Goal: Task Accomplishment & Management: Use online tool/utility

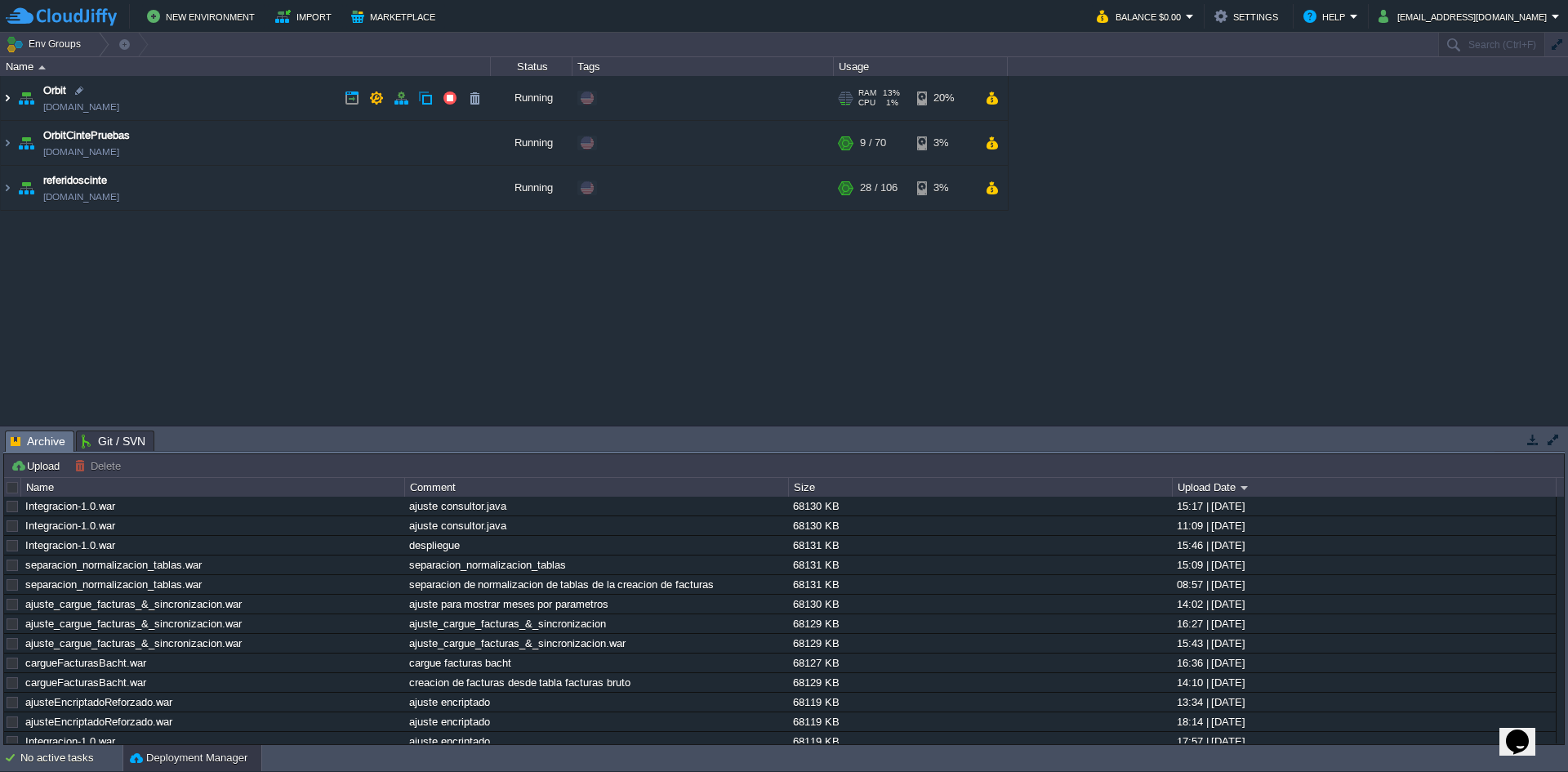
click at [12, 102] on img at bounding box center [7, 98] width 13 height 44
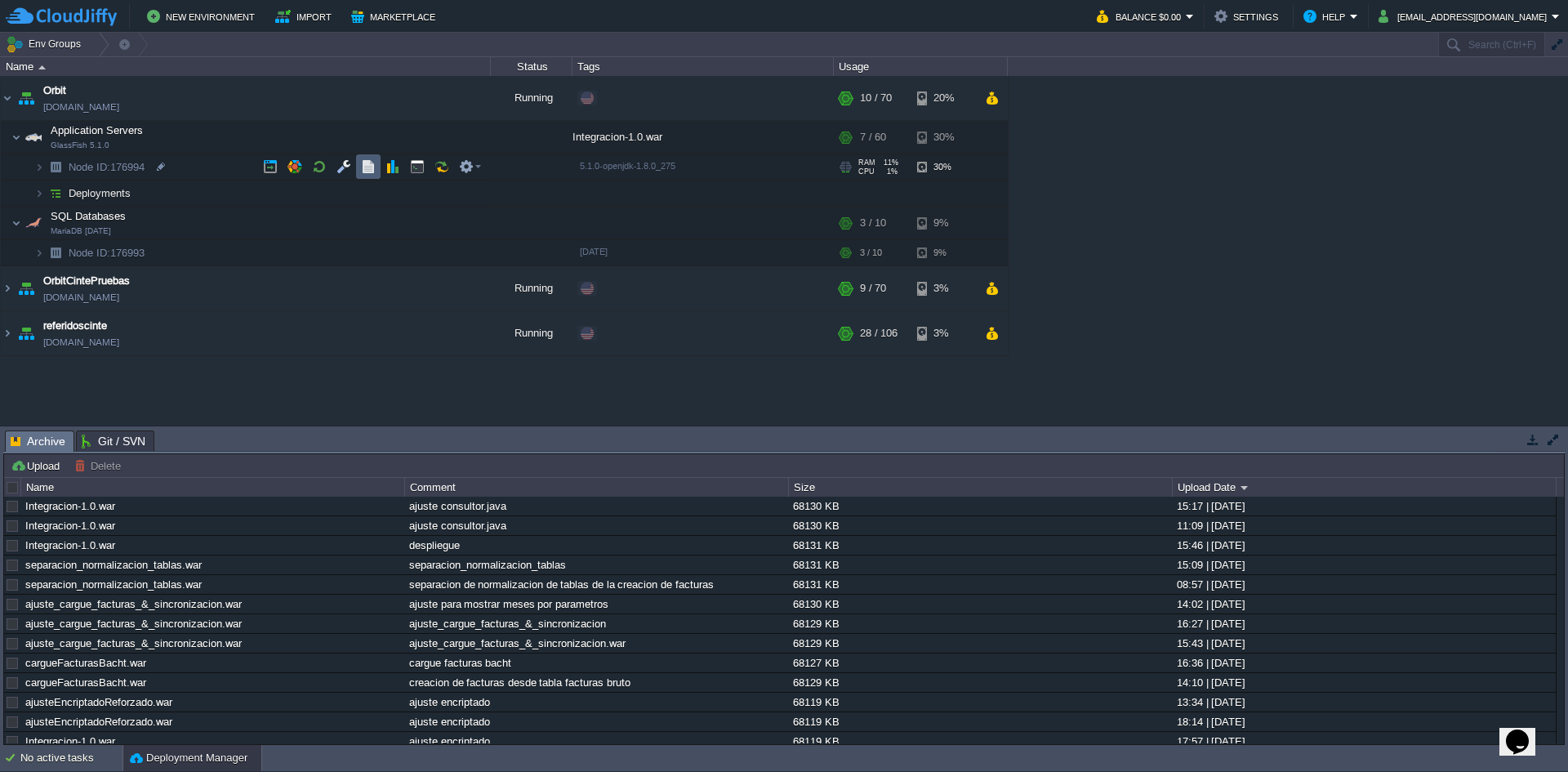
click at [360, 167] on td at bounding box center [368, 167] width 24 height 24
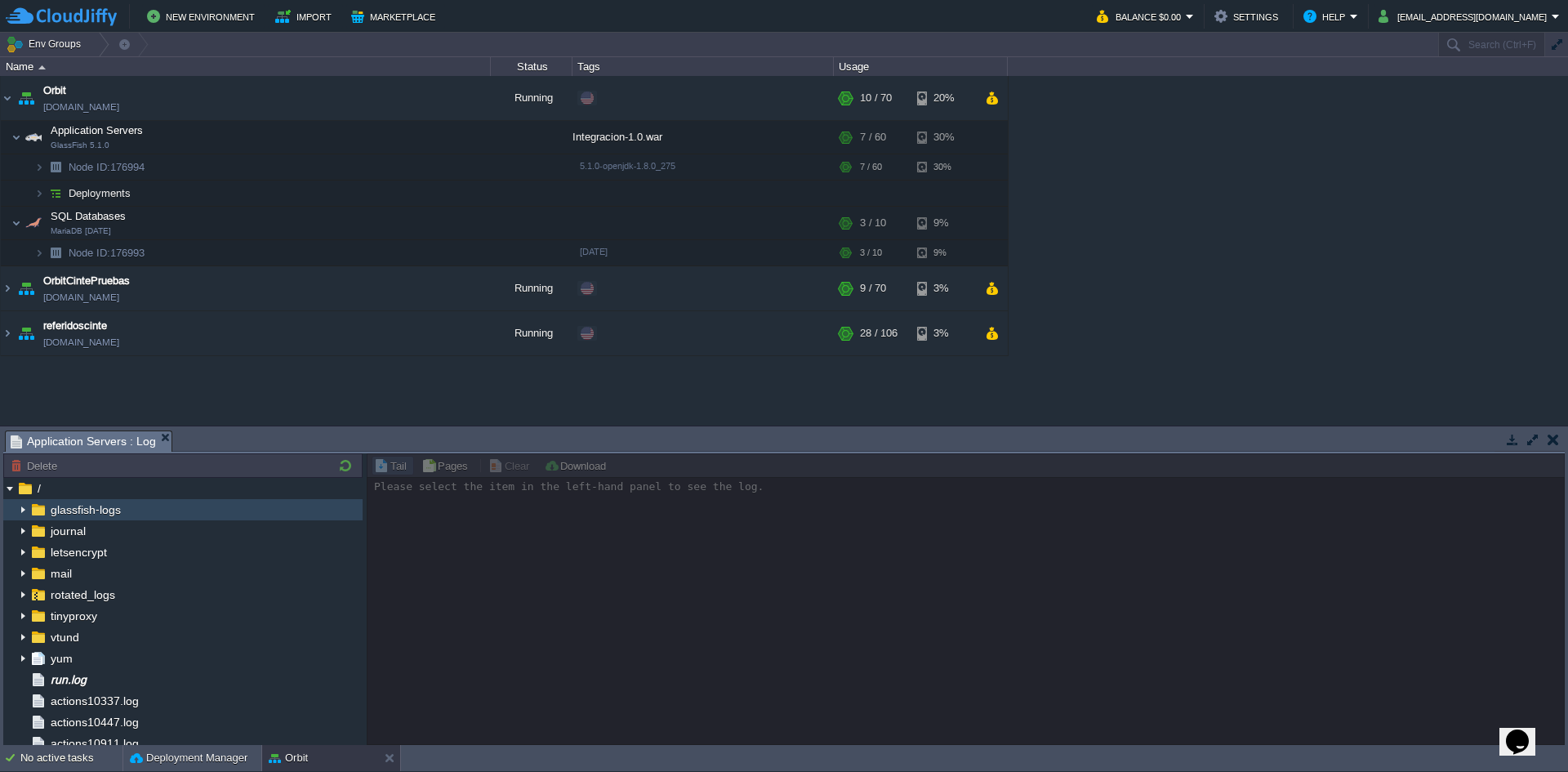
click at [30, 509] on img at bounding box center [38, 509] width 18 height 21
click at [24, 506] on img at bounding box center [23, 509] width 13 height 21
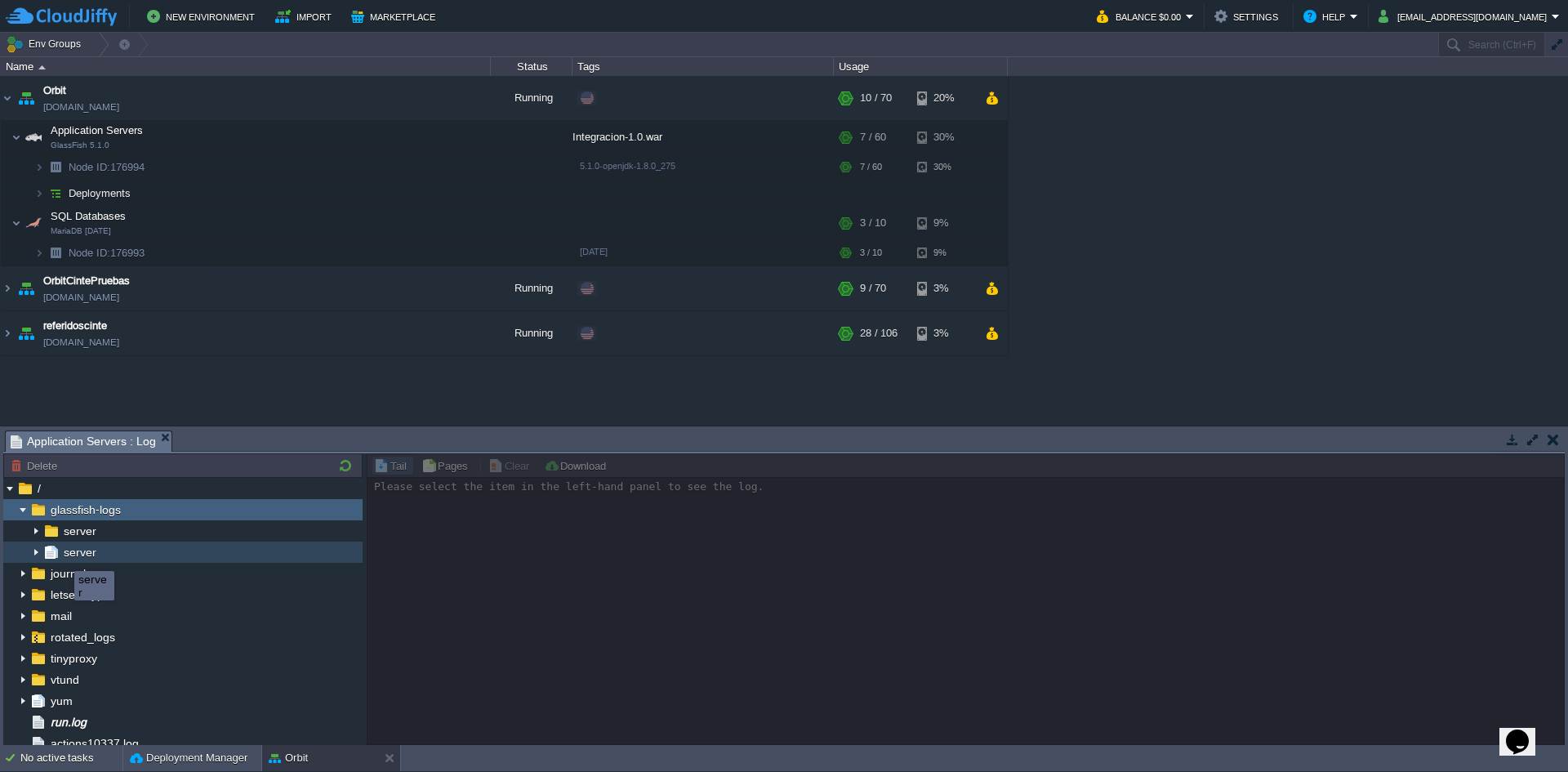
click at [62, 556] on span "server" at bounding box center [79, 552] width 38 height 15
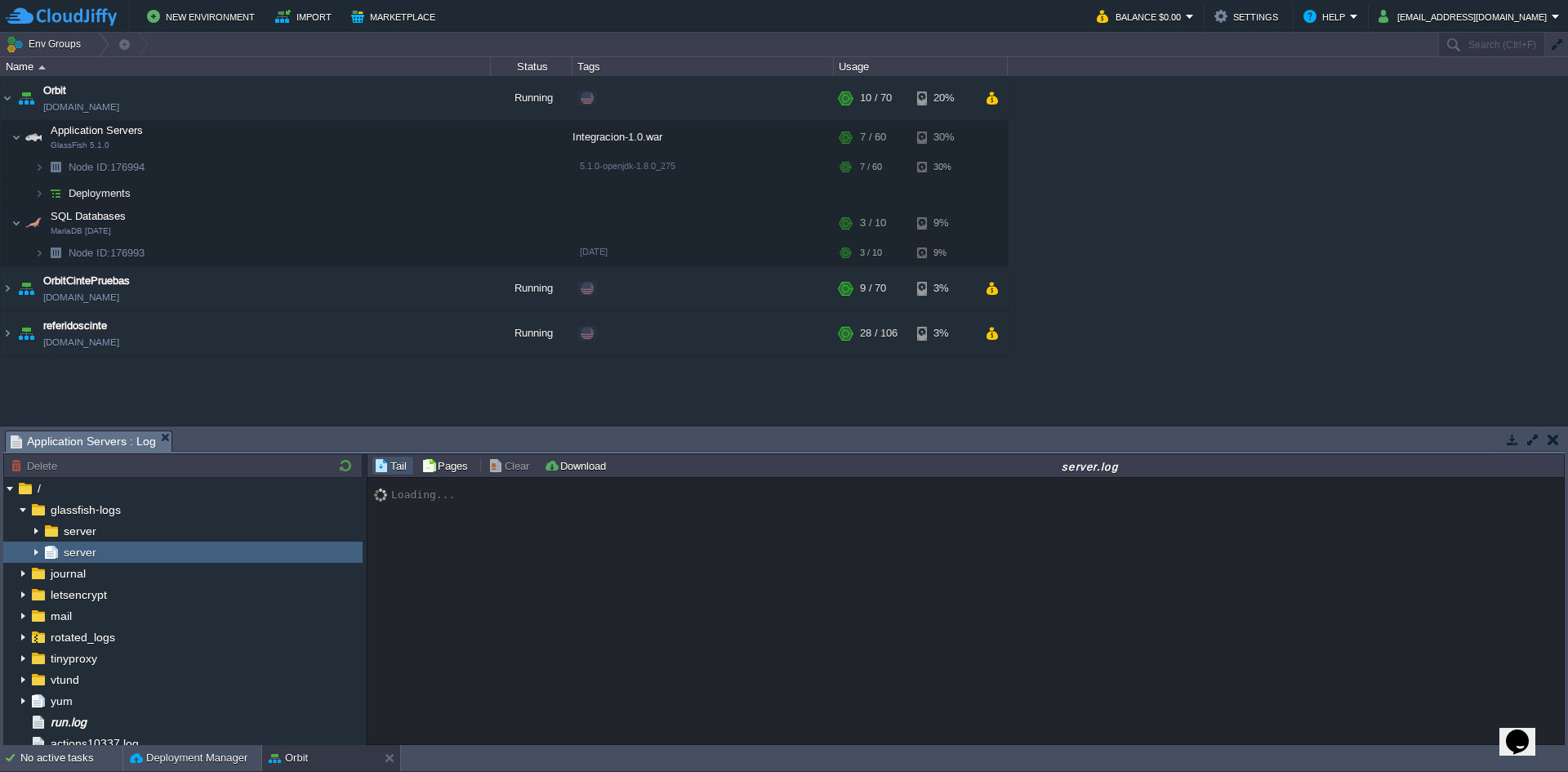
click at [32, 552] on img at bounding box center [36, 551] width 13 height 21
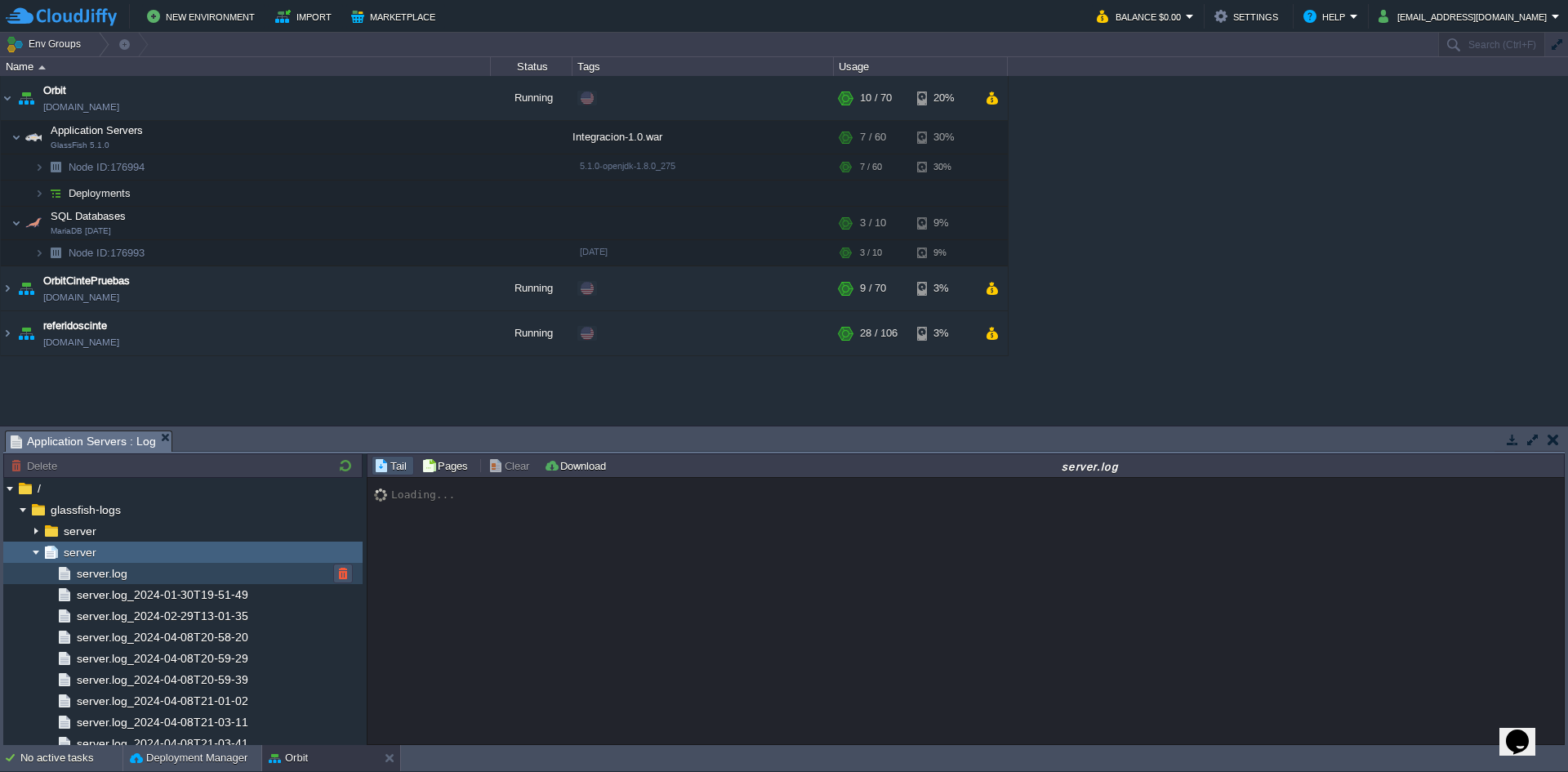
click at [335, 574] on button "button" at bounding box center [343, 574] width 15 height 15
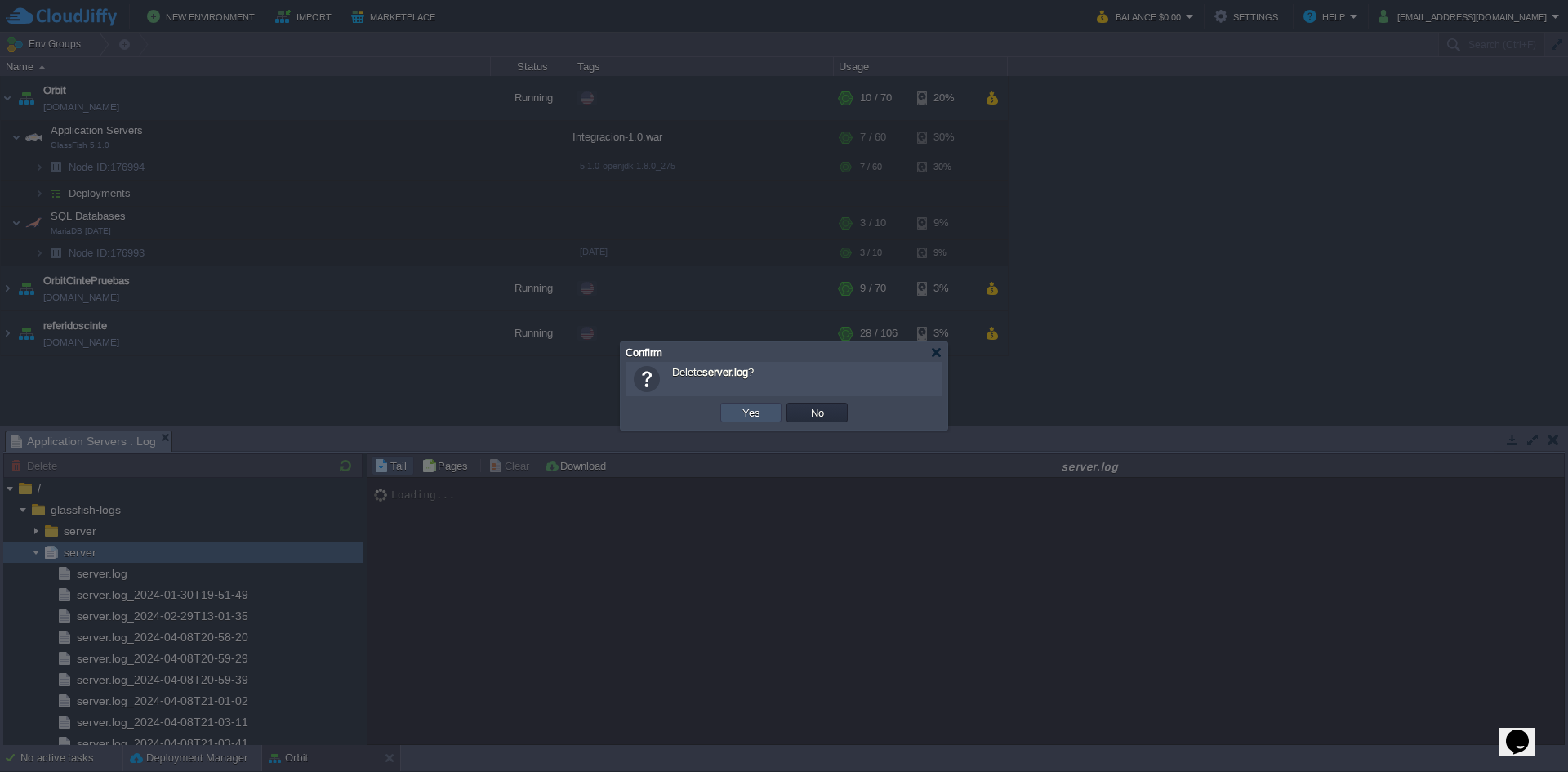
click at [738, 418] on button "Yes" at bounding box center [752, 412] width 28 height 15
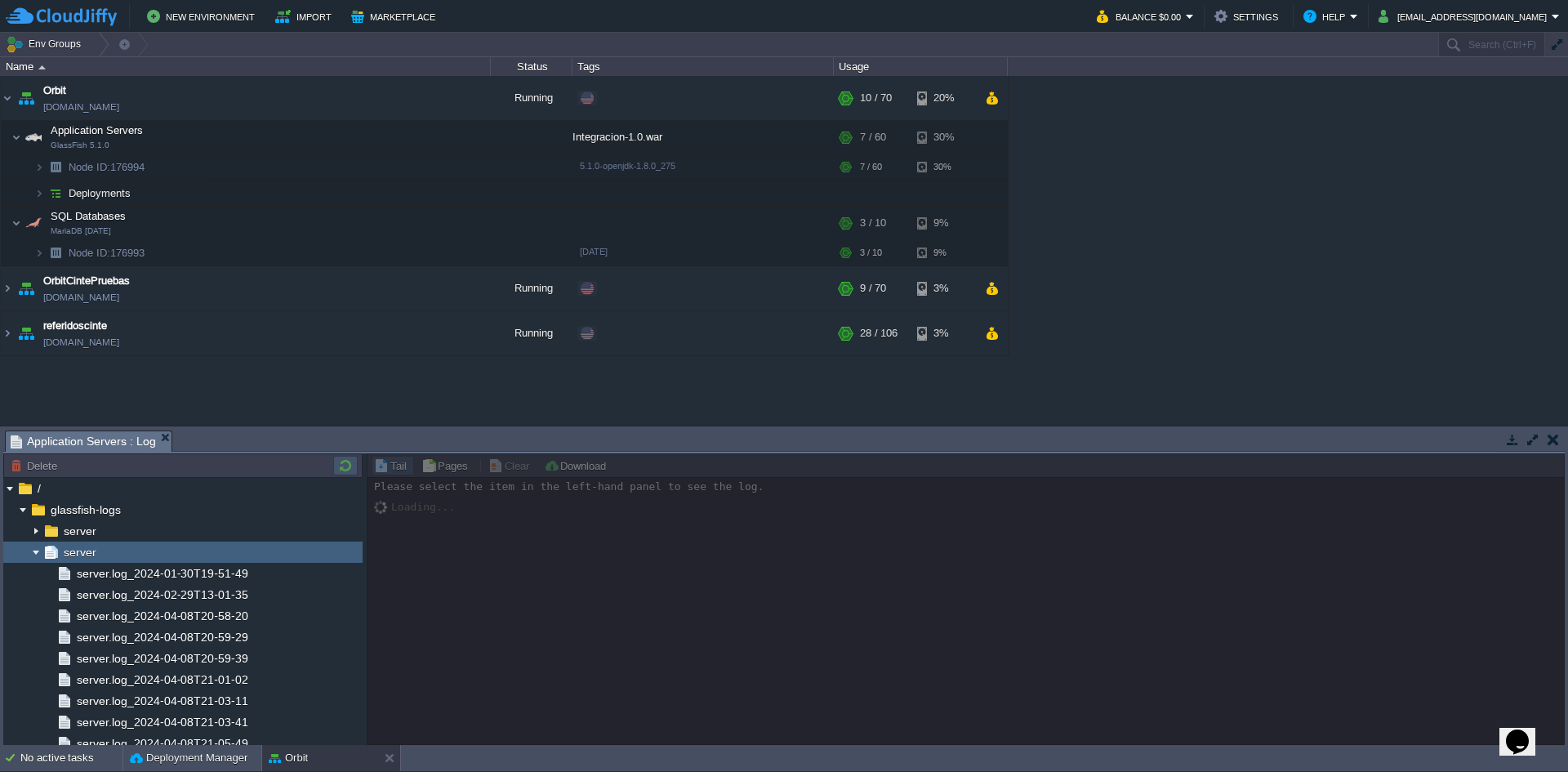
click at [342, 461] on button "button" at bounding box center [345, 465] width 19 height 15
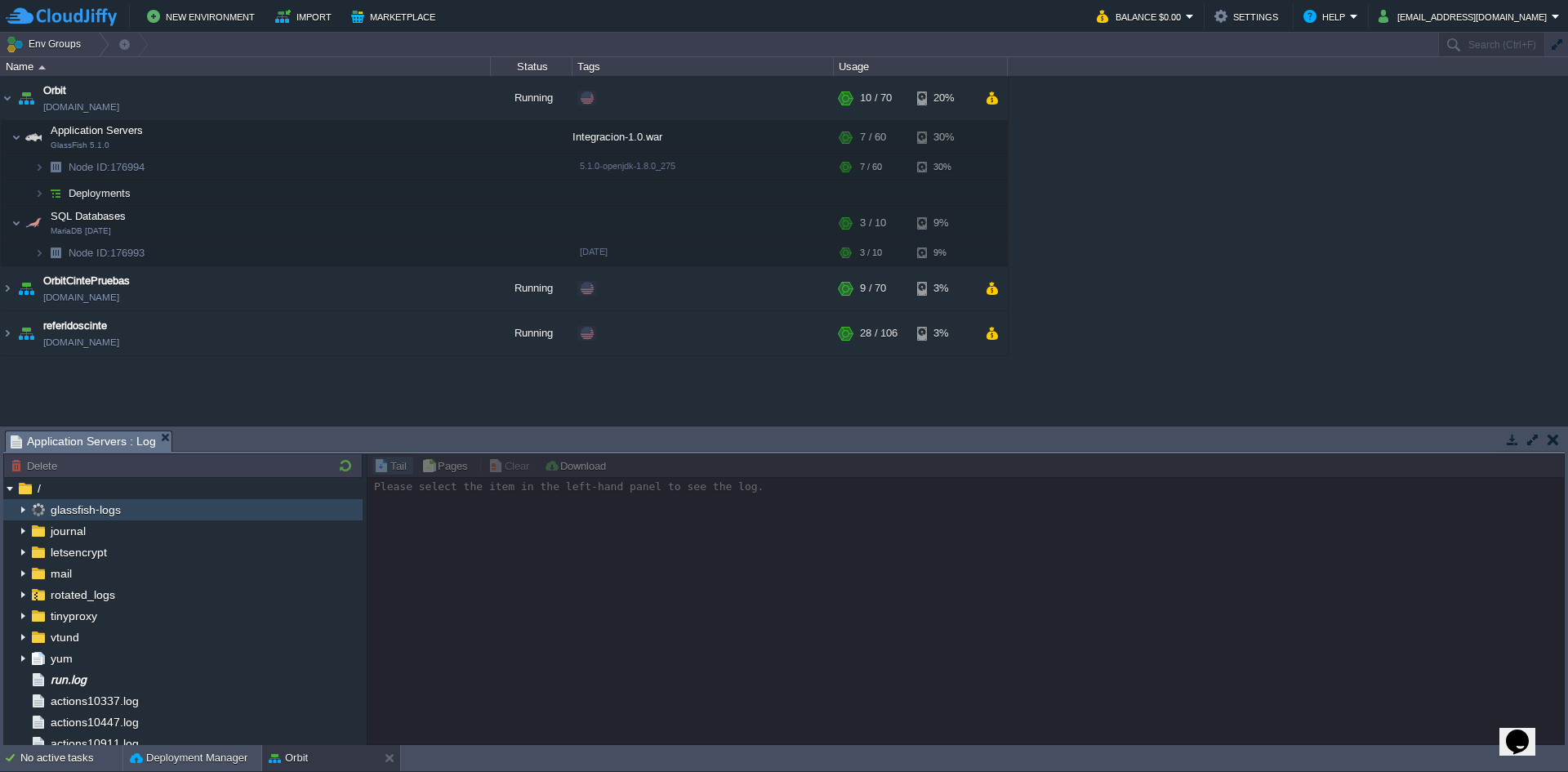
click at [20, 512] on img at bounding box center [23, 509] width 13 height 21
click at [31, 509] on img at bounding box center [38, 509] width 18 height 21
click at [24, 508] on img at bounding box center [23, 509] width 13 height 21
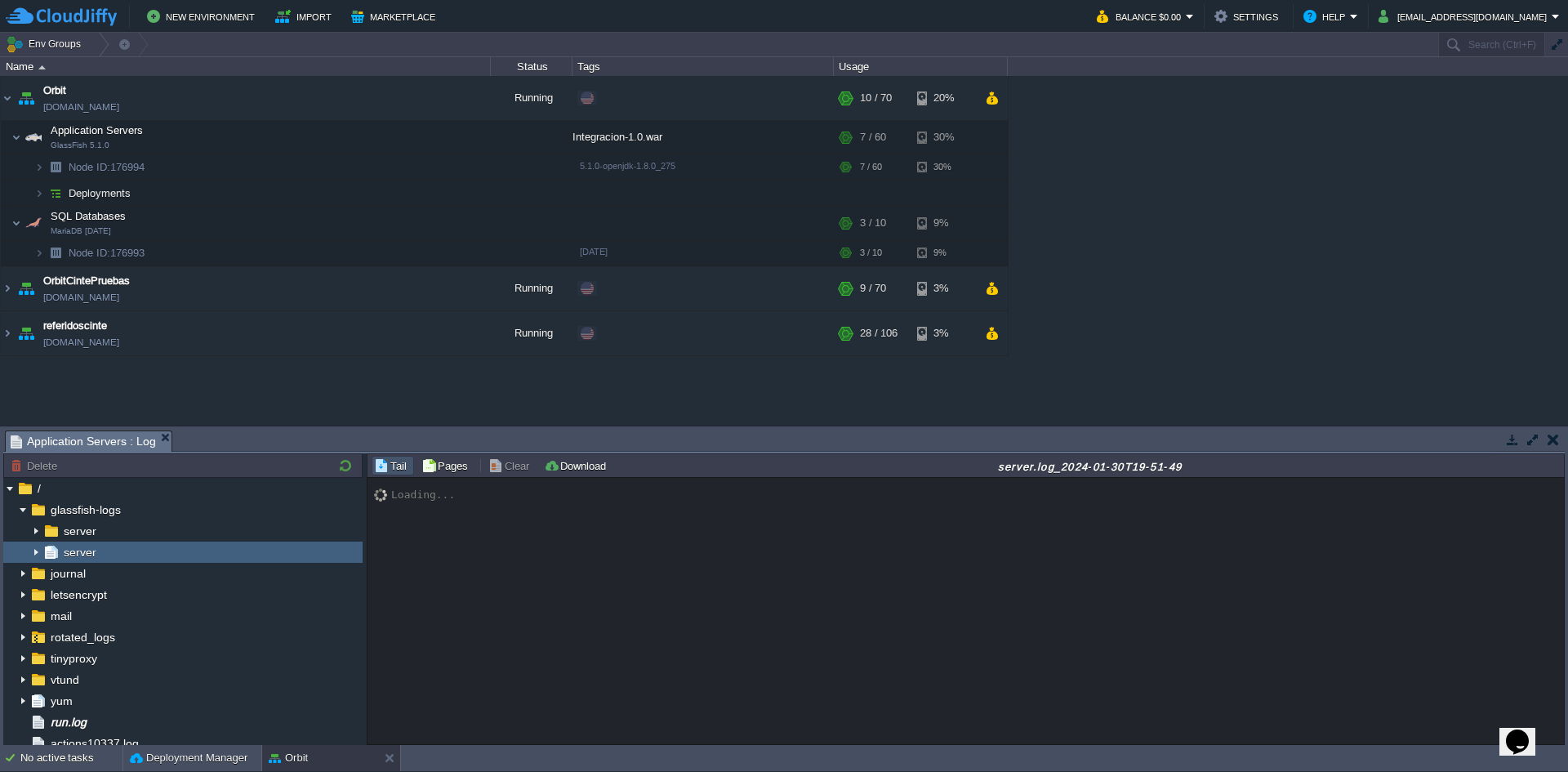
click at [55, 552] on img at bounding box center [51, 551] width 18 height 21
click at [39, 551] on img at bounding box center [36, 551] width 13 height 21
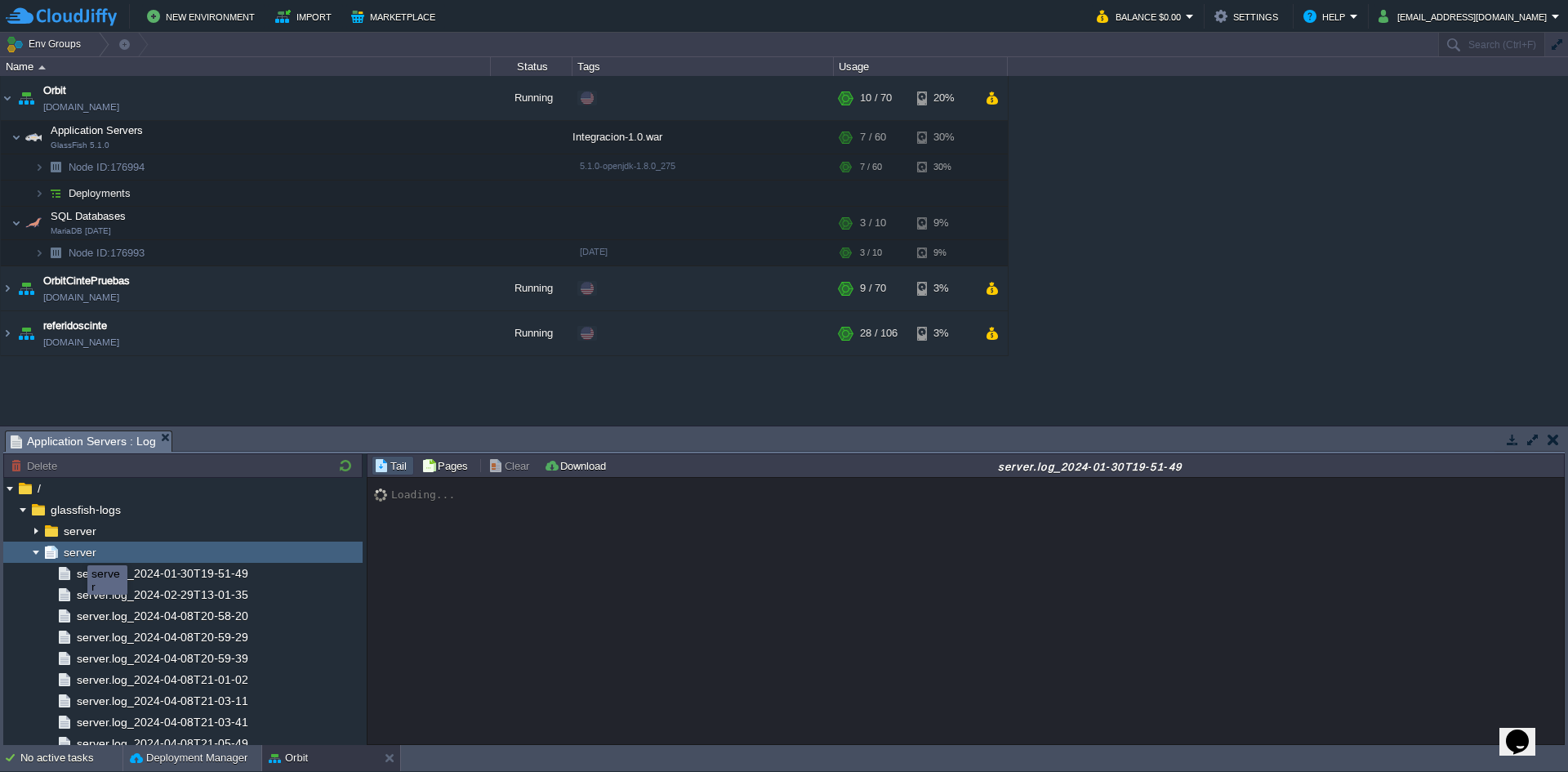
click at [75, 551] on span "server" at bounding box center [79, 552] width 38 height 15
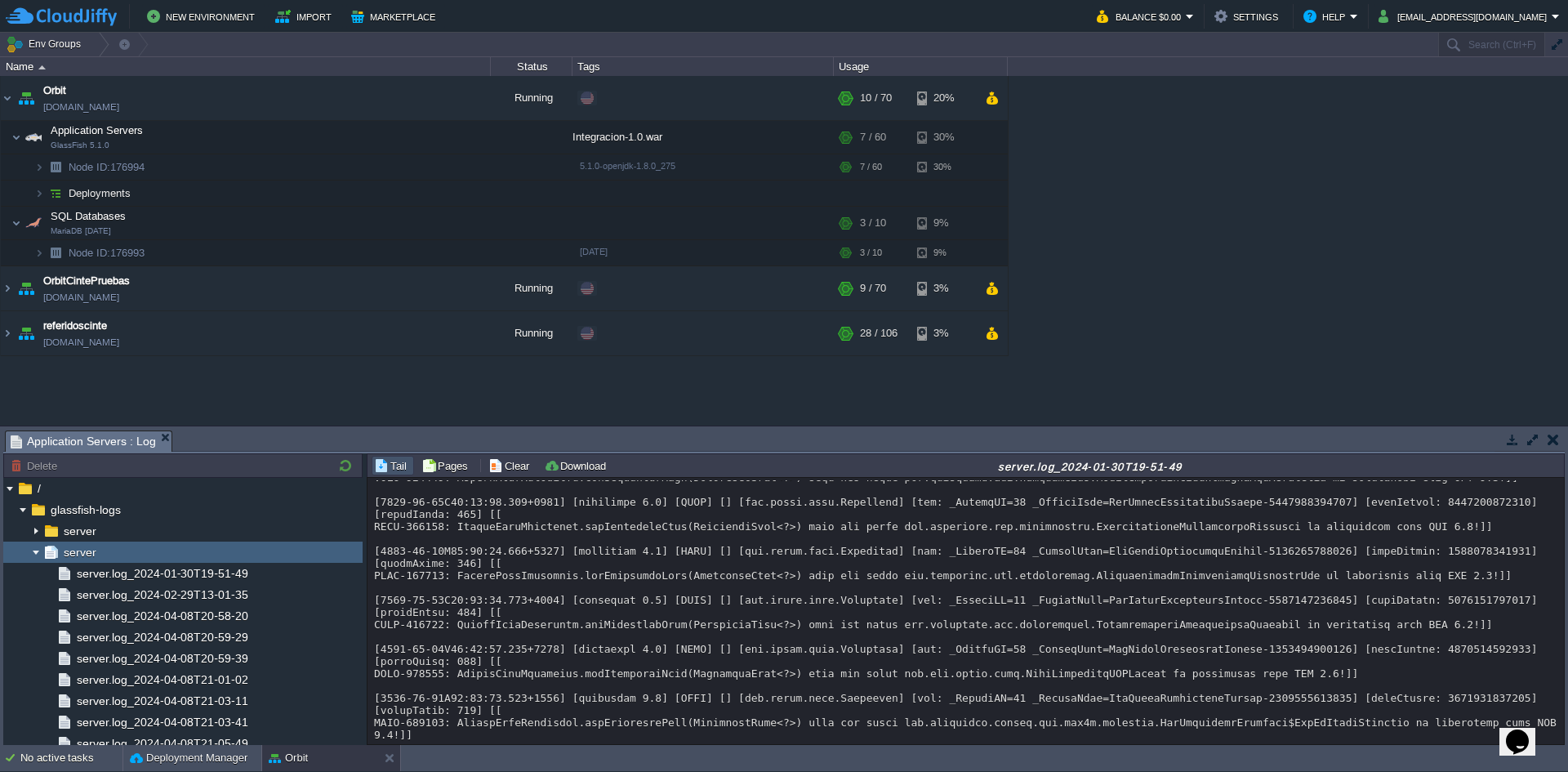
scroll to position [11348, 0]
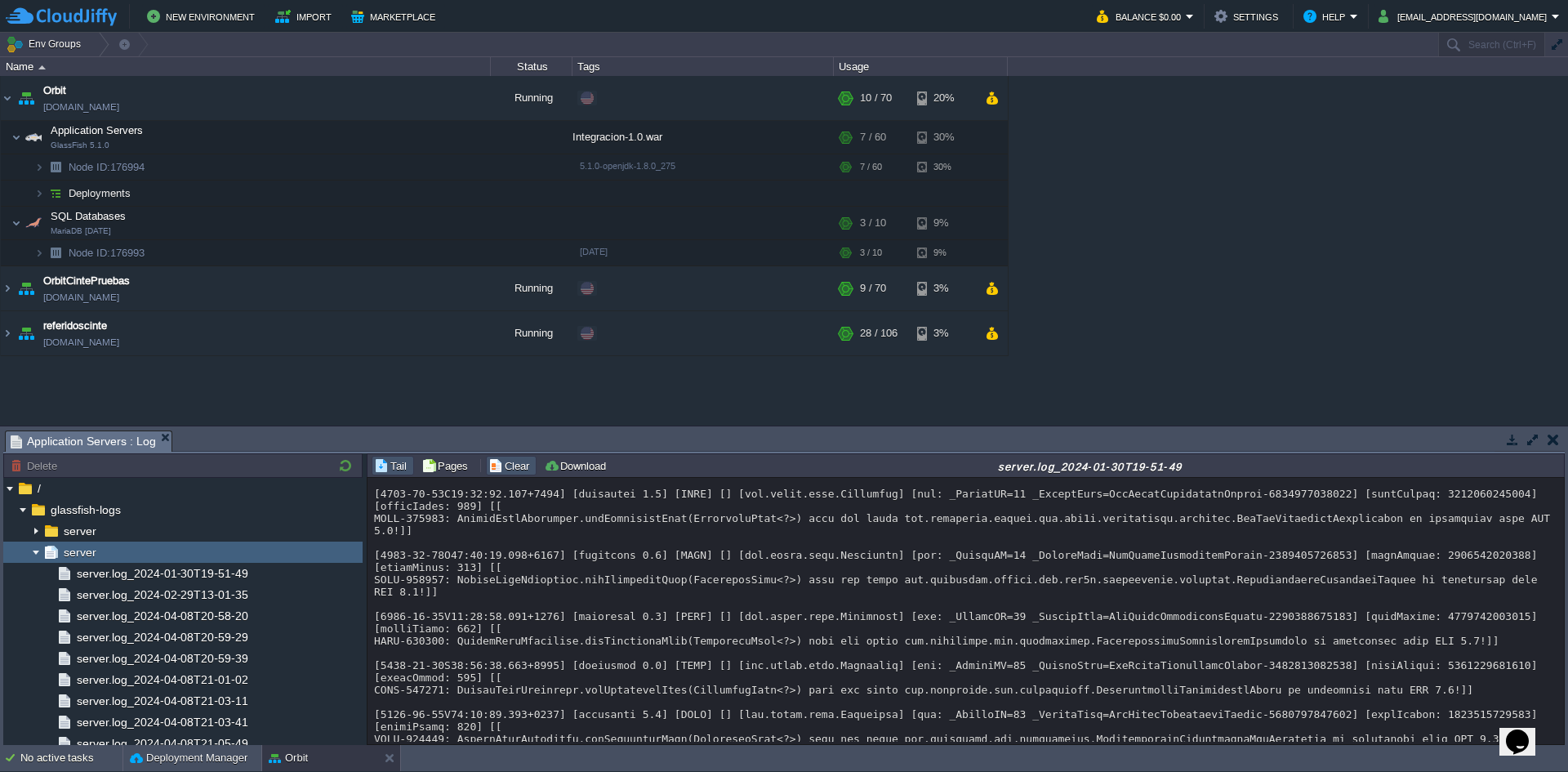
click at [517, 468] on button "Clear" at bounding box center [511, 465] width 45 height 15
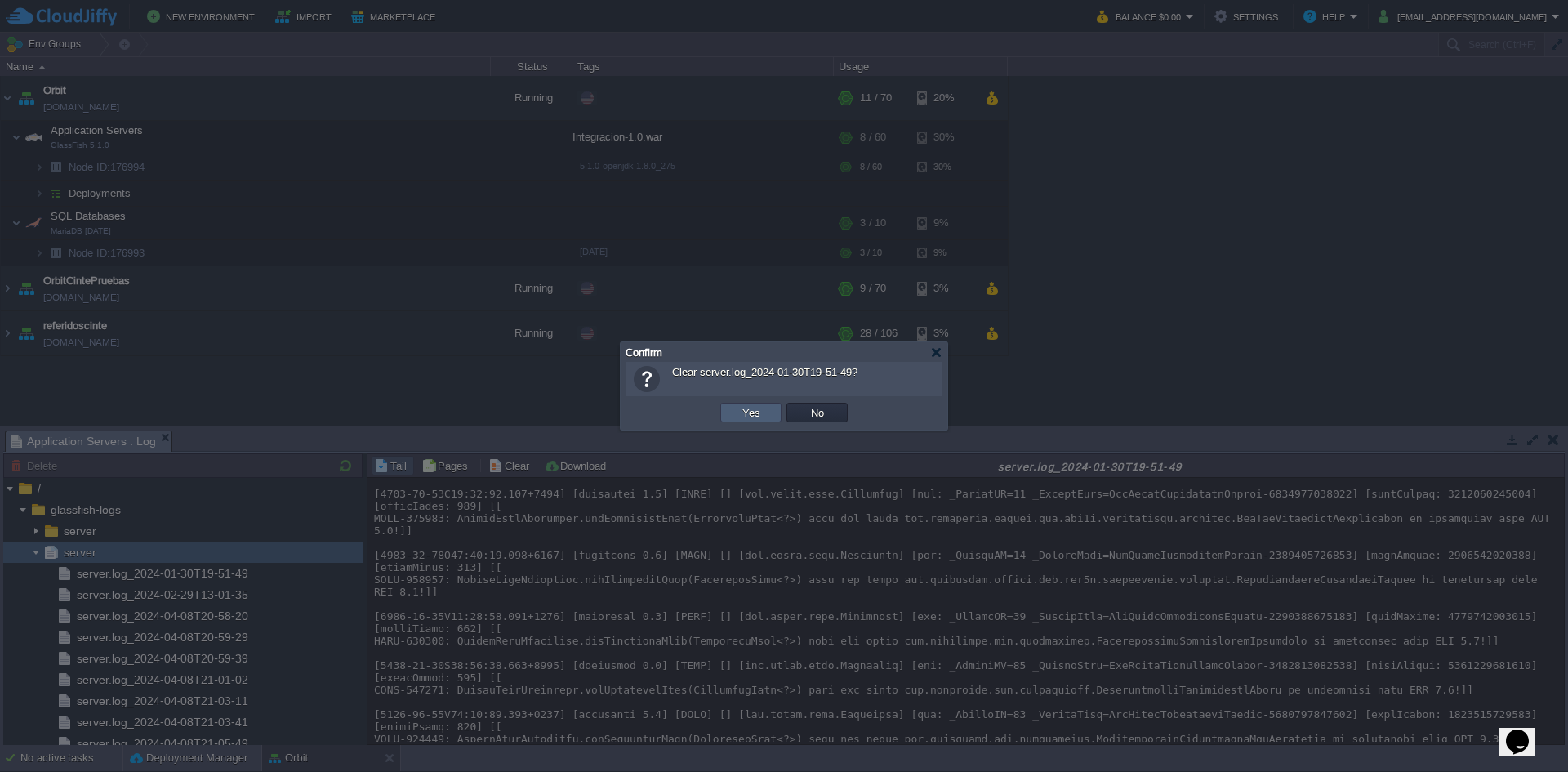
click at [738, 416] on button "Yes" at bounding box center [752, 412] width 28 height 15
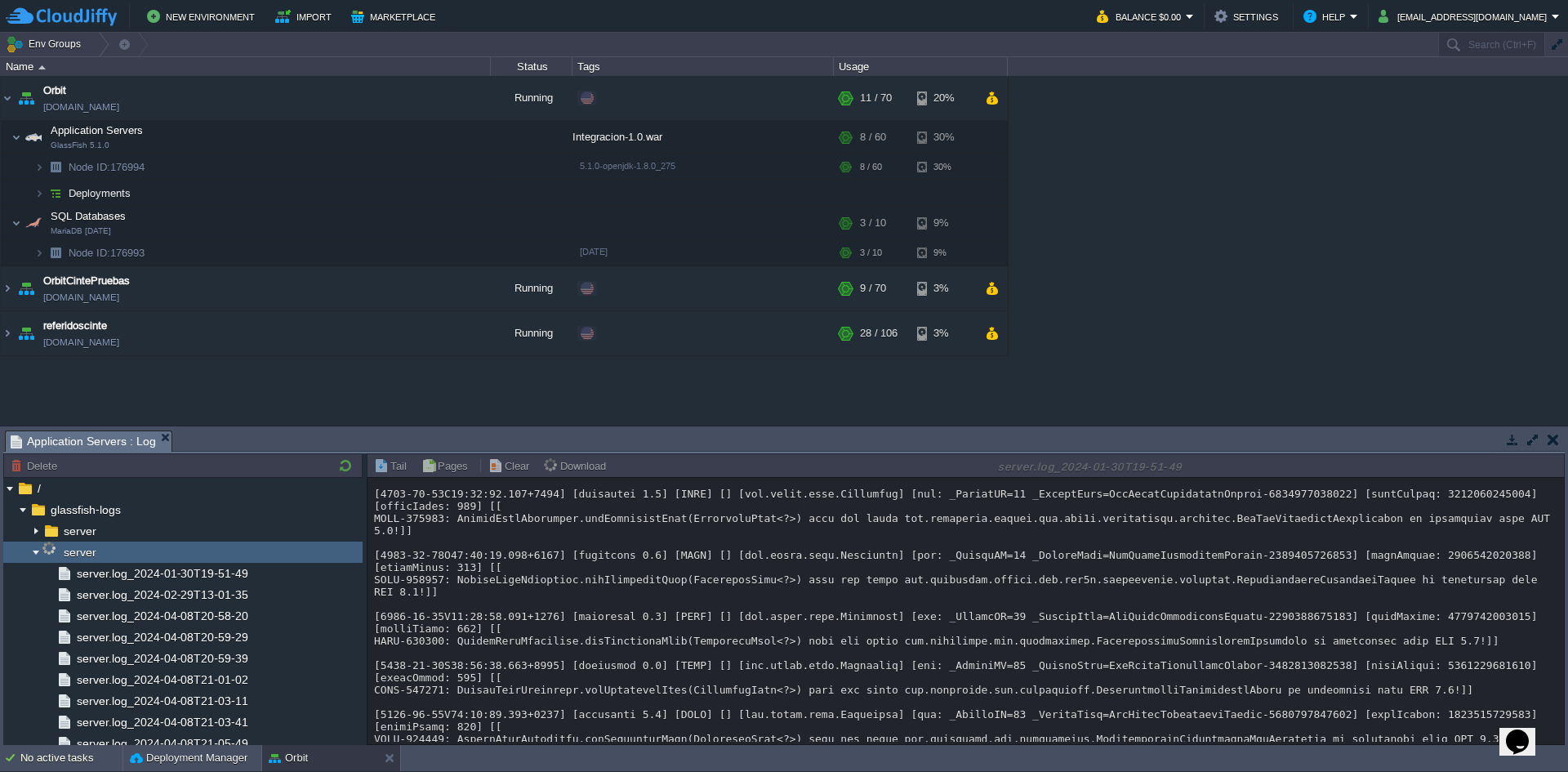
scroll to position [0, 0]
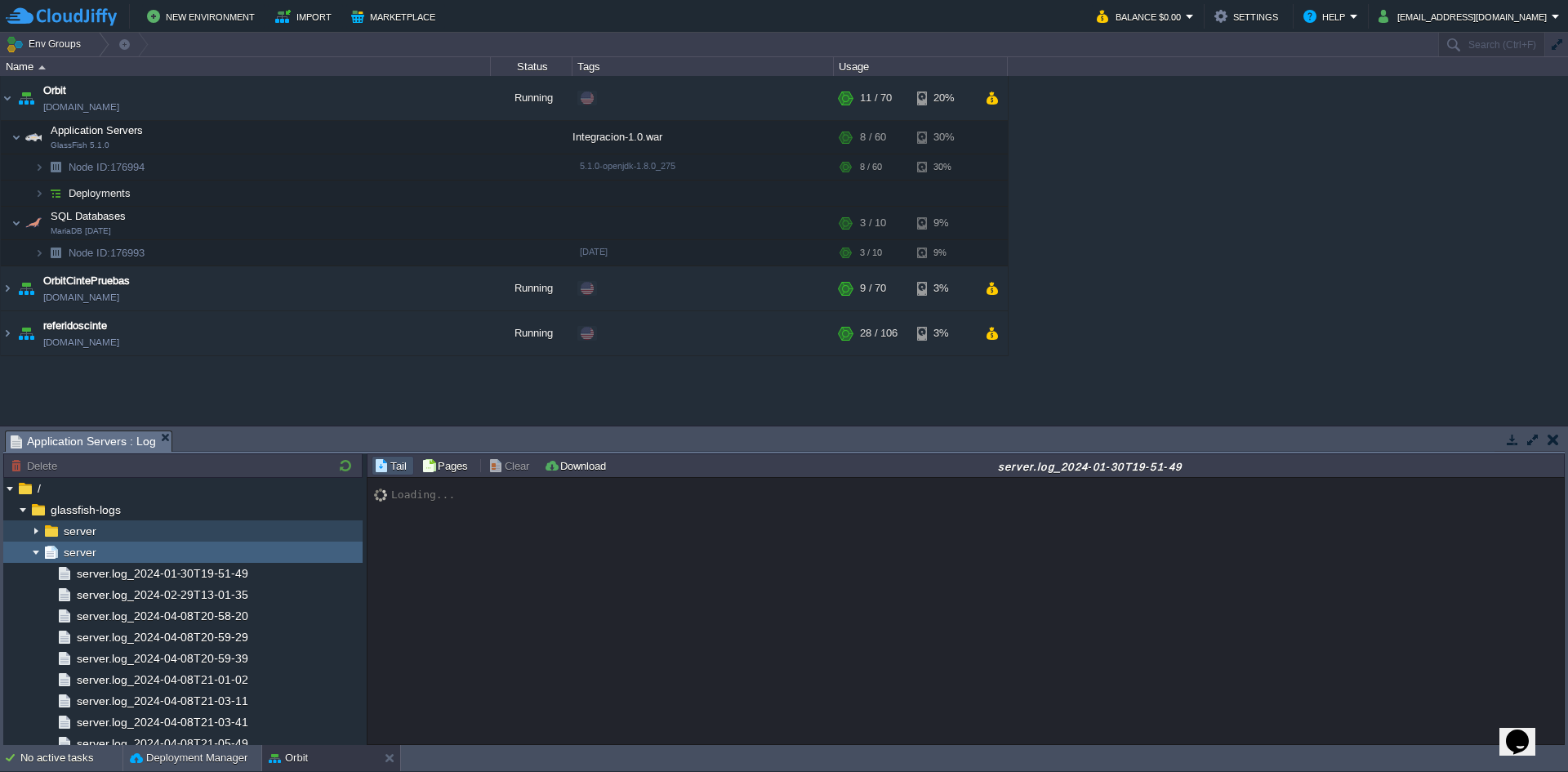
click at [33, 530] on img at bounding box center [36, 530] width 13 height 21
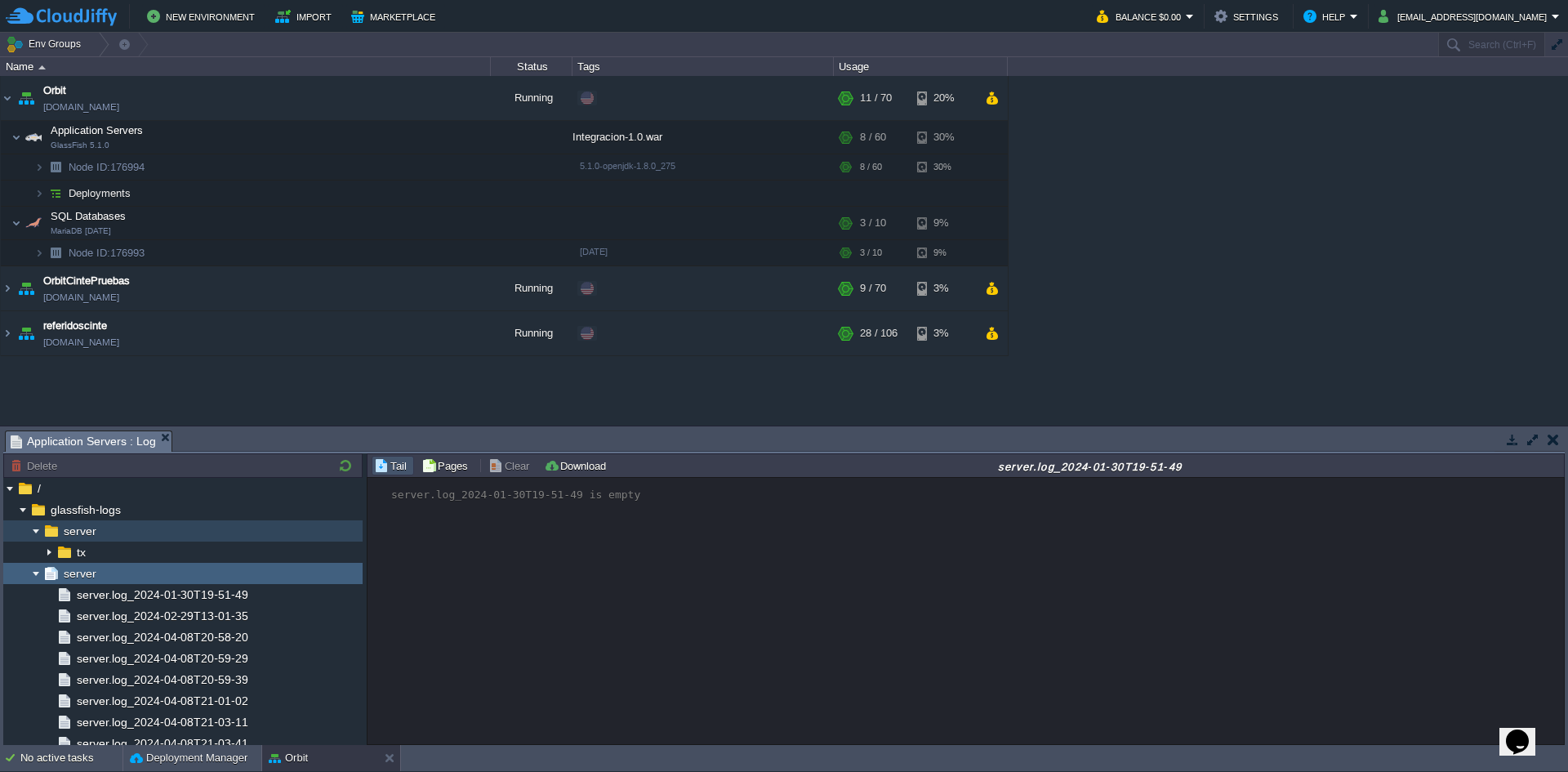
click at [34, 533] on img at bounding box center [36, 530] width 13 height 21
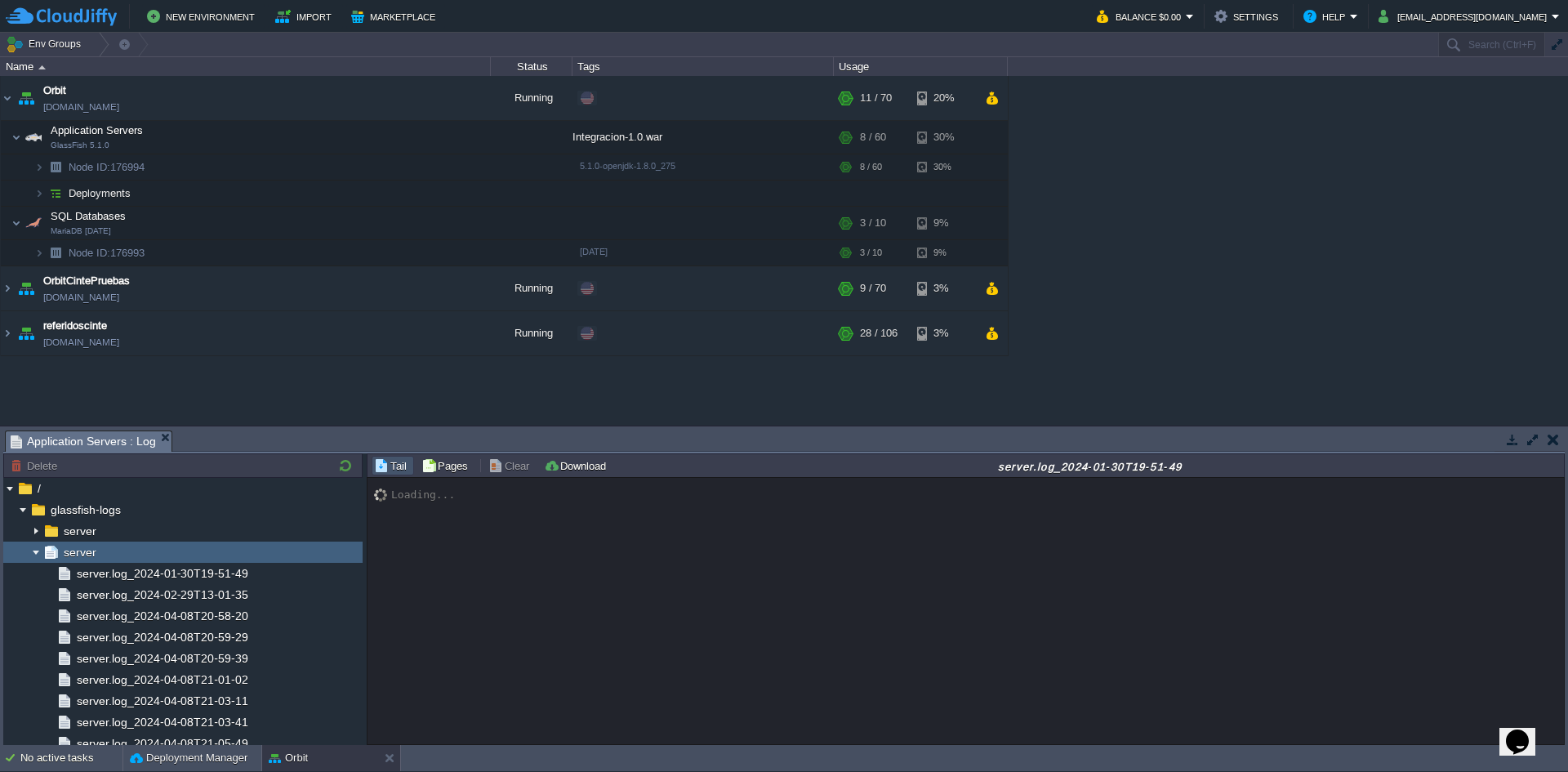
click at [33, 554] on img at bounding box center [36, 551] width 13 height 21
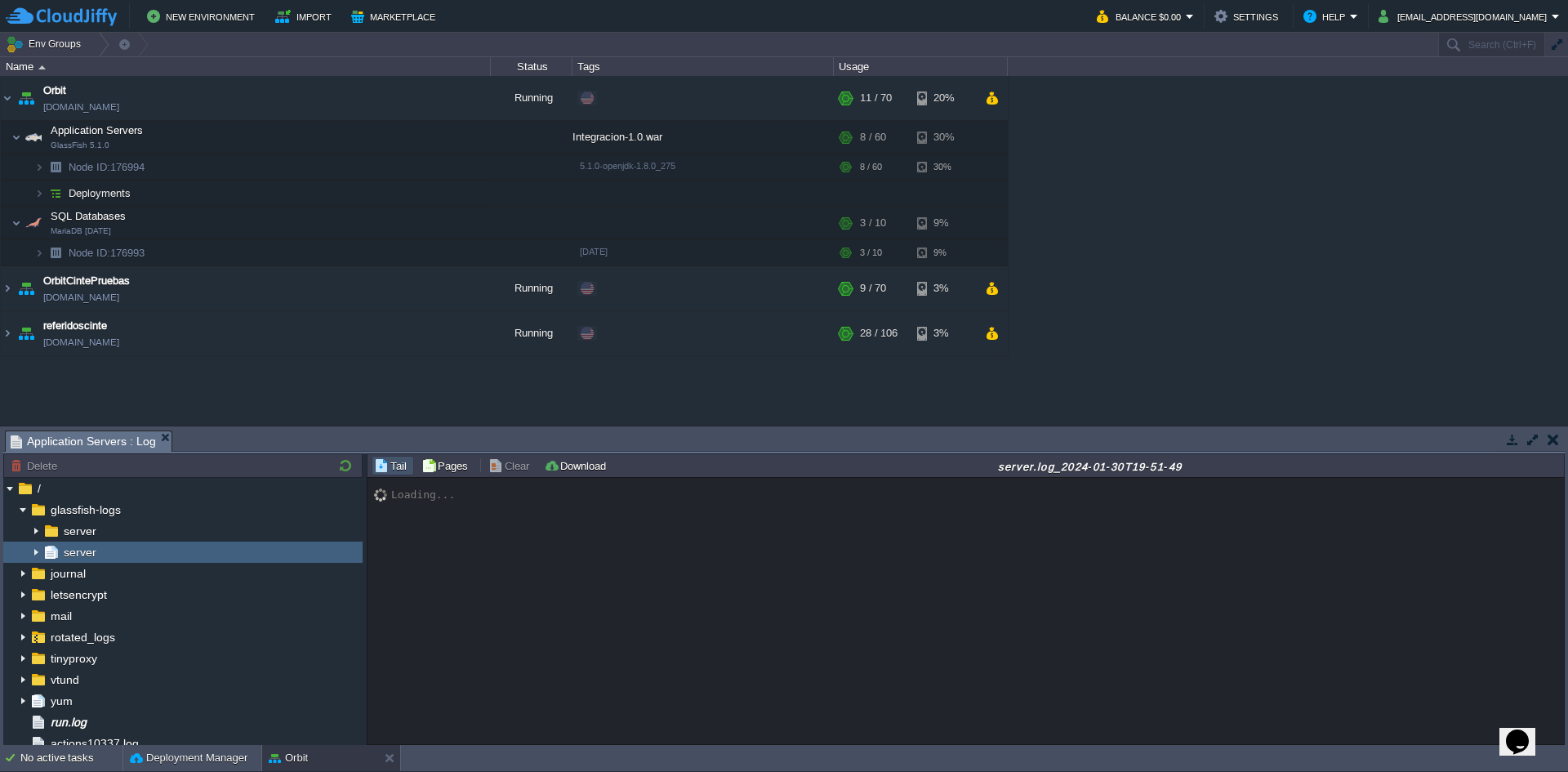
click at [83, 554] on span "server" at bounding box center [79, 552] width 38 height 15
click at [37, 554] on img at bounding box center [36, 551] width 13 height 21
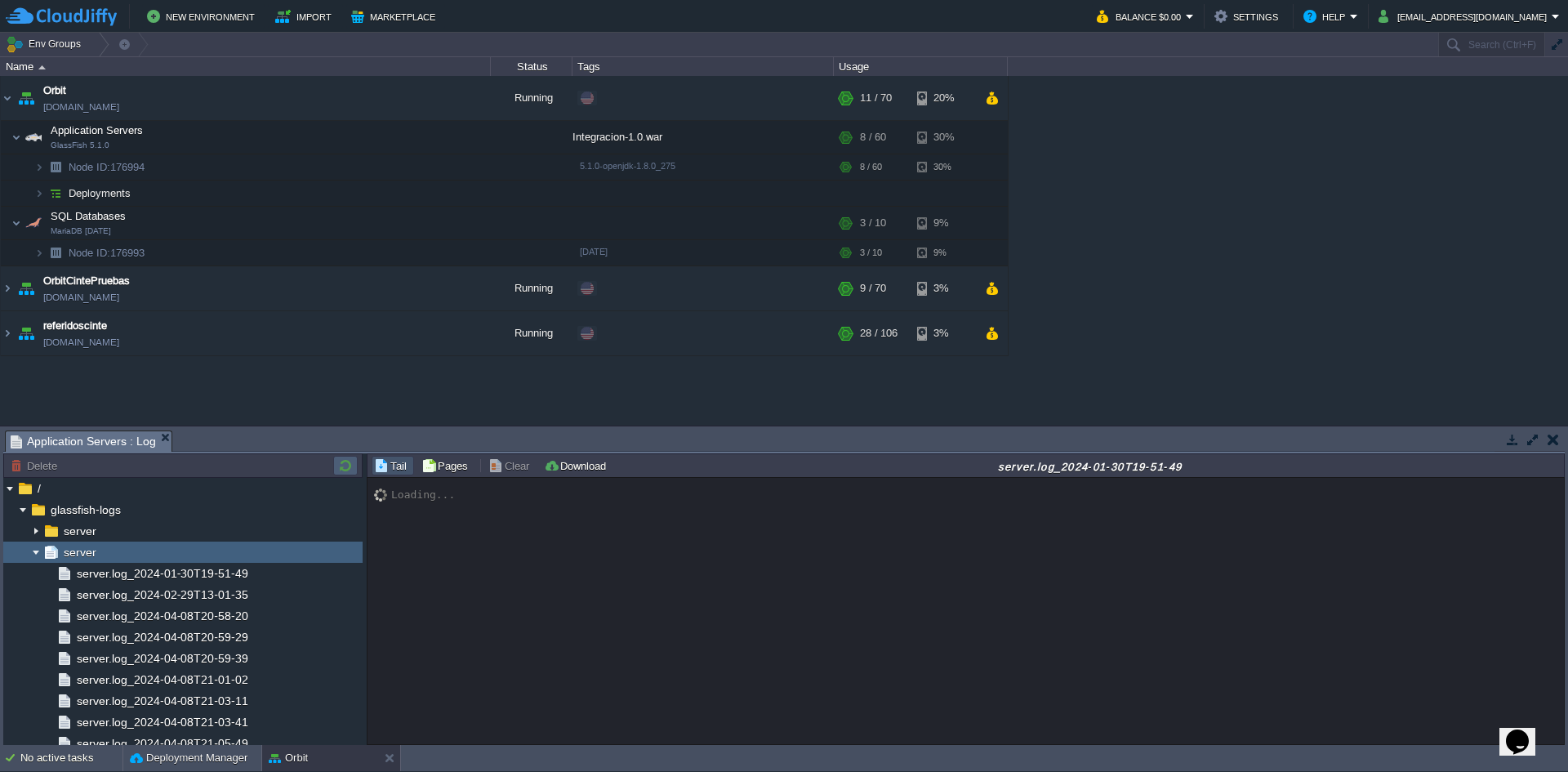
click at [341, 462] on button "button" at bounding box center [345, 465] width 19 height 15
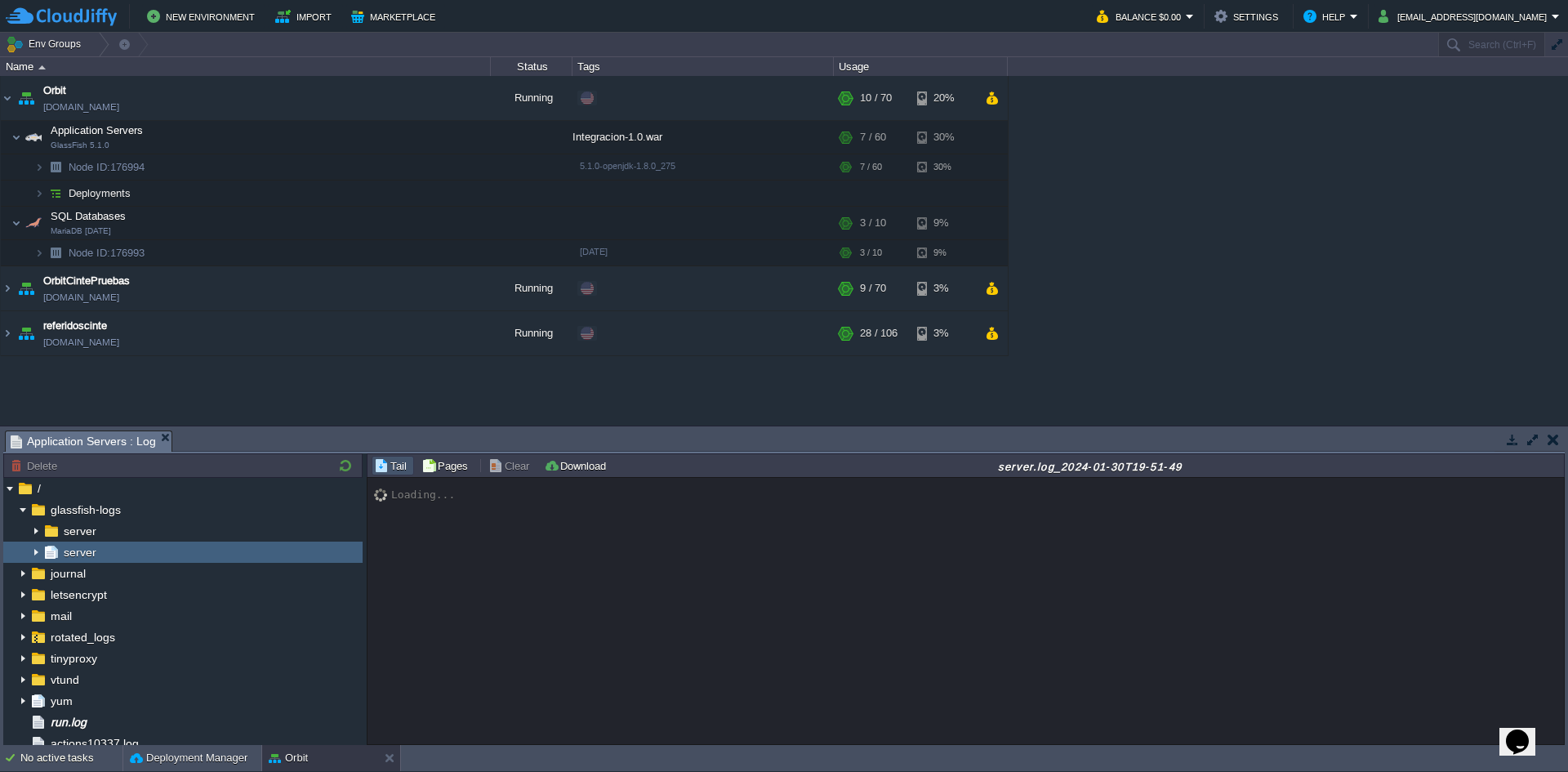
click at [37, 550] on img at bounding box center [36, 551] width 13 height 21
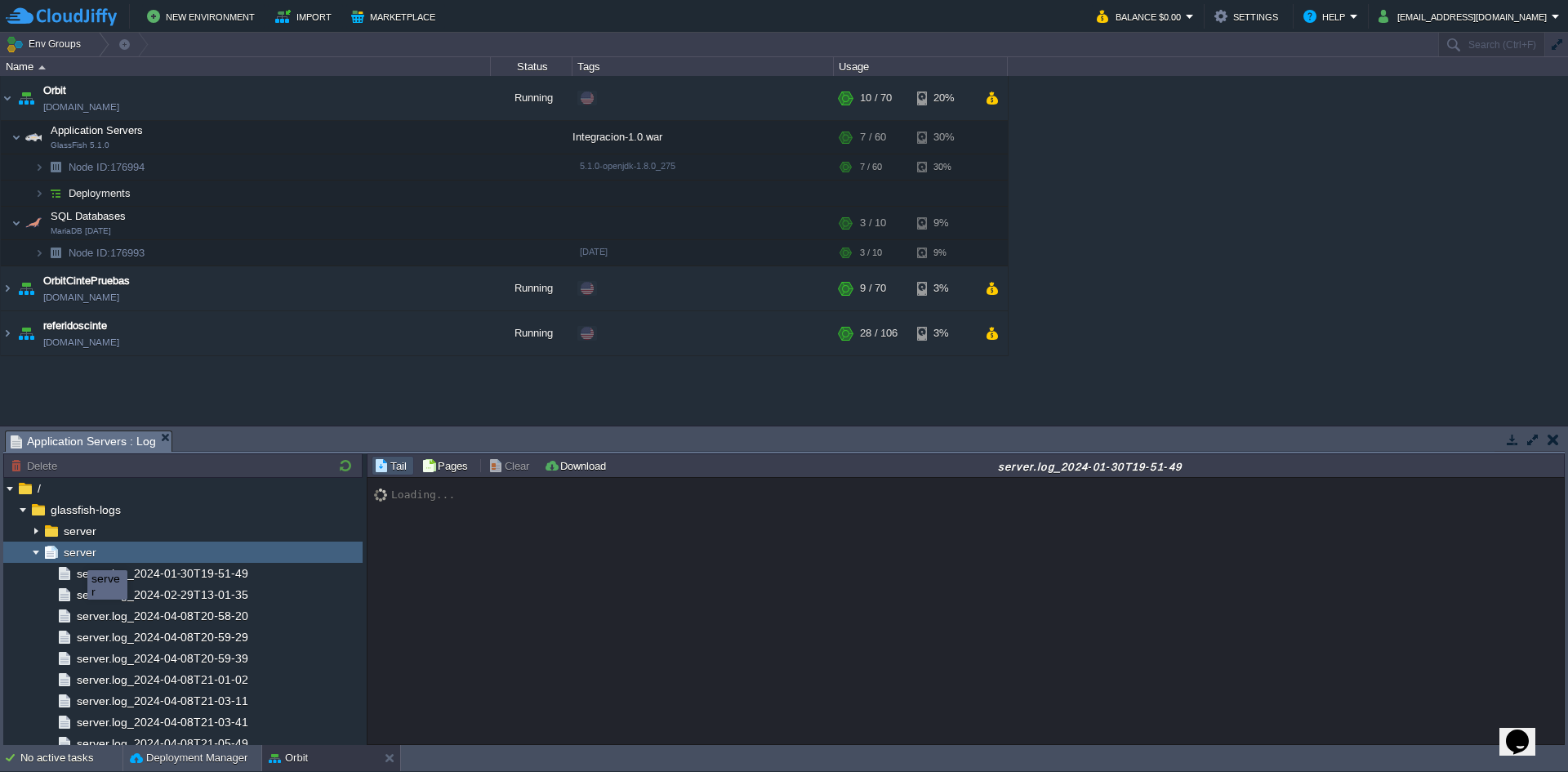
click at [75, 555] on span "server" at bounding box center [79, 552] width 38 height 15
click at [1556, 436] on button "button" at bounding box center [1553, 439] width 11 height 15
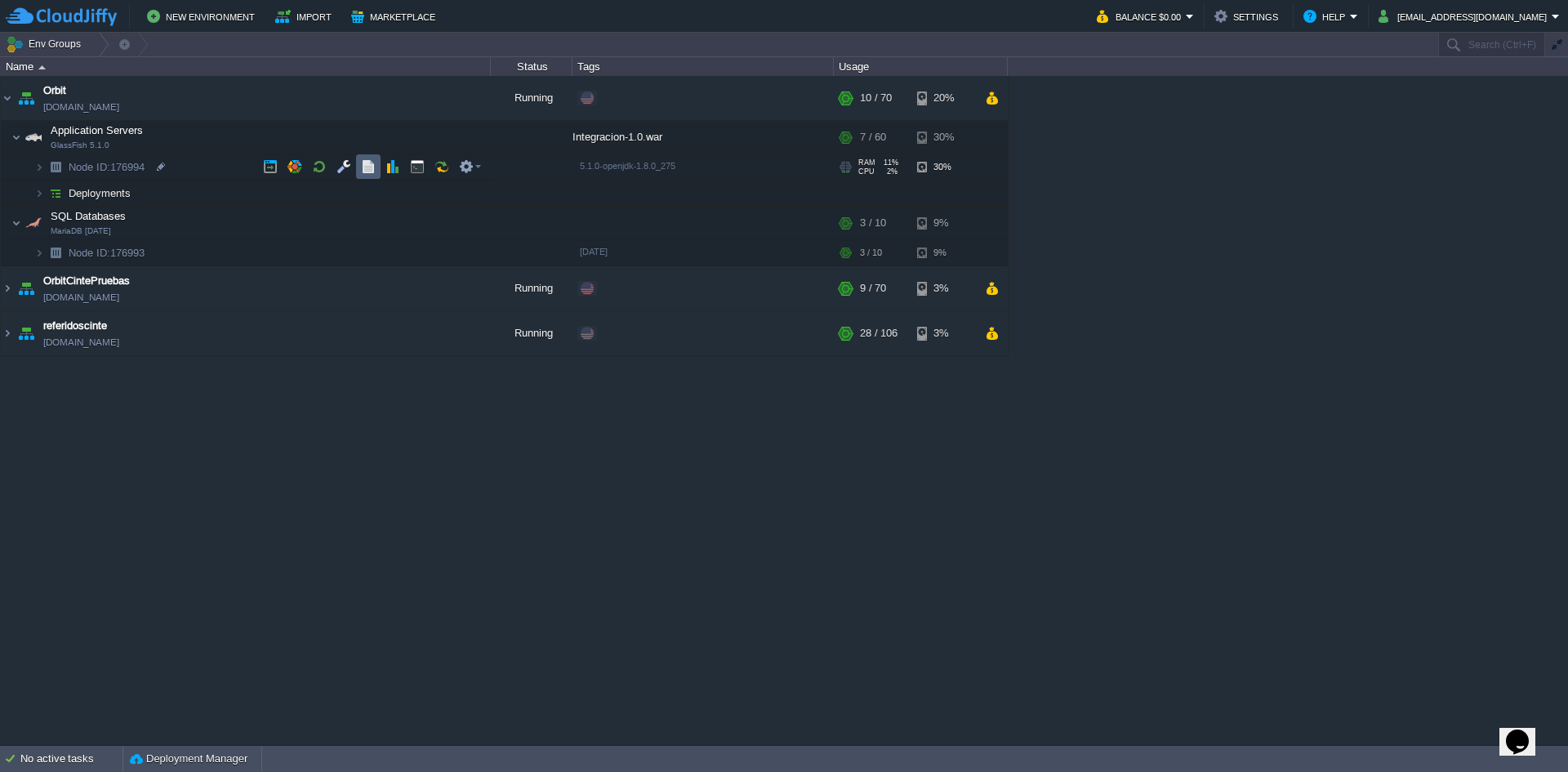
click at [377, 169] on td at bounding box center [368, 167] width 24 height 24
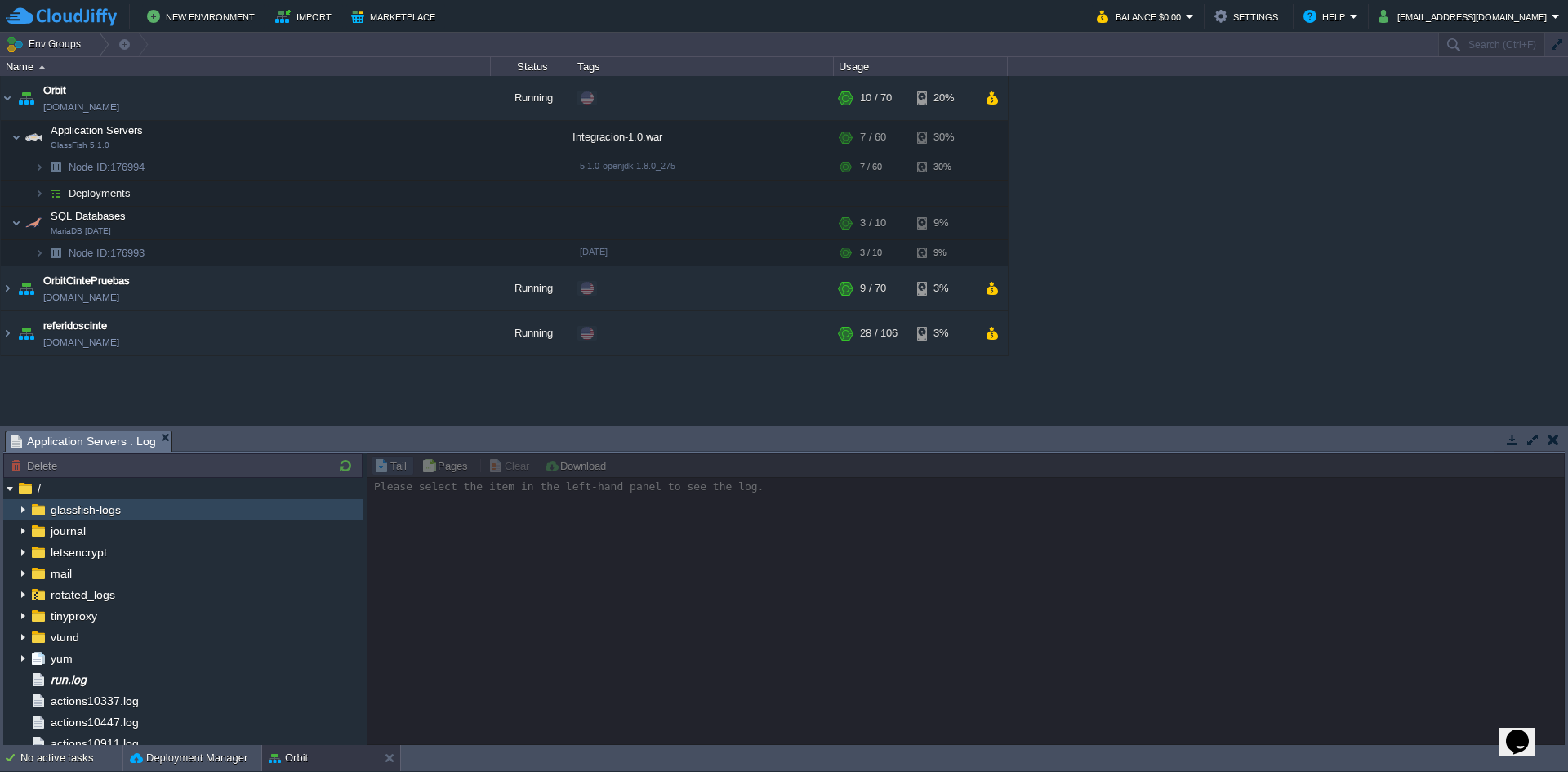
click at [23, 515] on img at bounding box center [23, 509] width 13 height 21
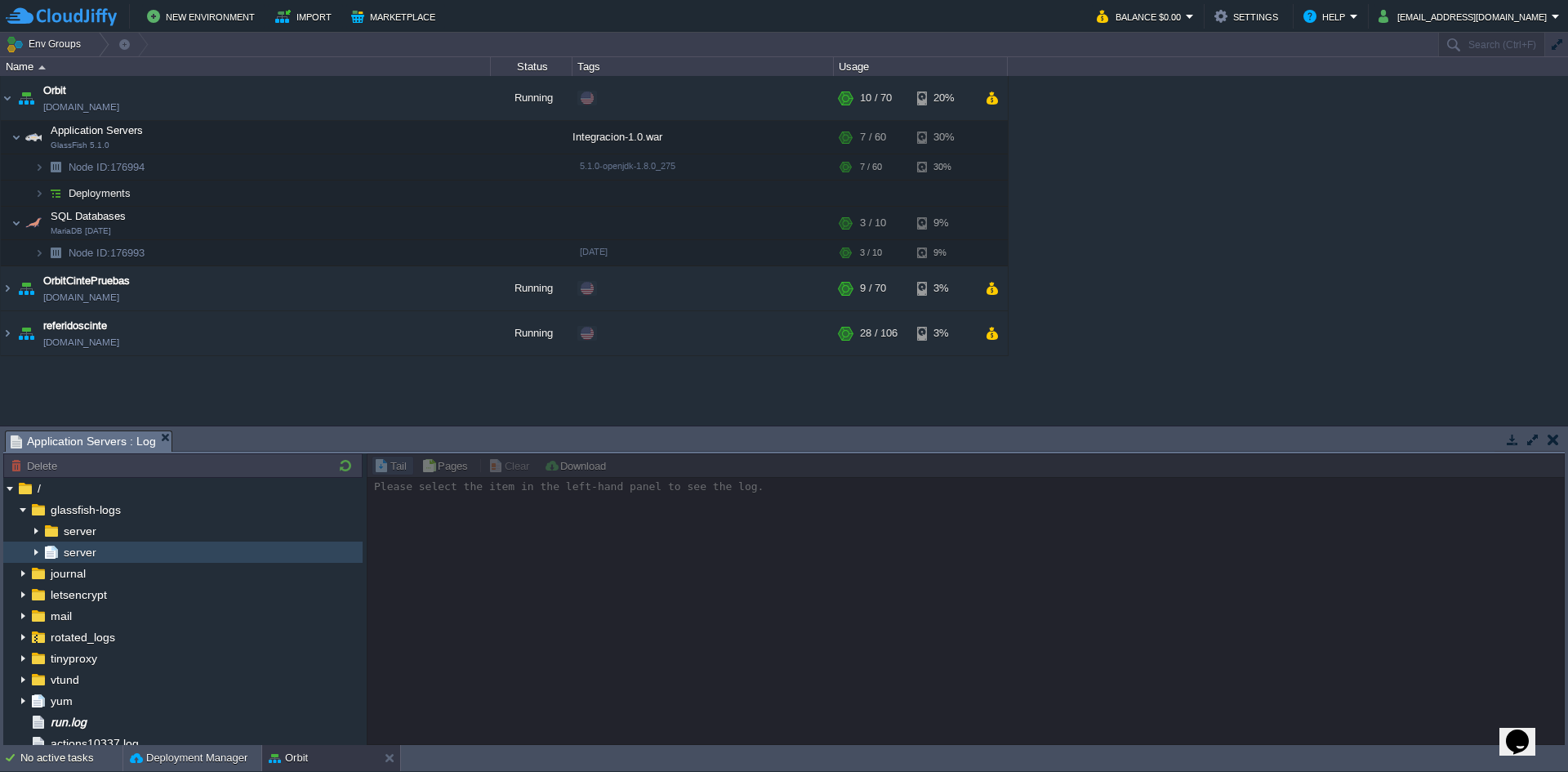
click at [36, 547] on img at bounding box center [36, 551] width 13 height 21
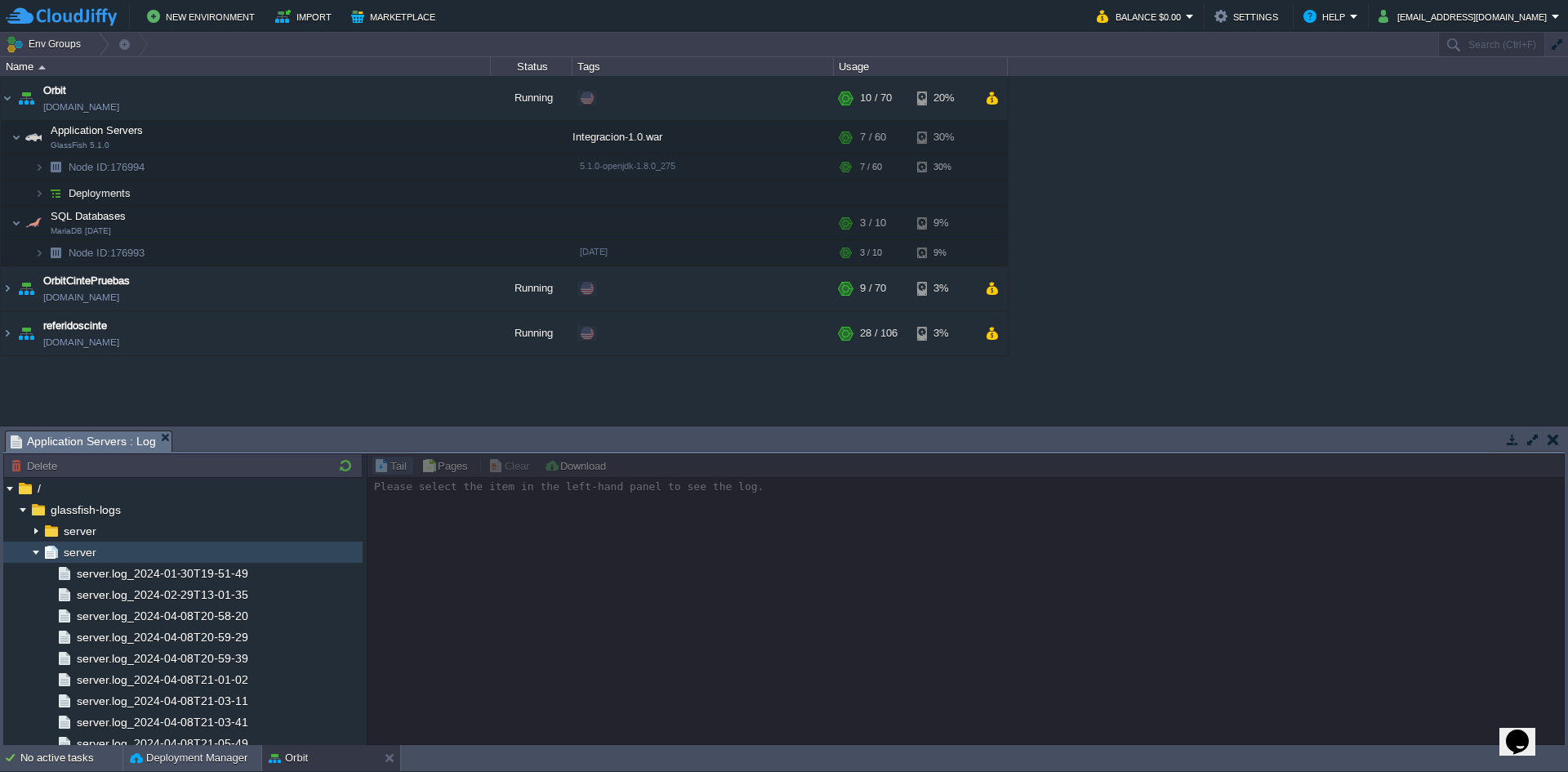
click at [36, 547] on img at bounding box center [36, 551] width 13 height 21
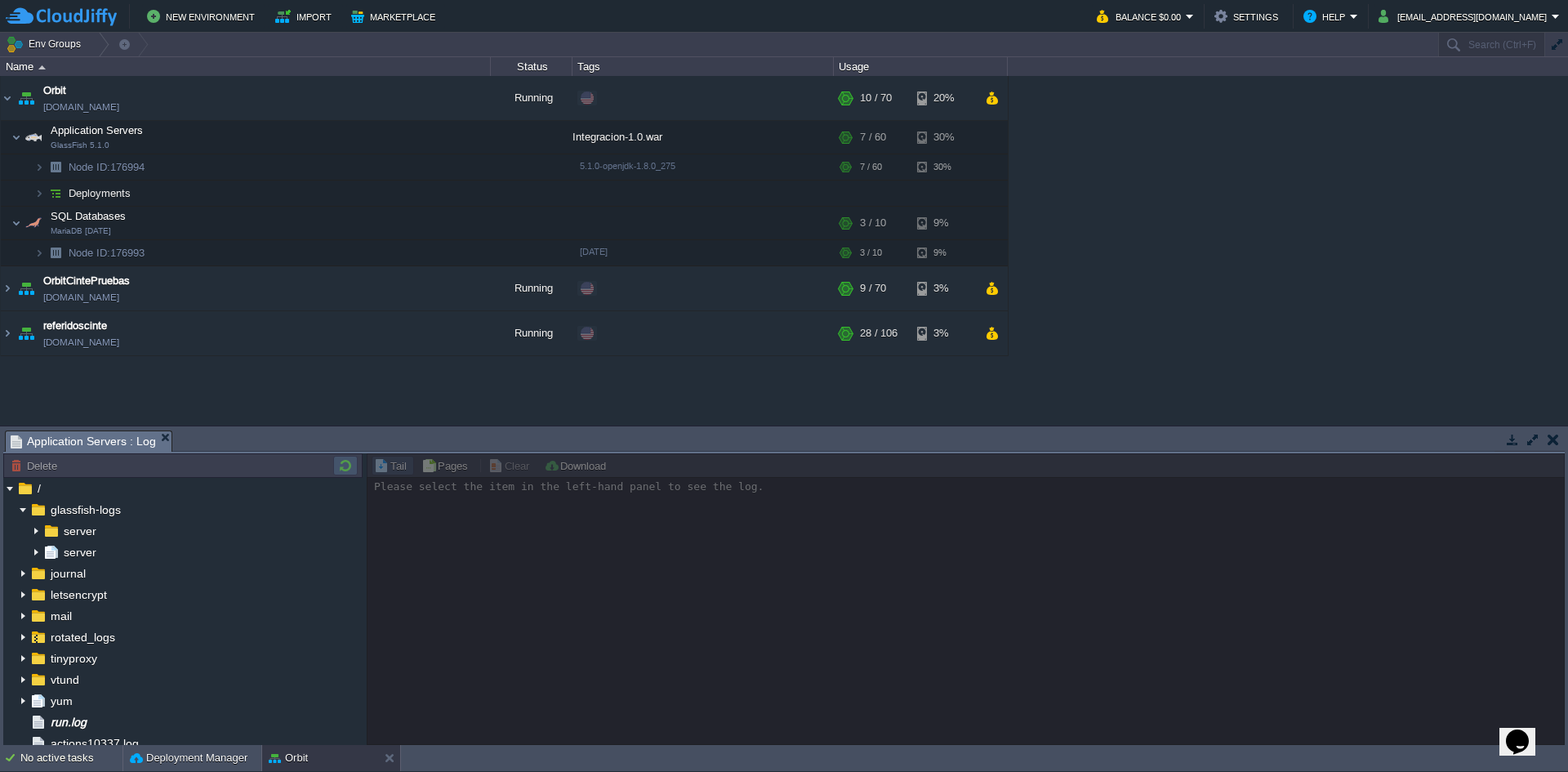
click at [348, 466] on button "button" at bounding box center [345, 465] width 19 height 15
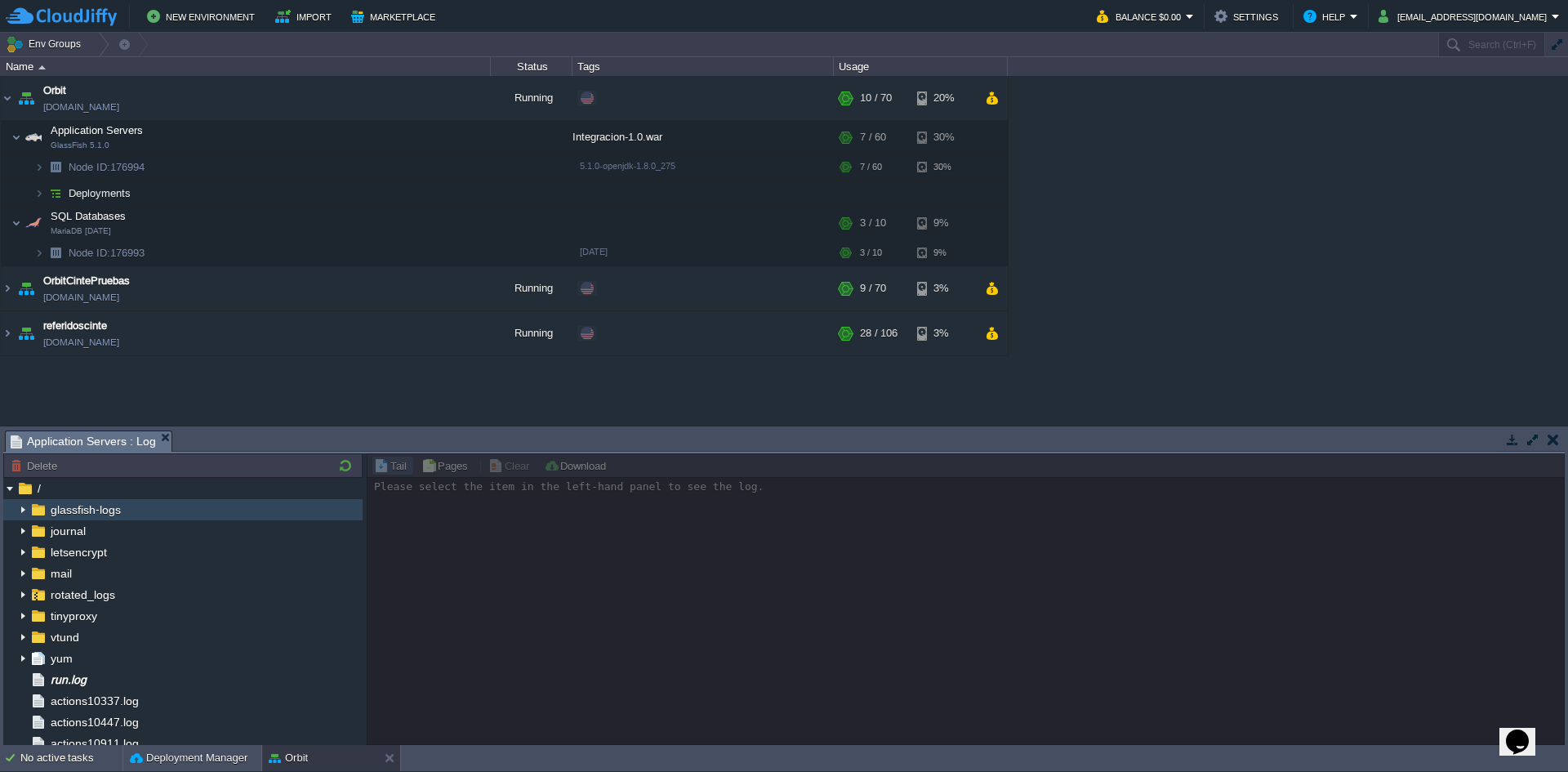
click at [24, 509] on img at bounding box center [23, 509] width 13 height 21
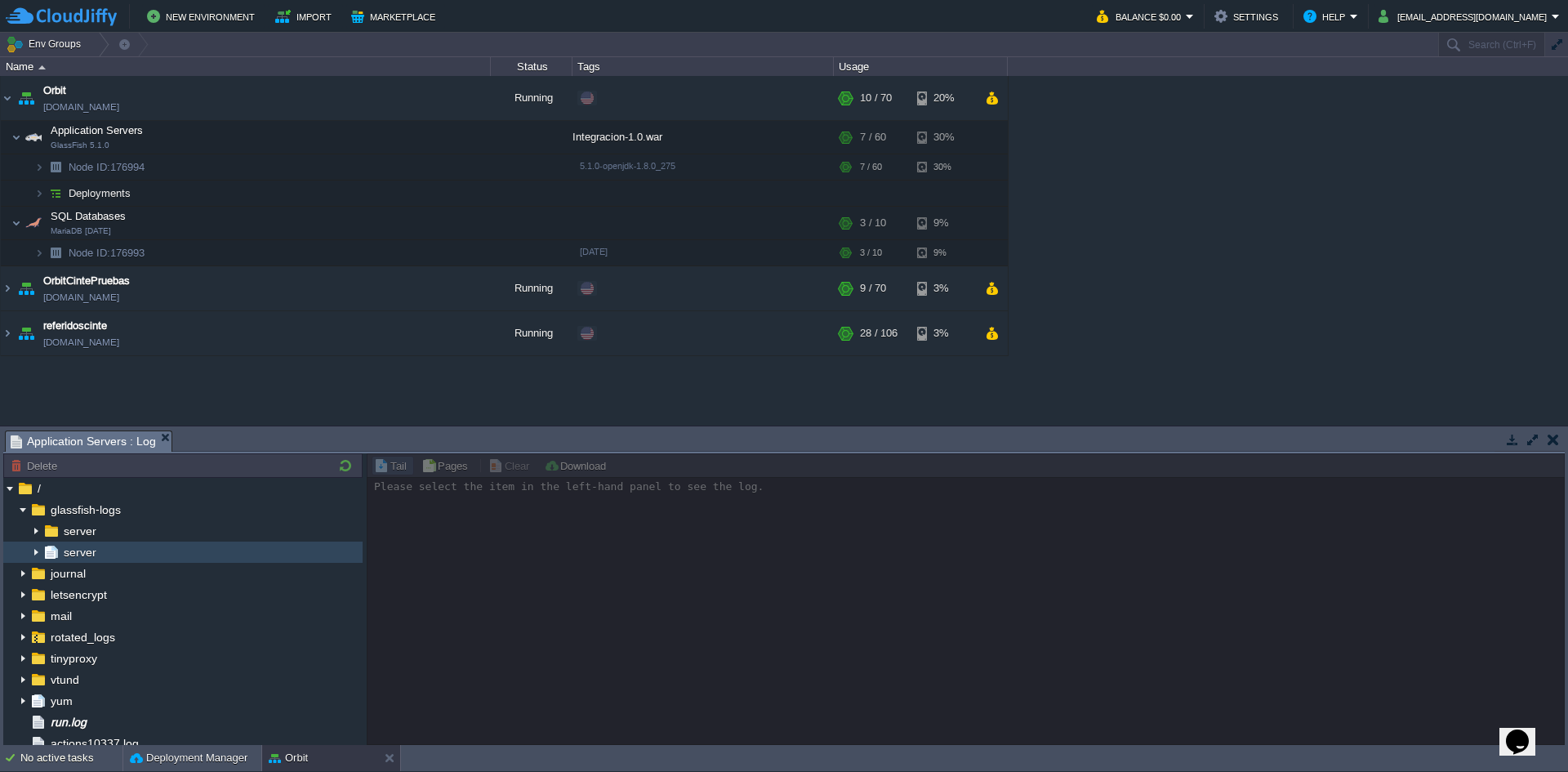
click at [39, 546] on img at bounding box center [36, 551] width 13 height 21
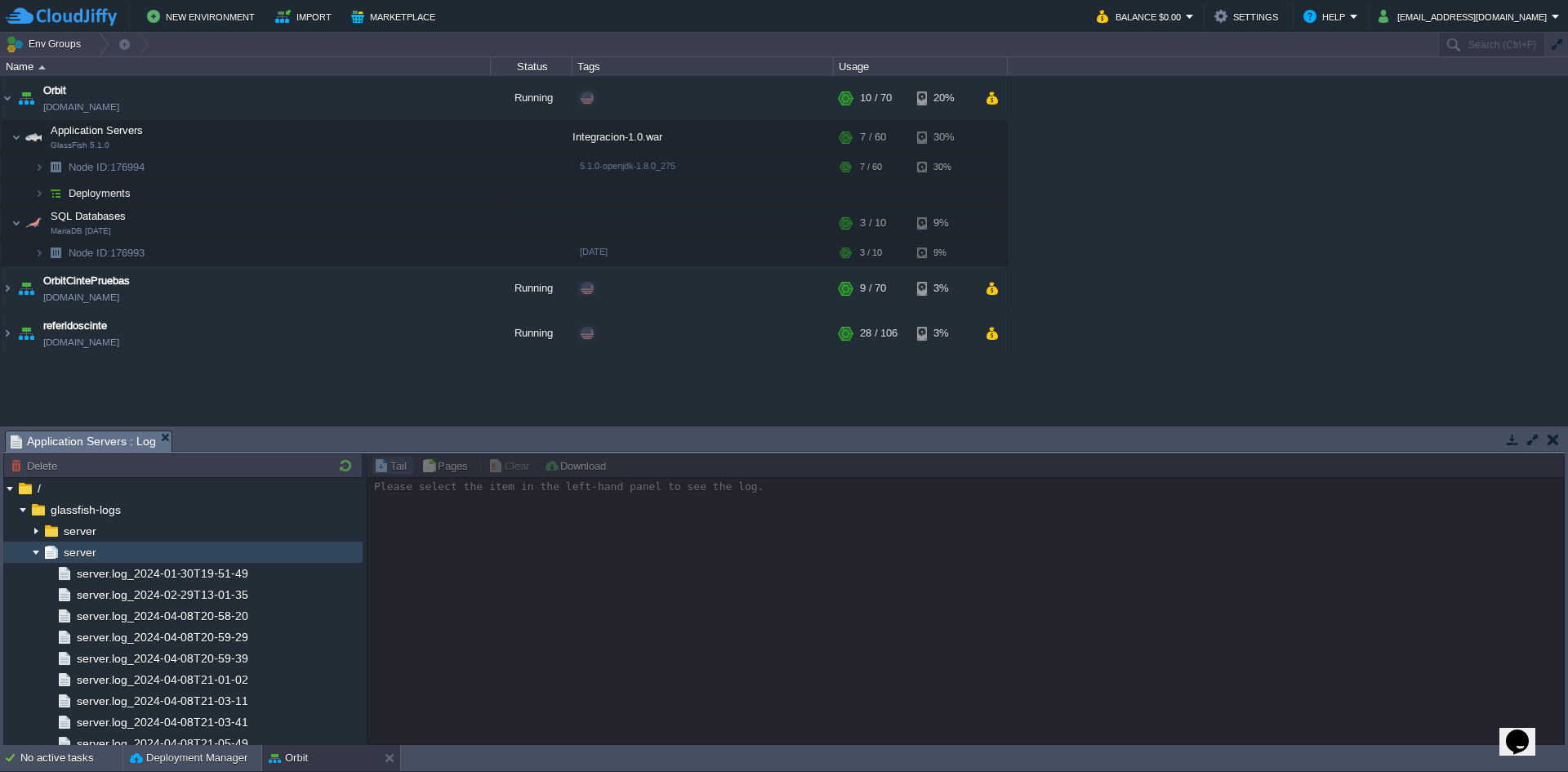
click at [47, 546] on img at bounding box center [51, 551] width 18 height 21
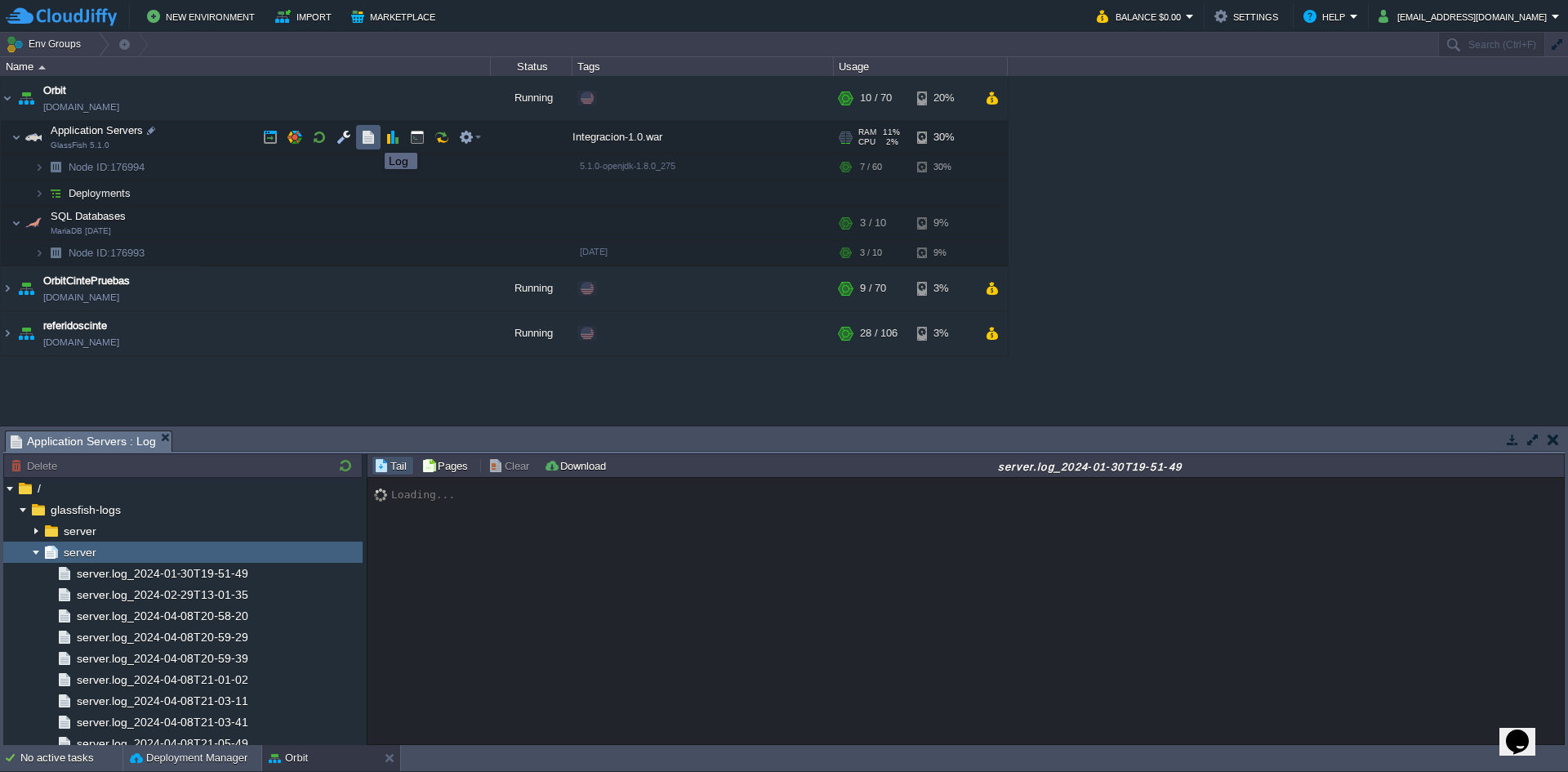
click at [361, 138] on button "button" at bounding box center [368, 137] width 15 height 15
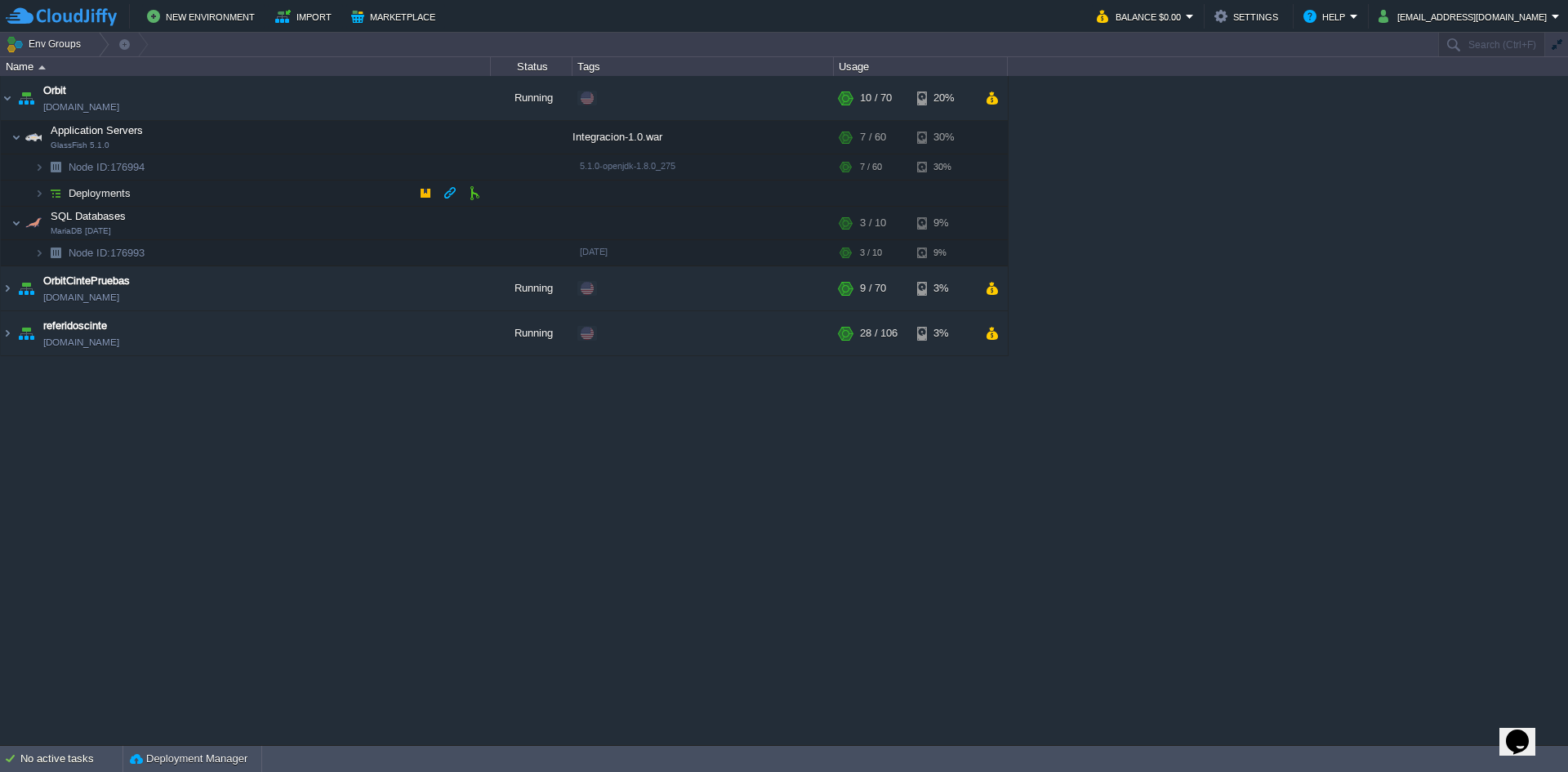
click at [38, 190] on img at bounding box center [39, 193] width 10 height 25
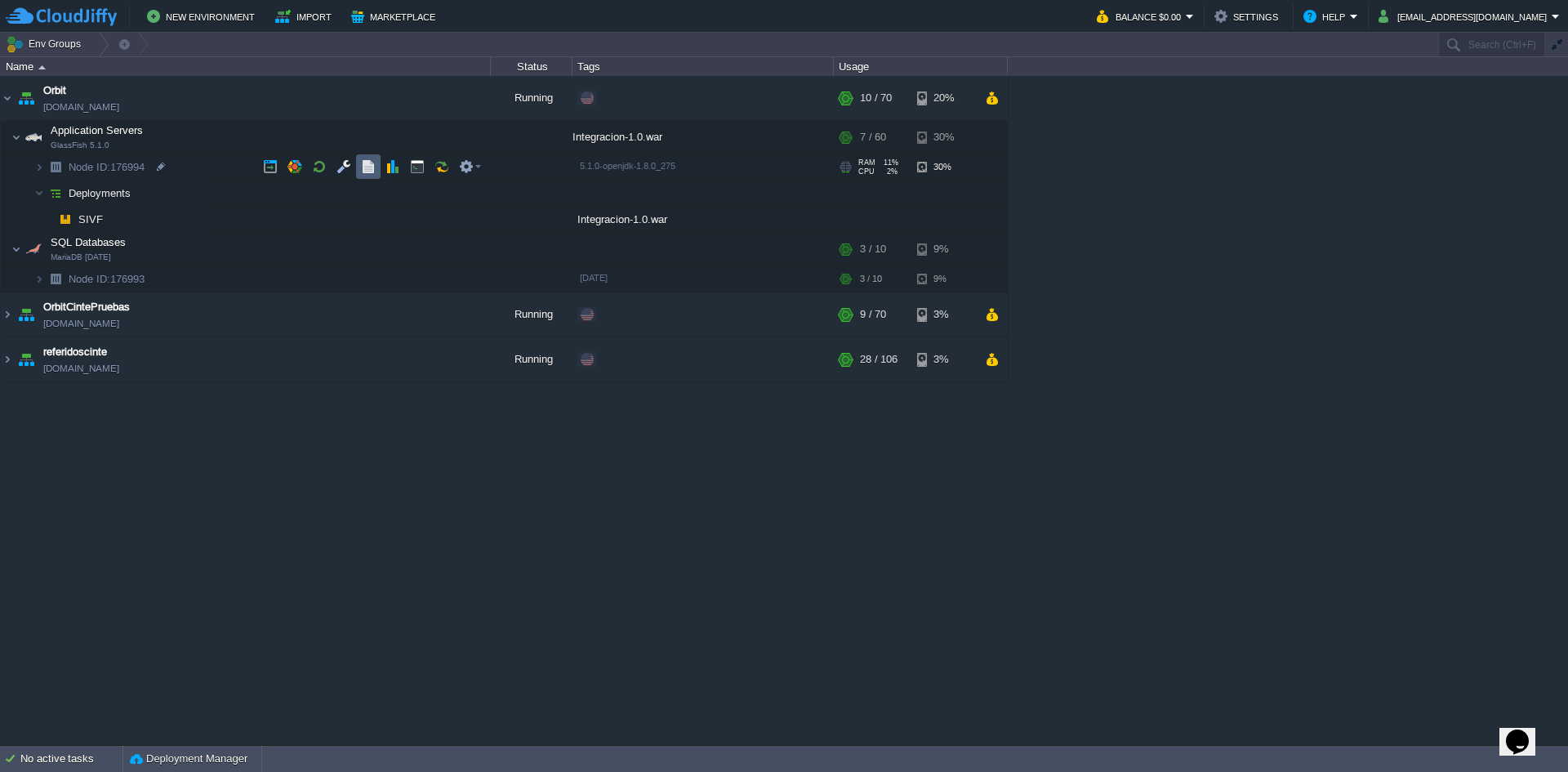
click at [365, 174] on button "button" at bounding box center [368, 167] width 15 height 15
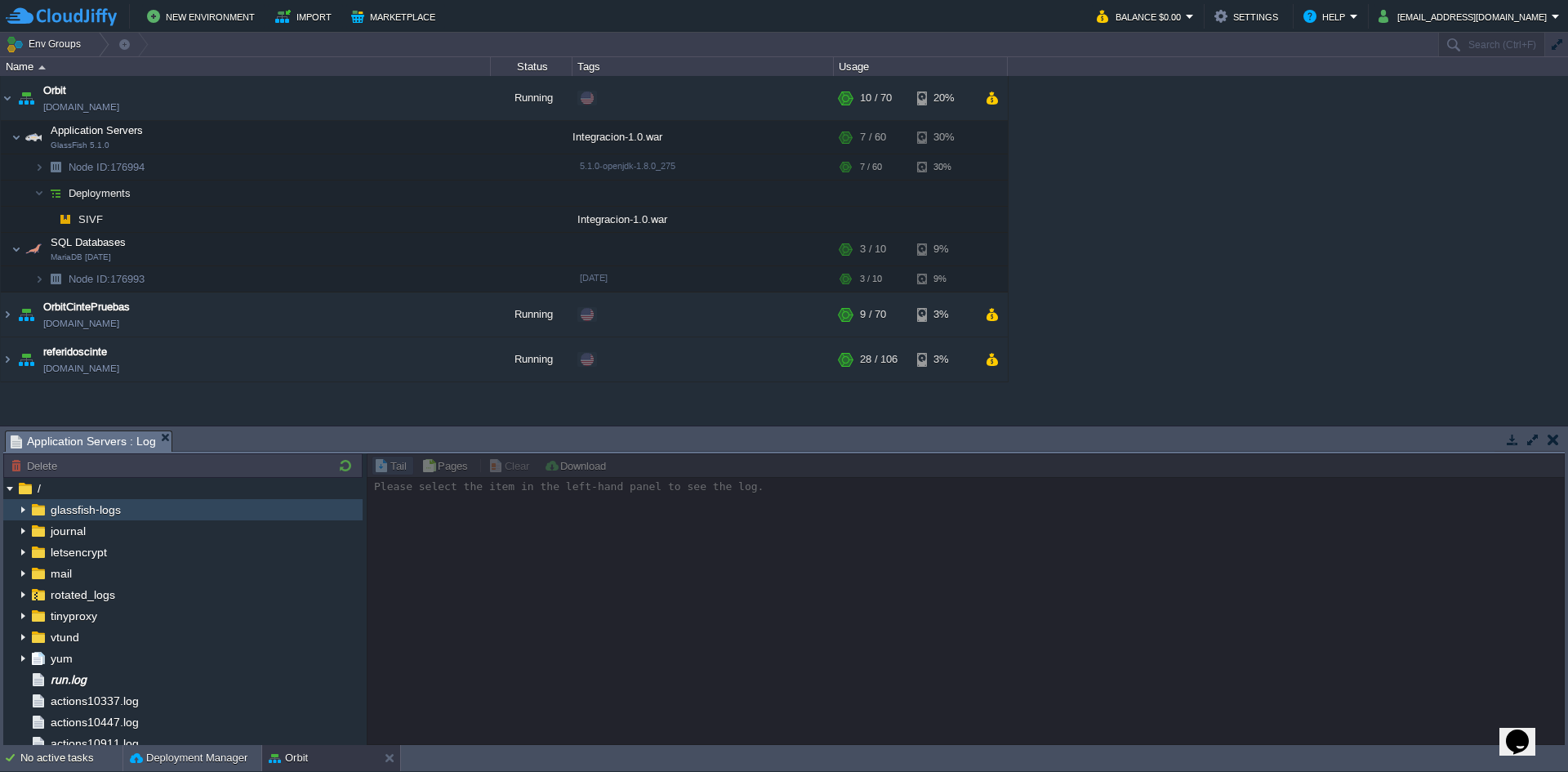
click at [24, 511] on img at bounding box center [23, 509] width 13 height 21
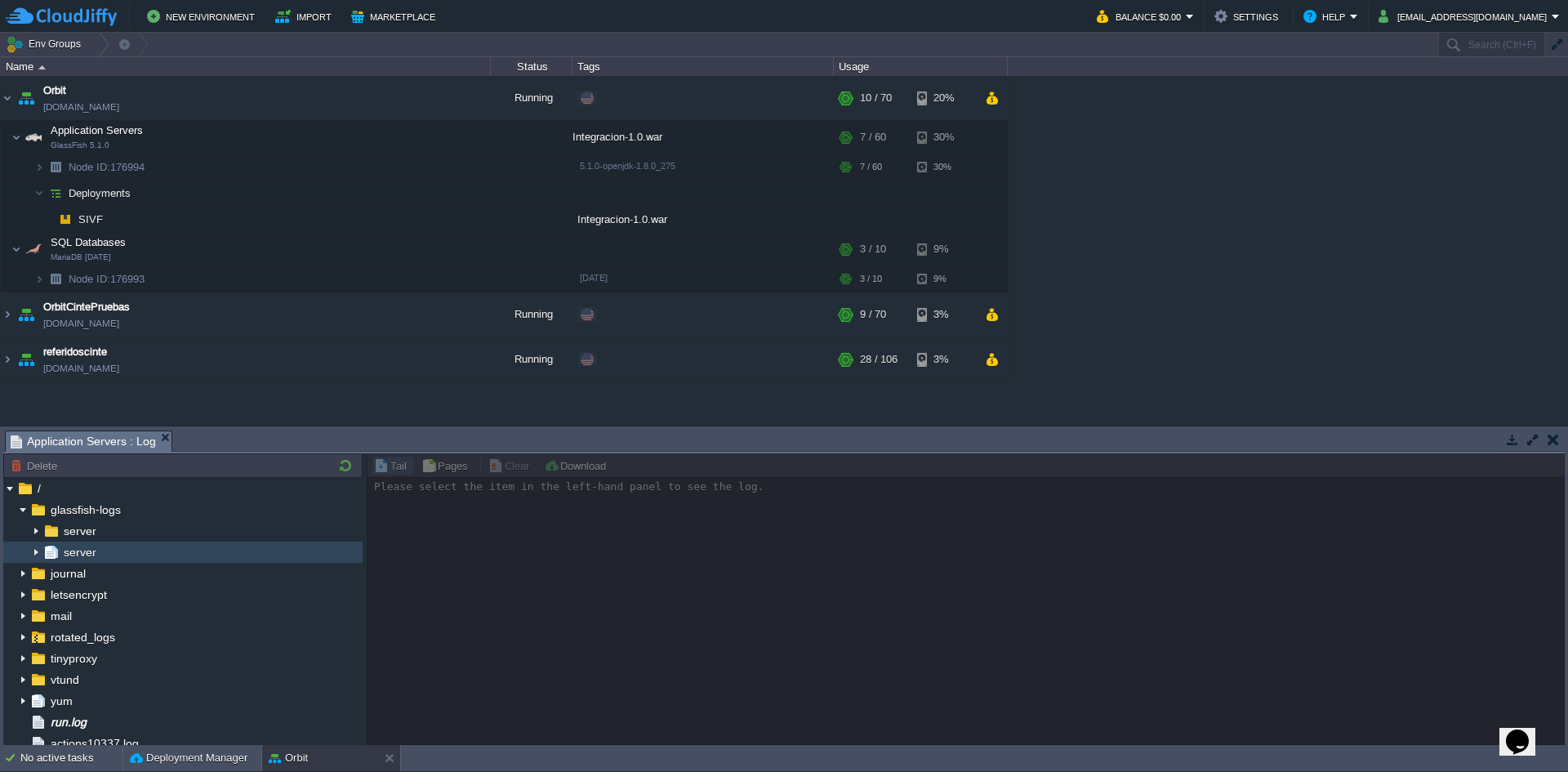
click at [46, 548] on img at bounding box center [51, 551] width 18 height 21
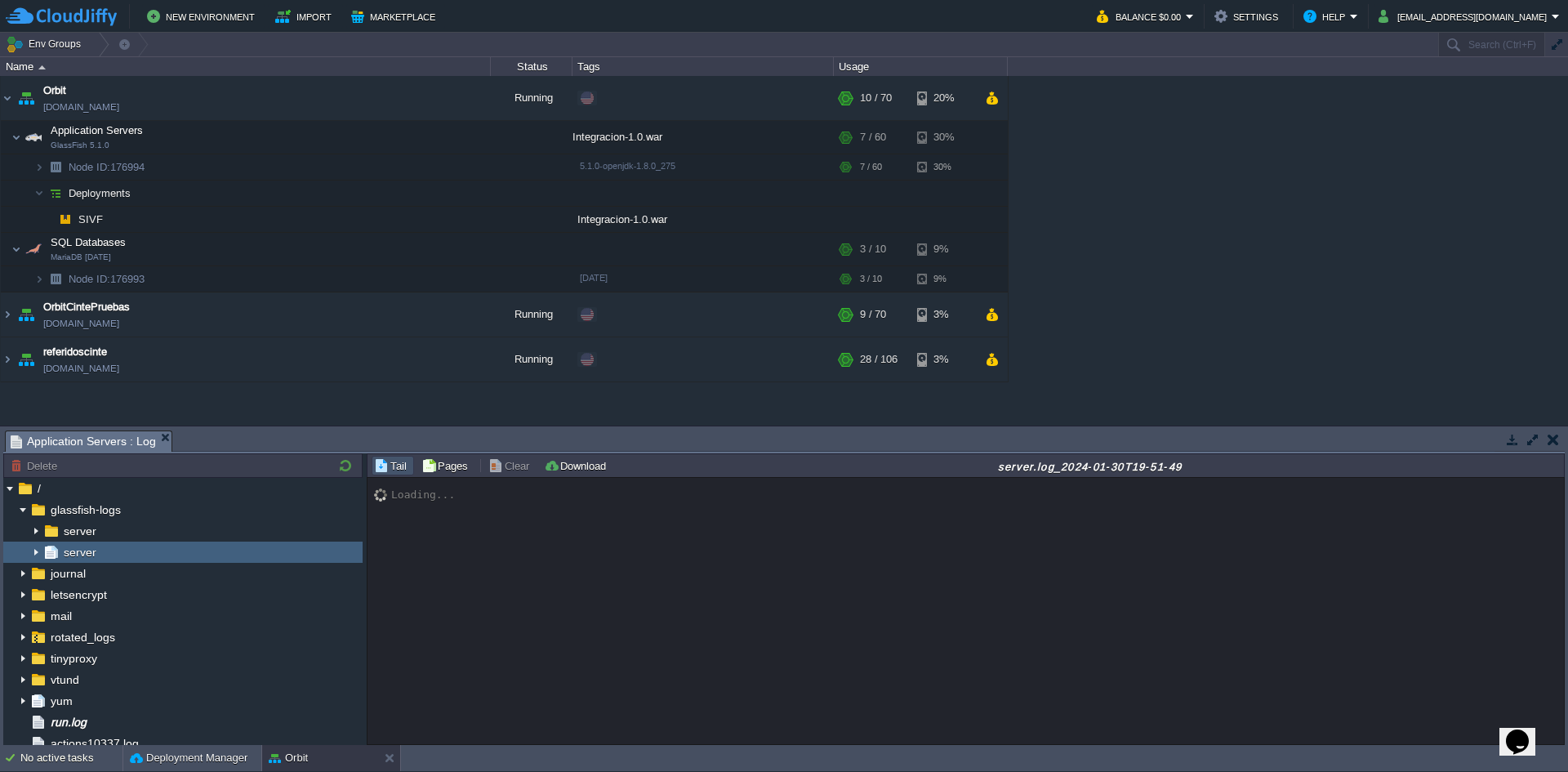
click at [36, 551] on img at bounding box center [36, 551] width 13 height 21
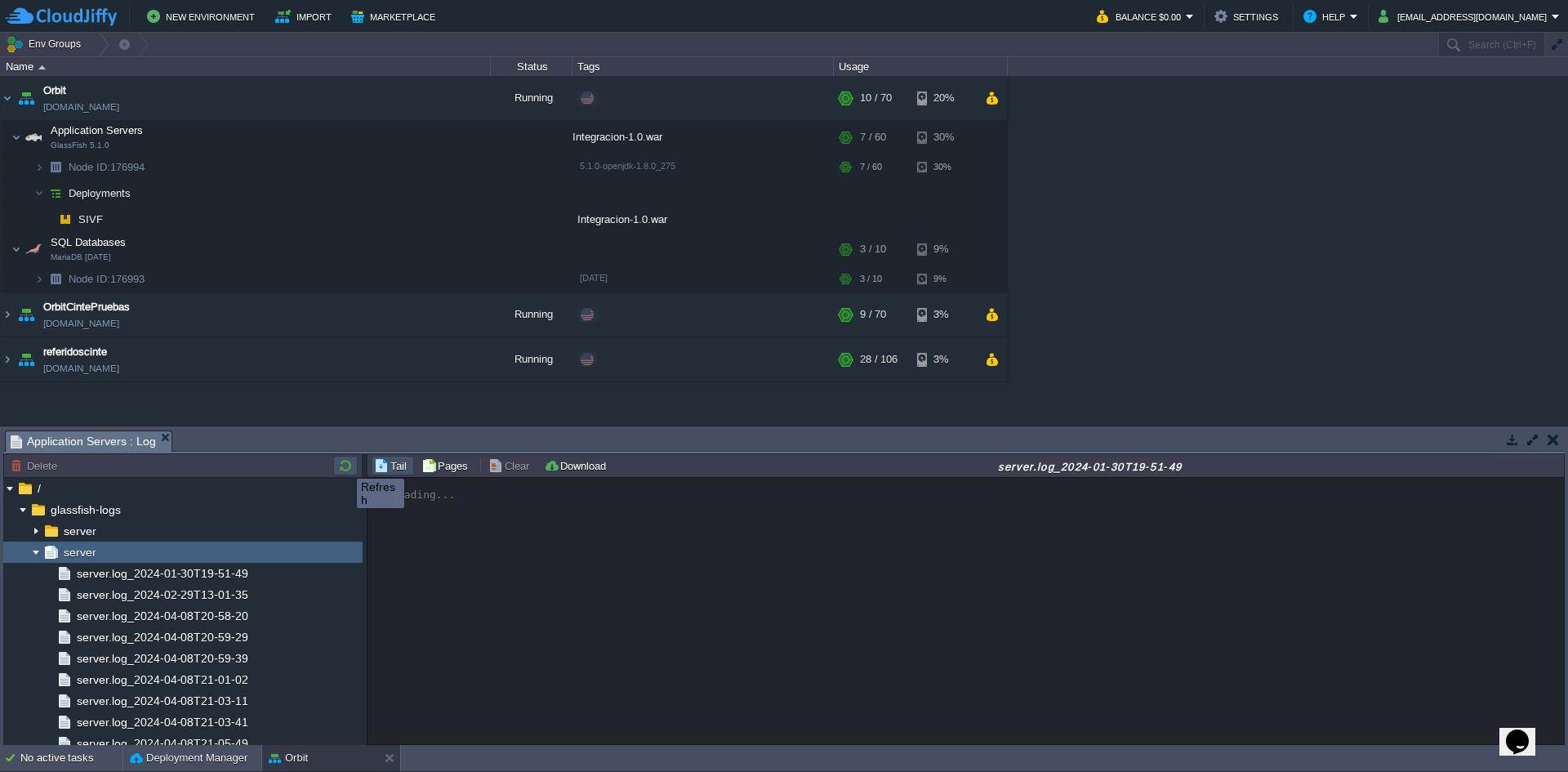
click at [345, 464] on button "button" at bounding box center [345, 465] width 19 height 15
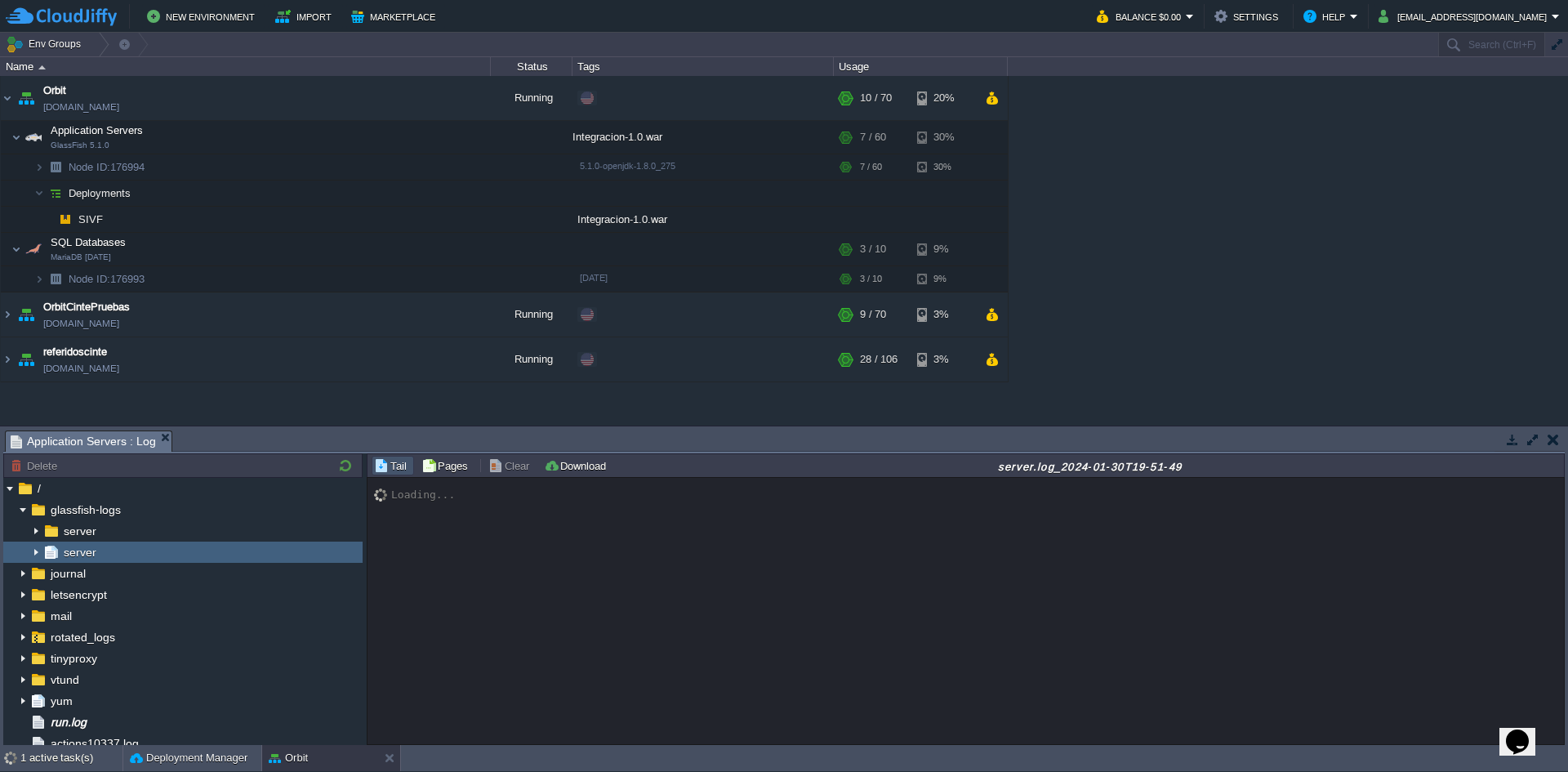
click at [32, 554] on img at bounding box center [36, 551] width 13 height 21
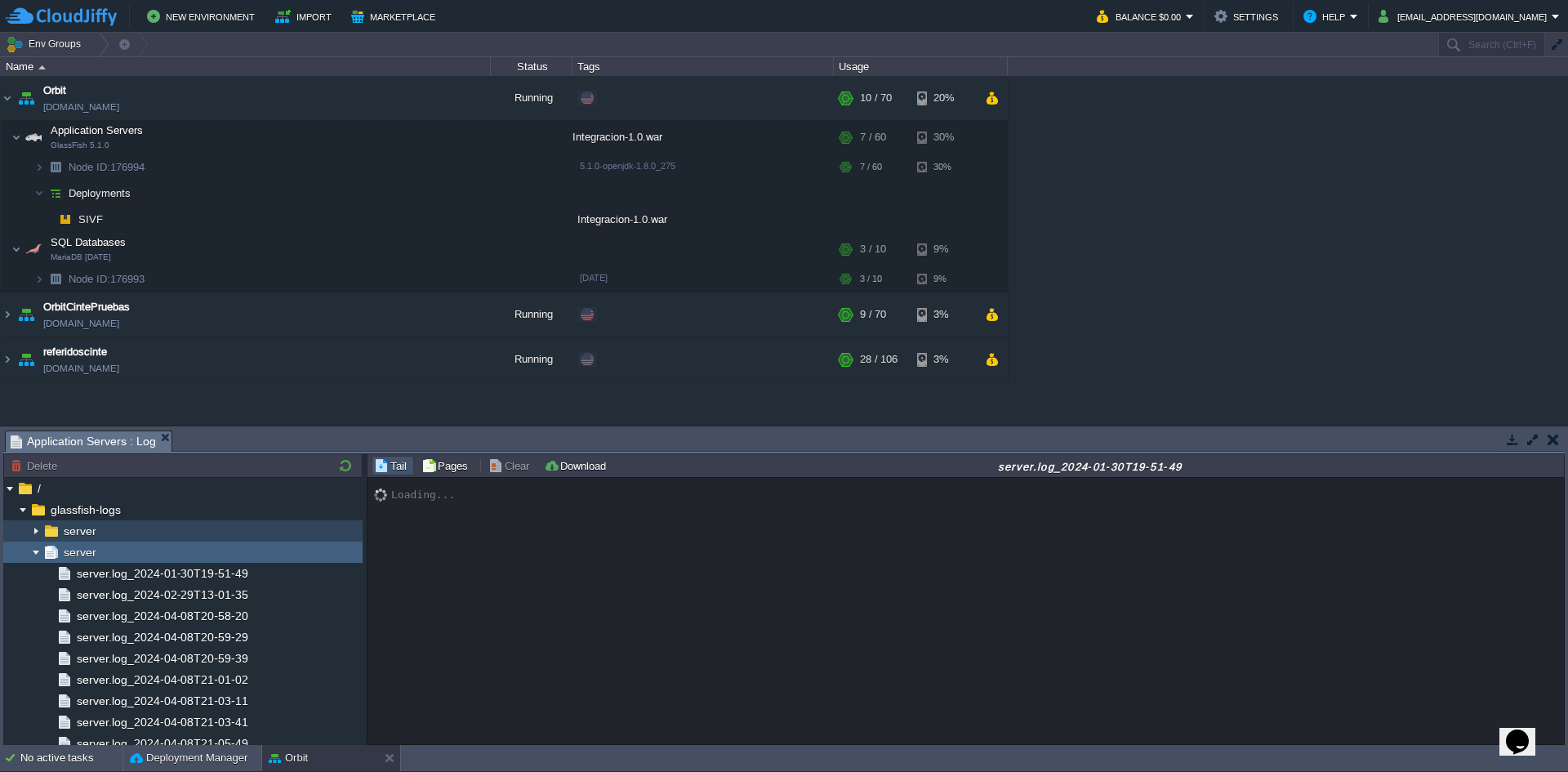
click at [32, 536] on img at bounding box center [36, 530] width 13 height 21
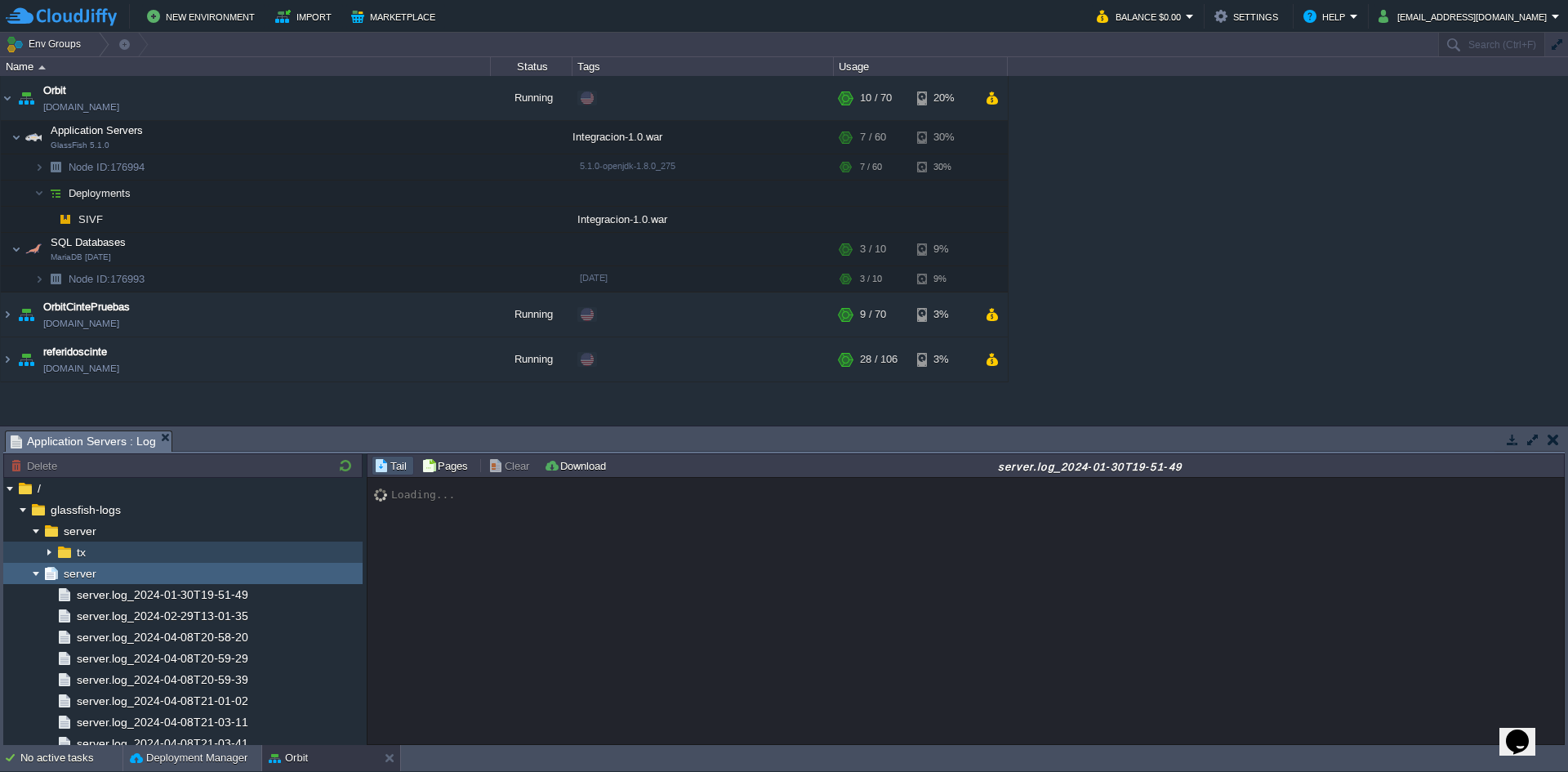
click at [49, 553] on img at bounding box center [49, 551] width 13 height 21
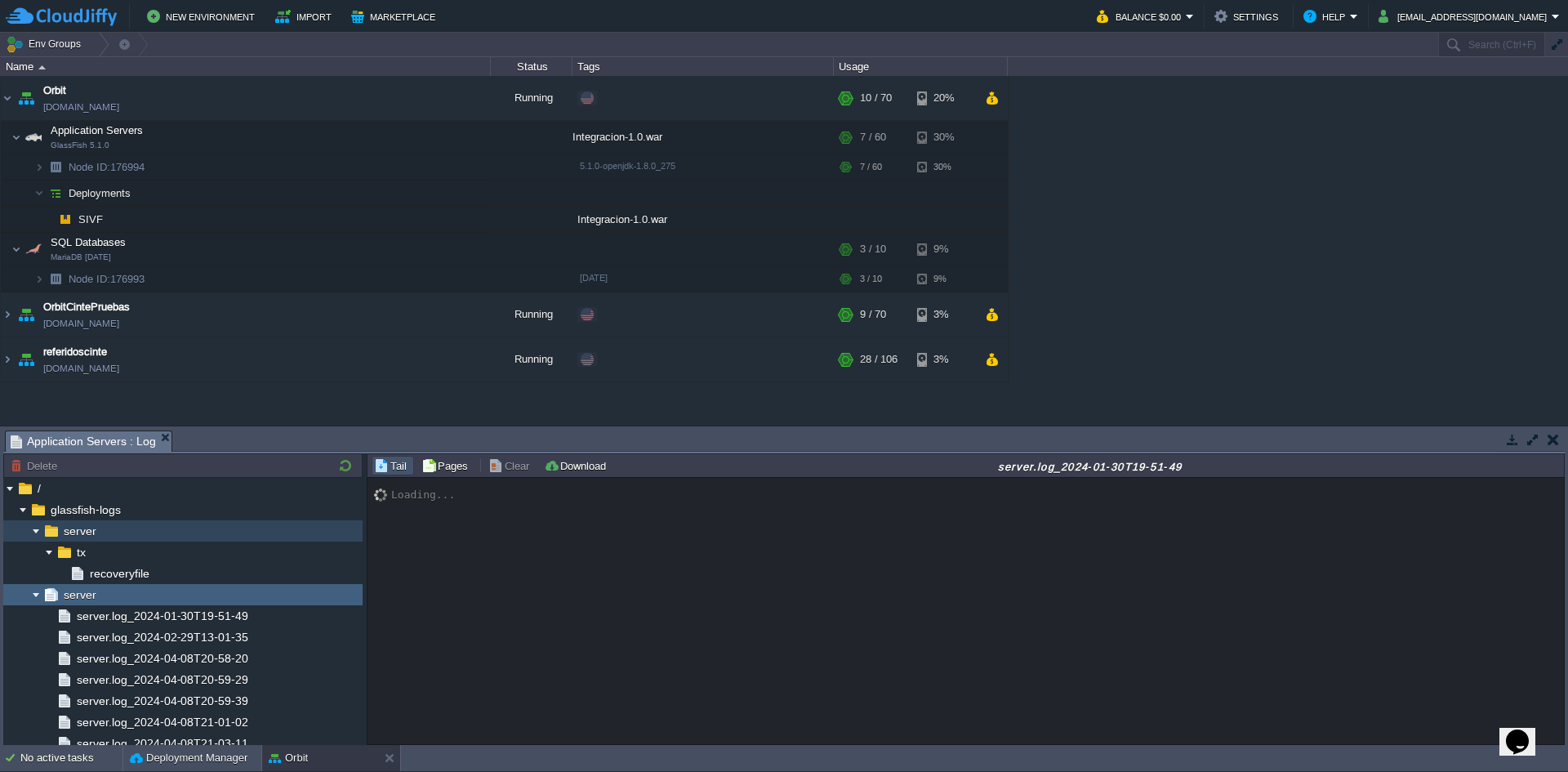
click at [37, 533] on img at bounding box center [36, 530] width 13 height 21
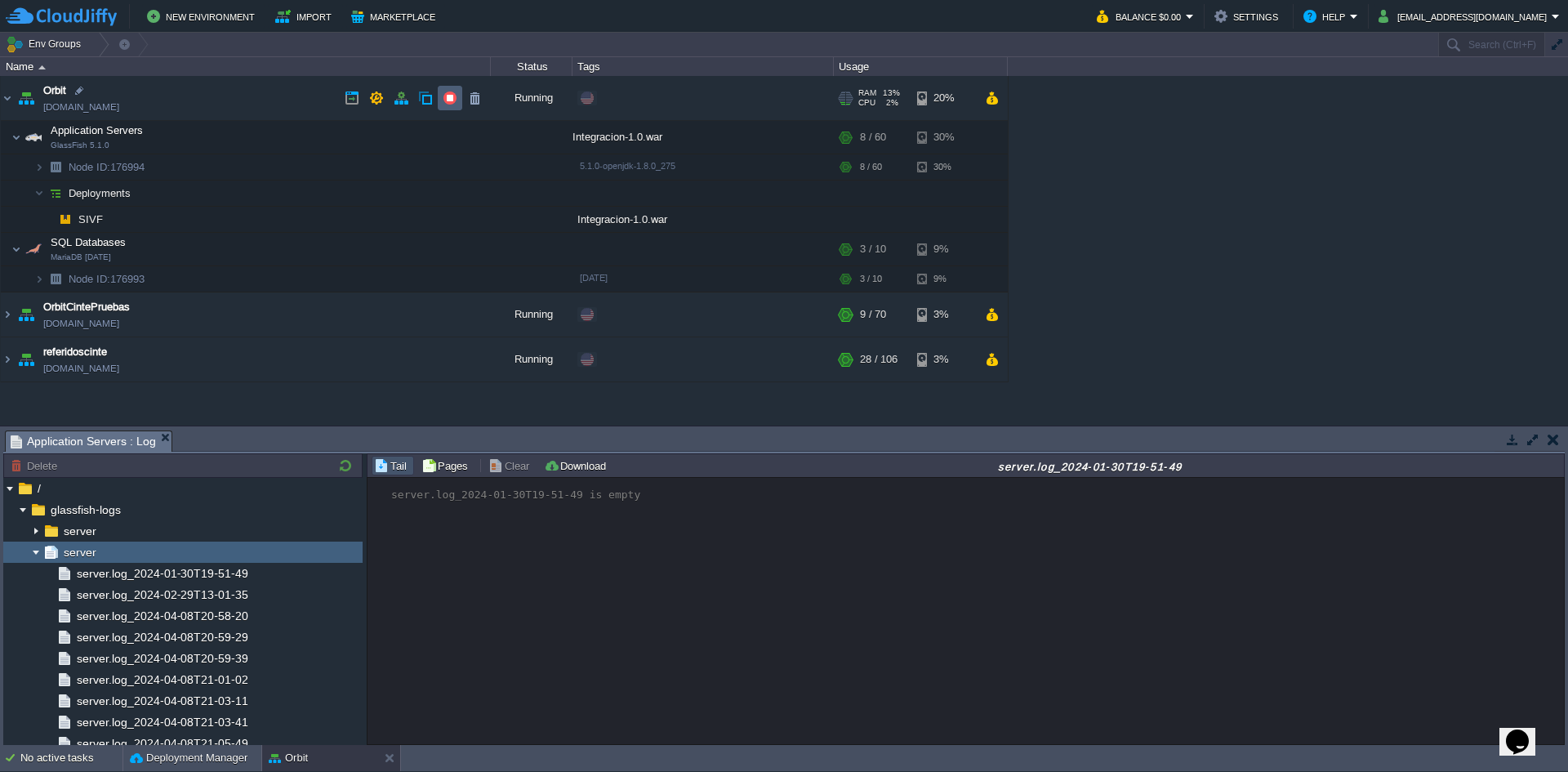
click at [456, 100] on button "button" at bounding box center [450, 98] width 15 height 15
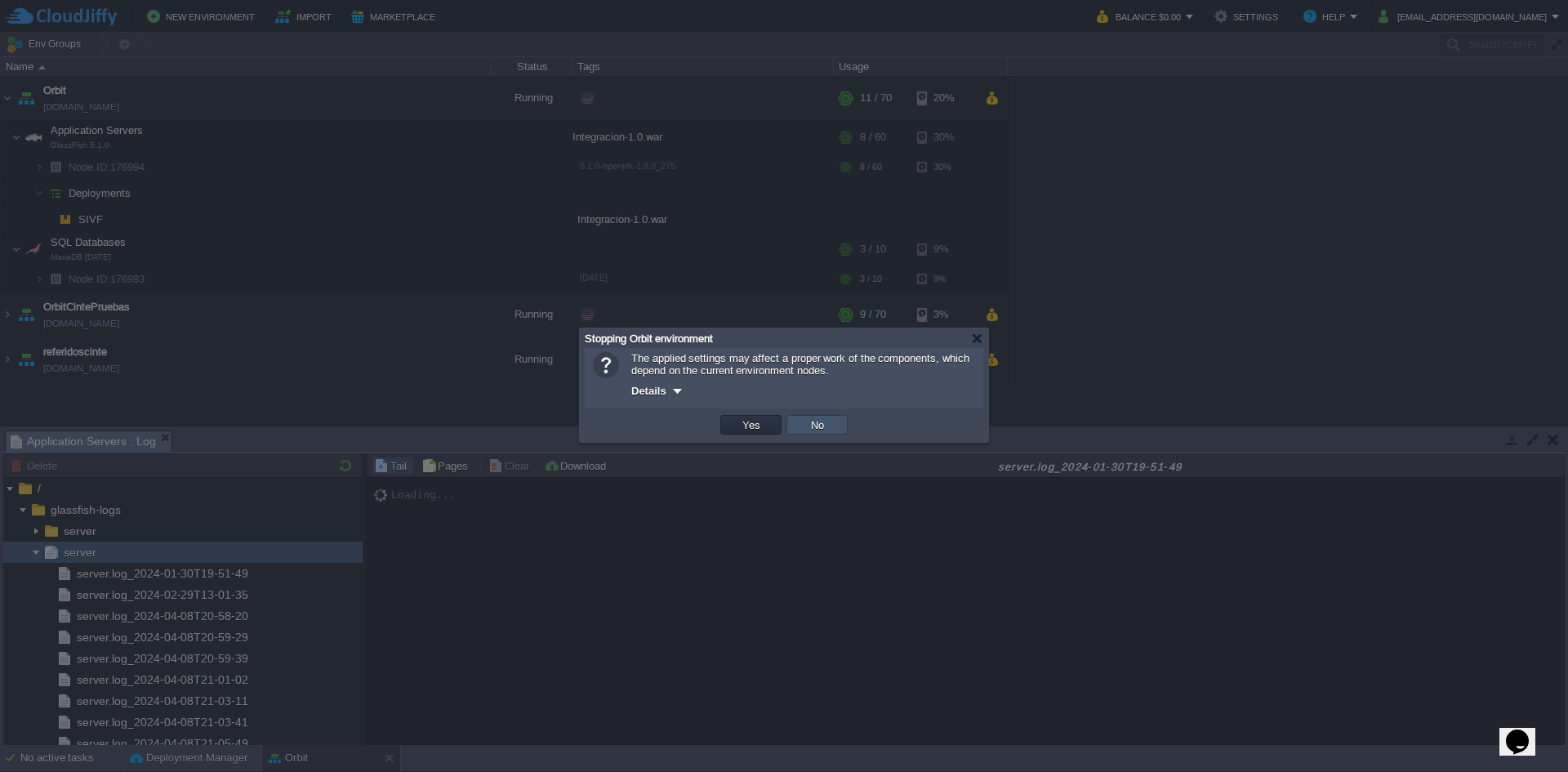
click at [819, 432] on button "No" at bounding box center [817, 424] width 23 height 15
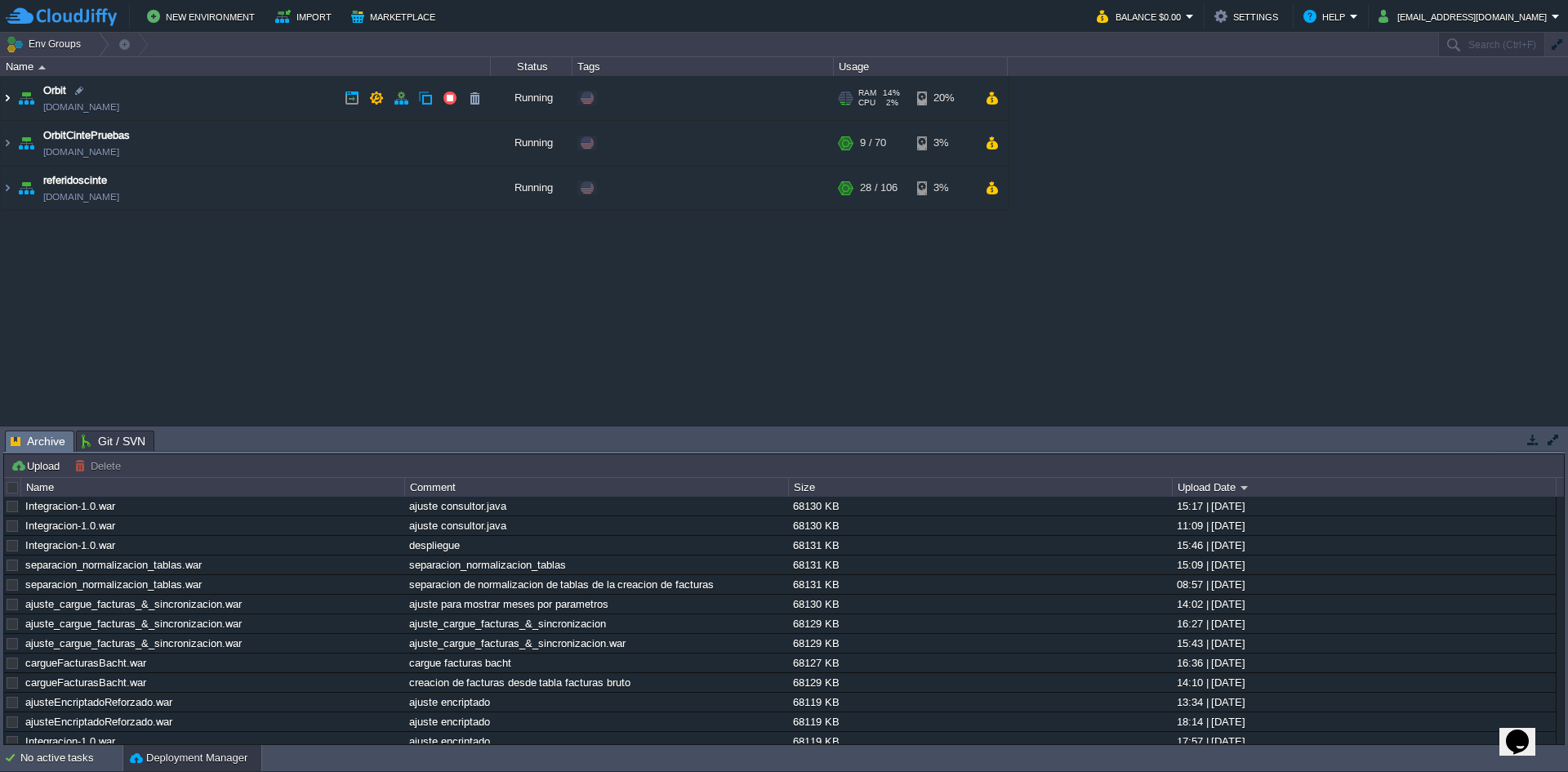
click at [10, 97] on img at bounding box center [7, 98] width 13 height 44
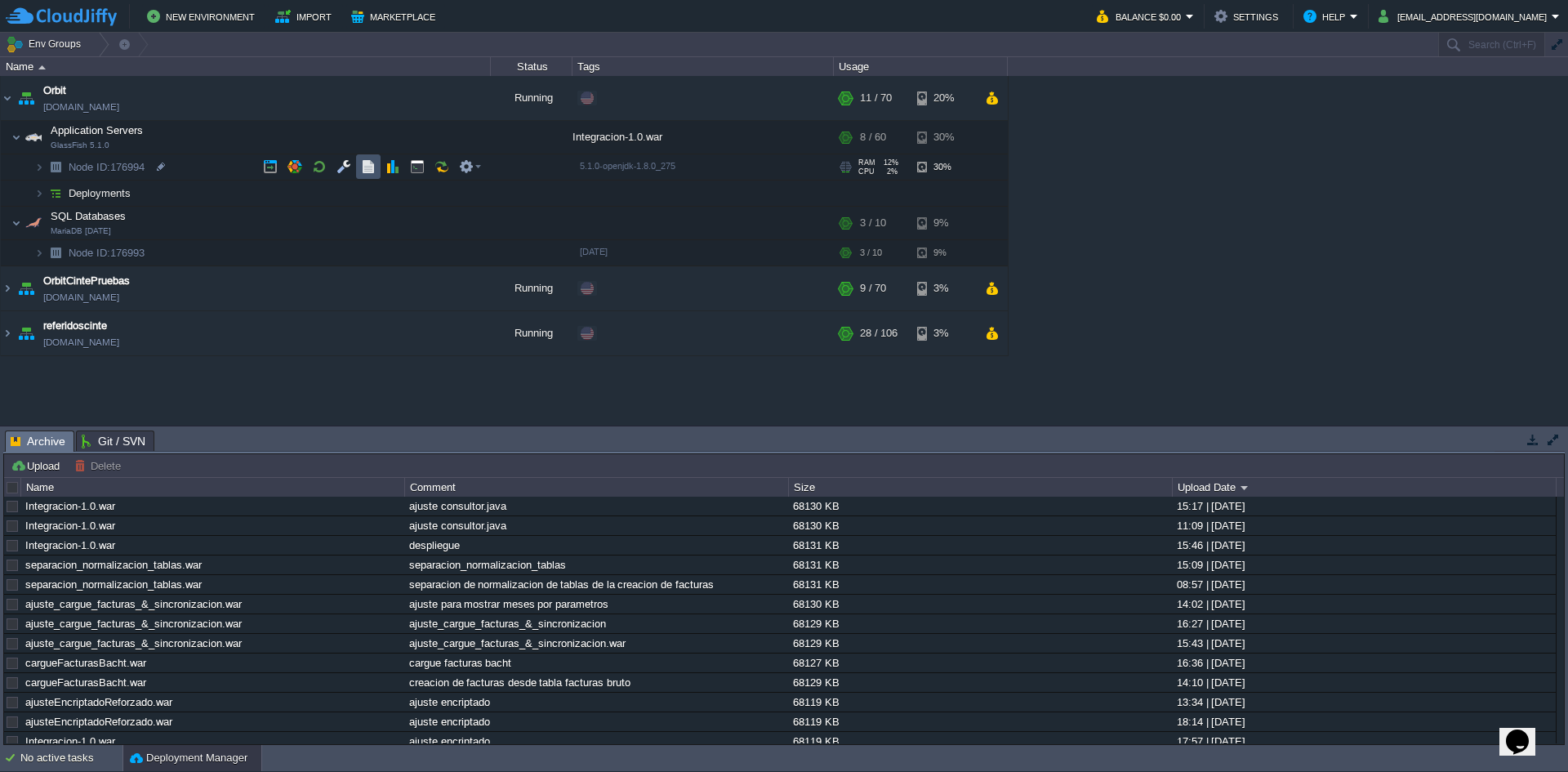
click at [363, 172] on button "button" at bounding box center [368, 167] width 15 height 15
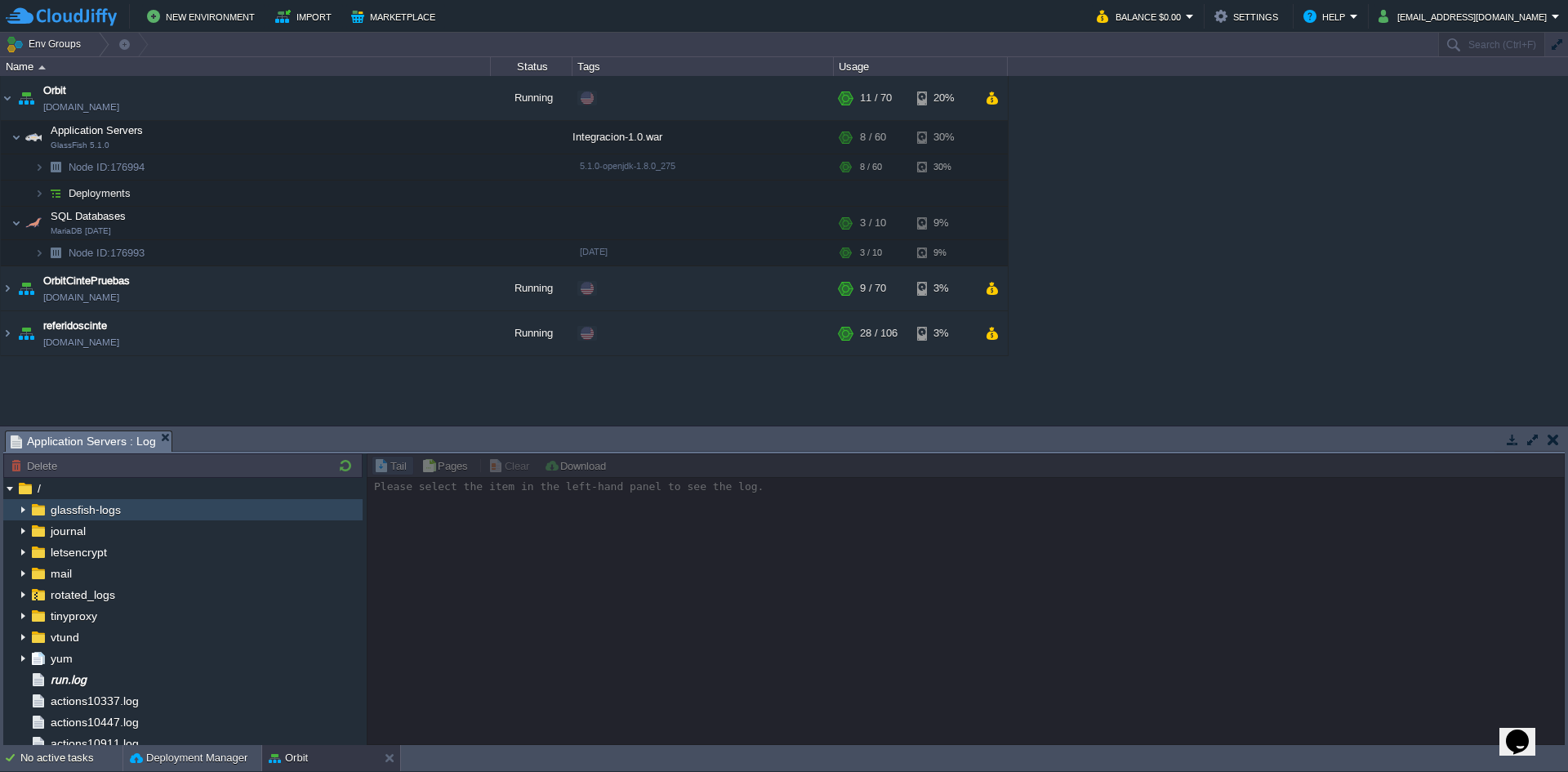
click at [31, 507] on img at bounding box center [38, 509] width 18 height 21
click at [18, 507] on img at bounding box center [23, 509] width 13 height 21
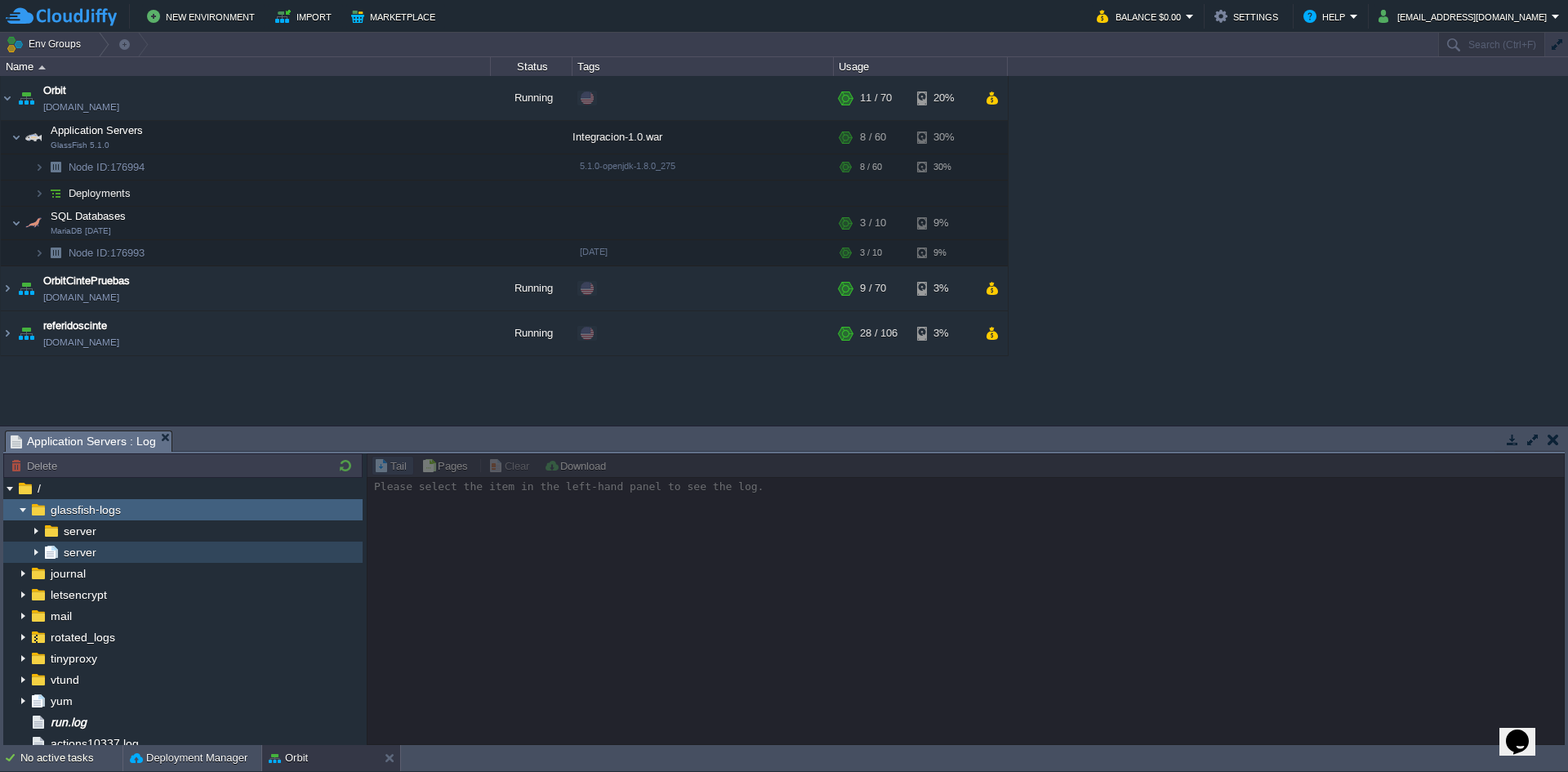
click at [38, 547] on img at bounding box center [36, 551] width 13 height 21
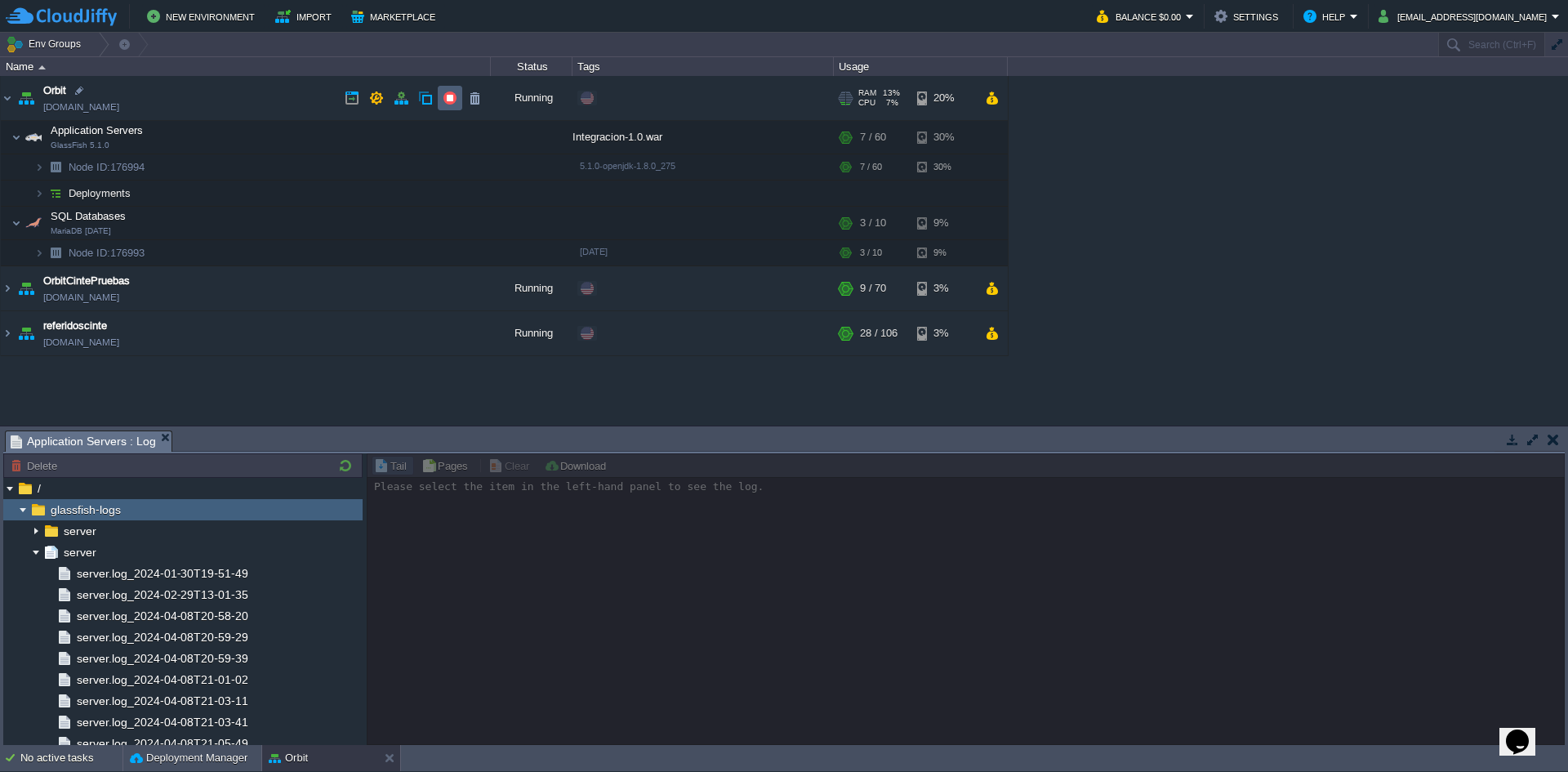
click at [450, 99] on button "button" at bounding box center [450, 98] width 15 height 15
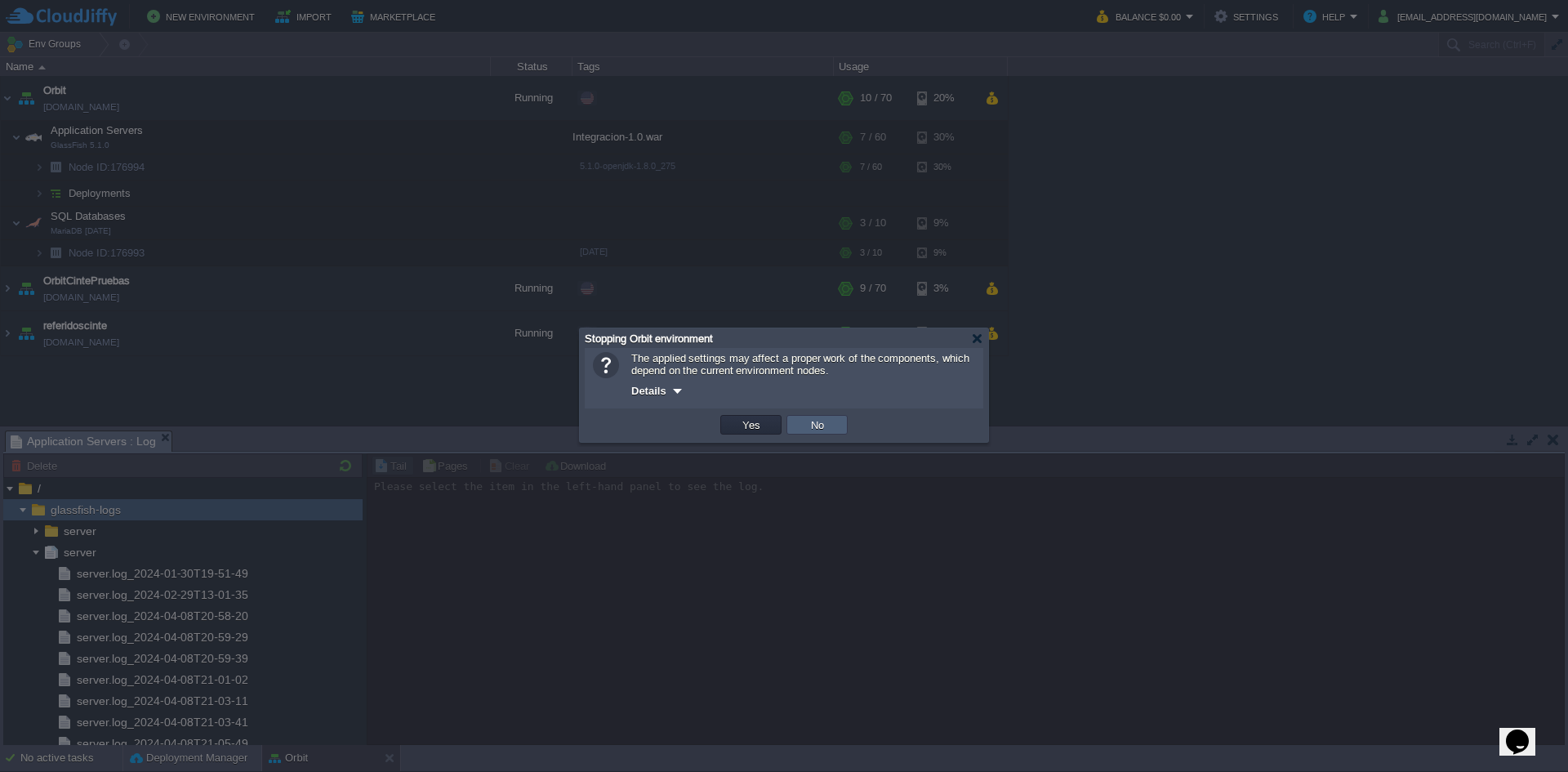
click at [830, 424] on td "No" at bounding box center [817, 424] width 61 height 19
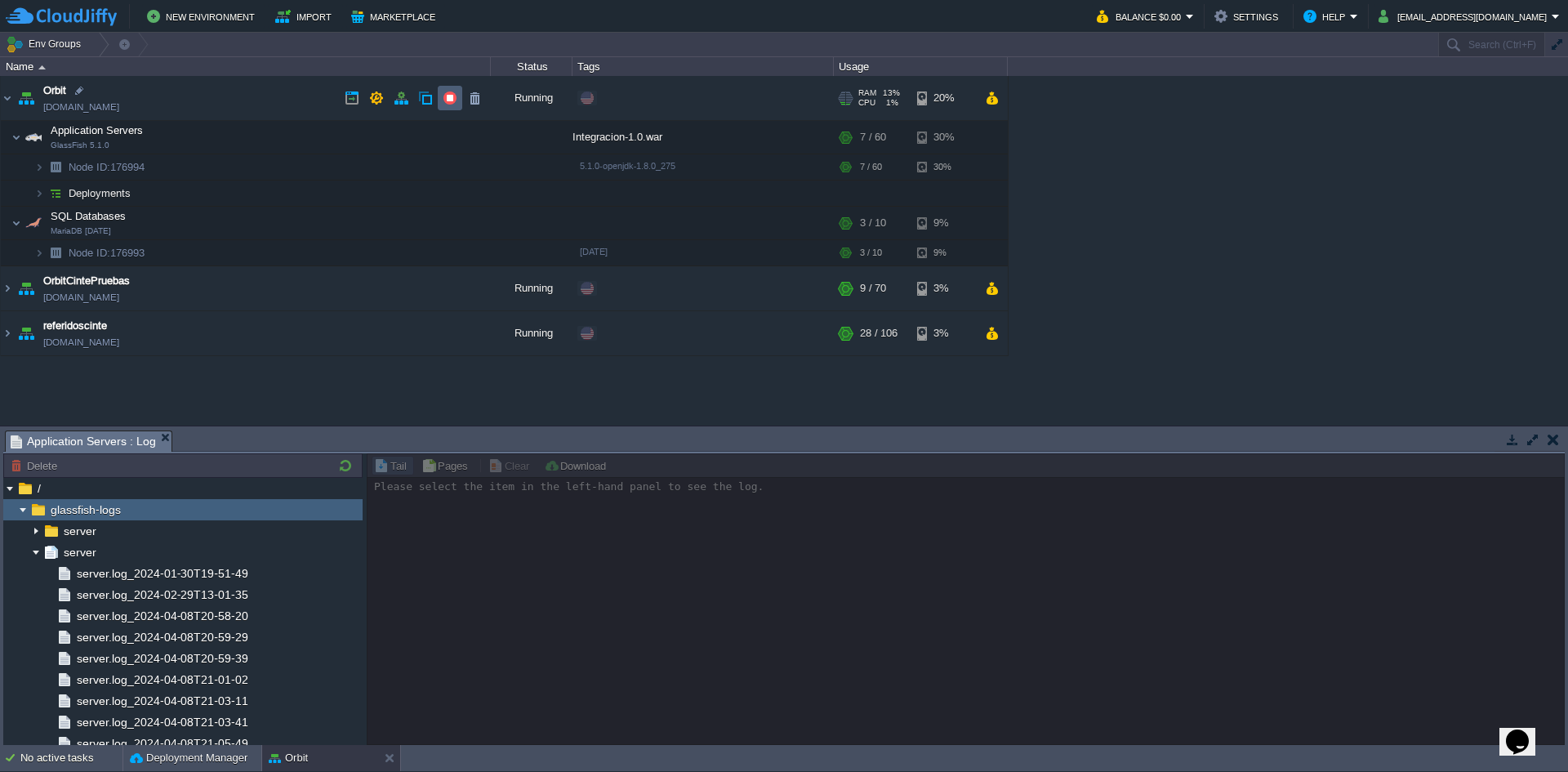
click at [448, 93] on button "button" at bounding box center [450, 98] width 15 height 15
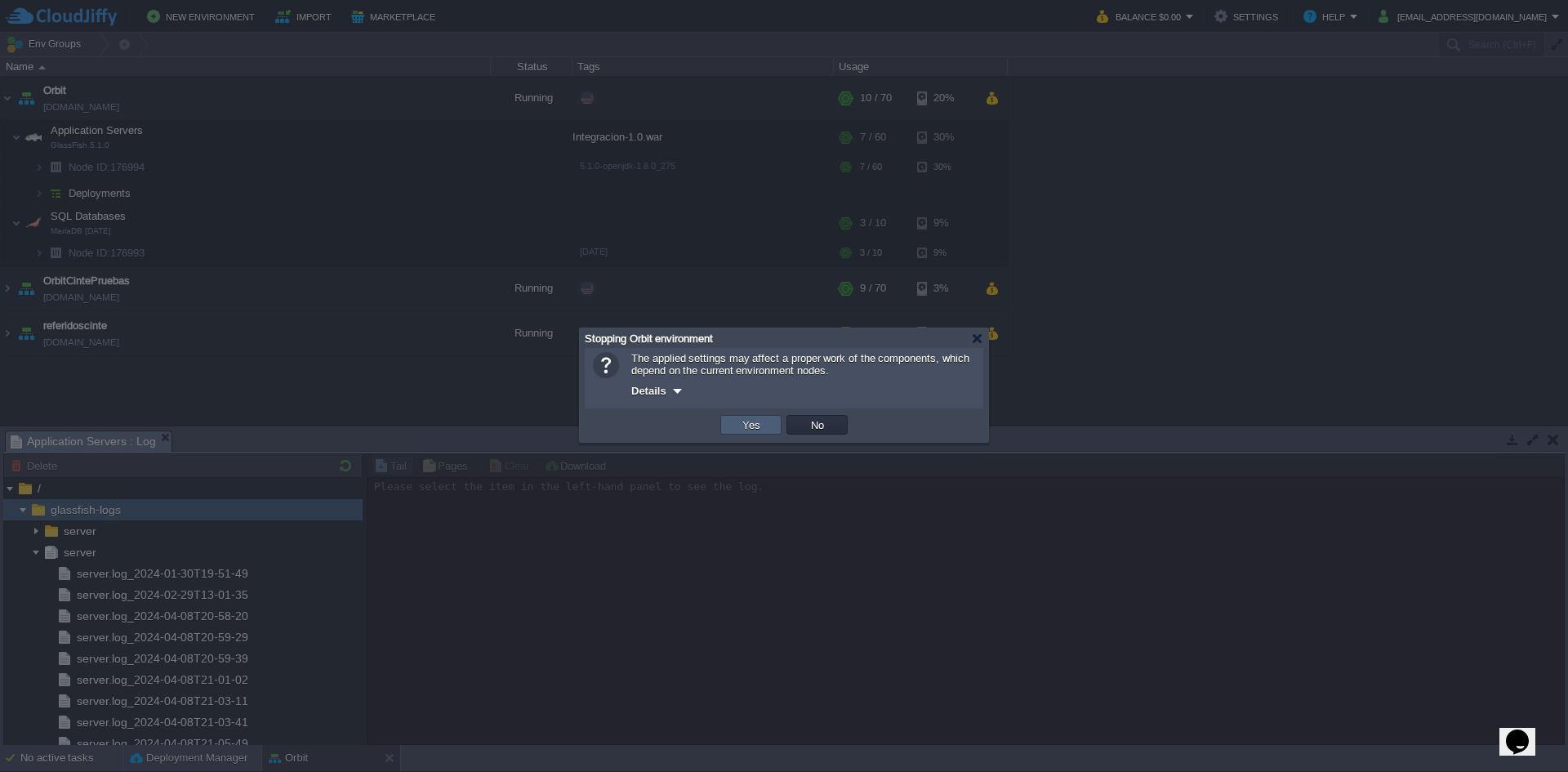
click at [751, 428] on button "Yes" at bounding box center [752, 424] width 28 height 15
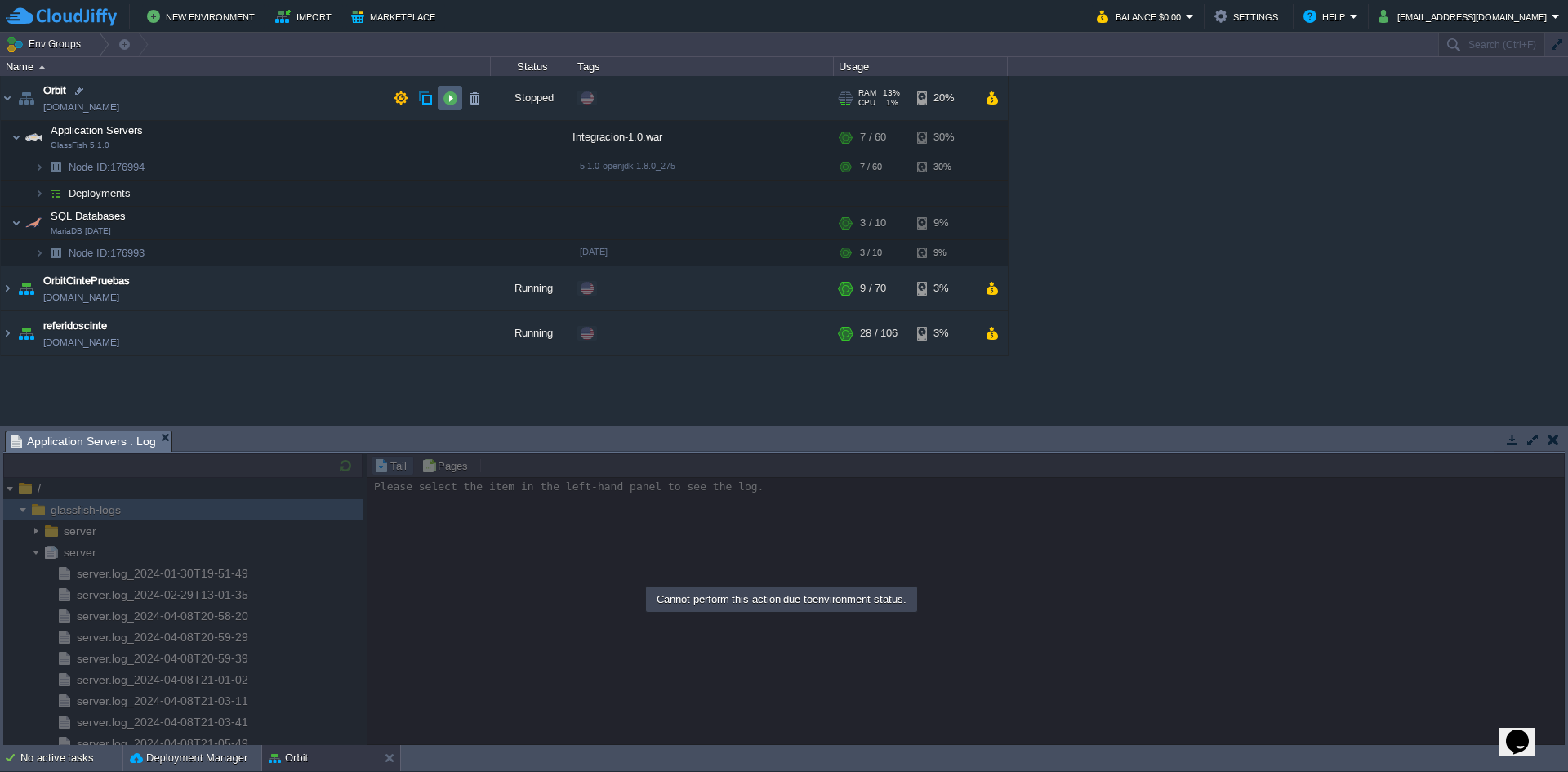
click at [447, 104] on button "button" at bounding box center [450, 98] width 15 height 15
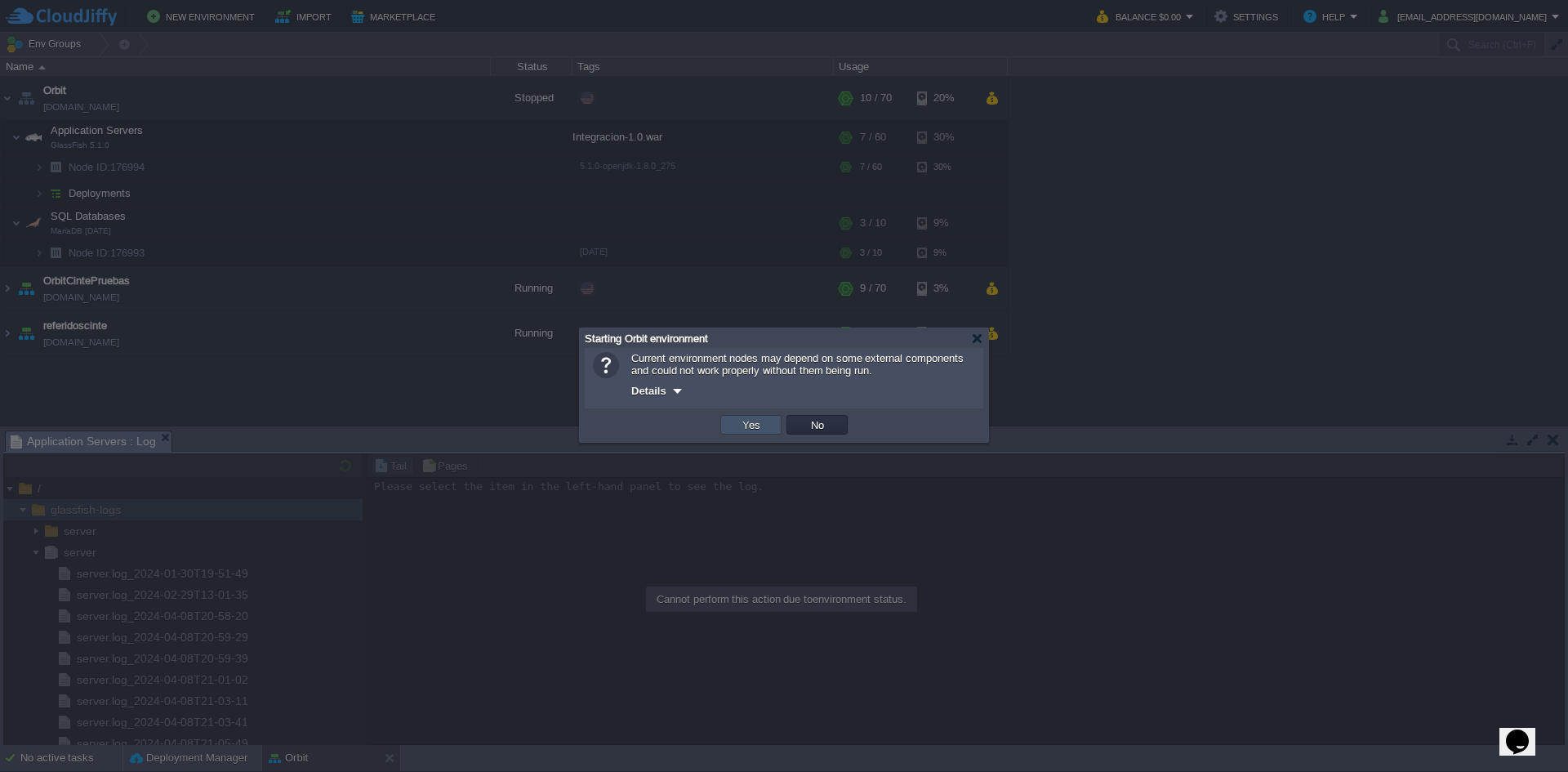
click at [760, 429] on button "Yes" at bounding box center [752, 424] width 28 height 15
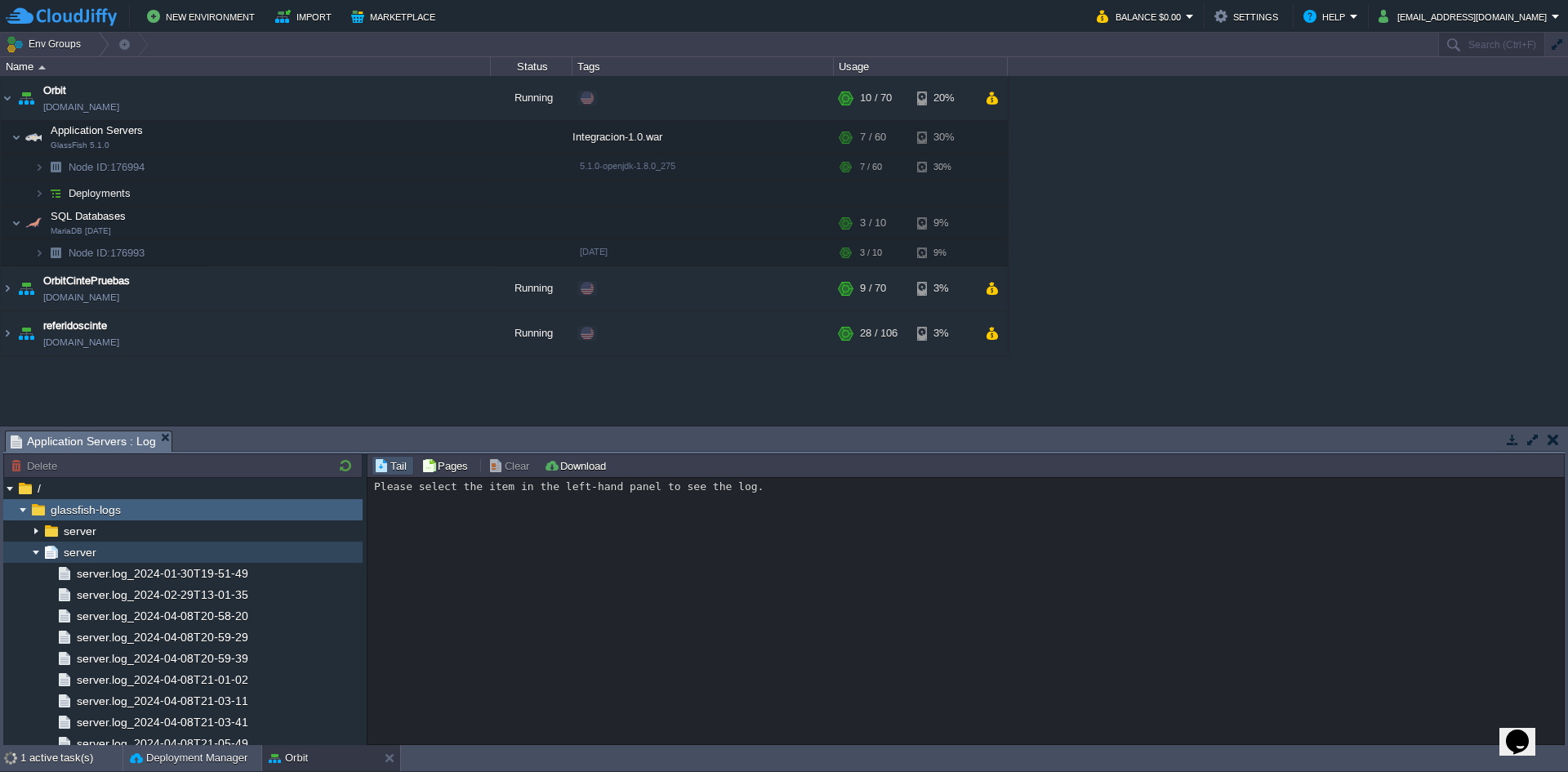
click at [74, 548] on span "server" at bounding box center [79, 552] width 38 height 15
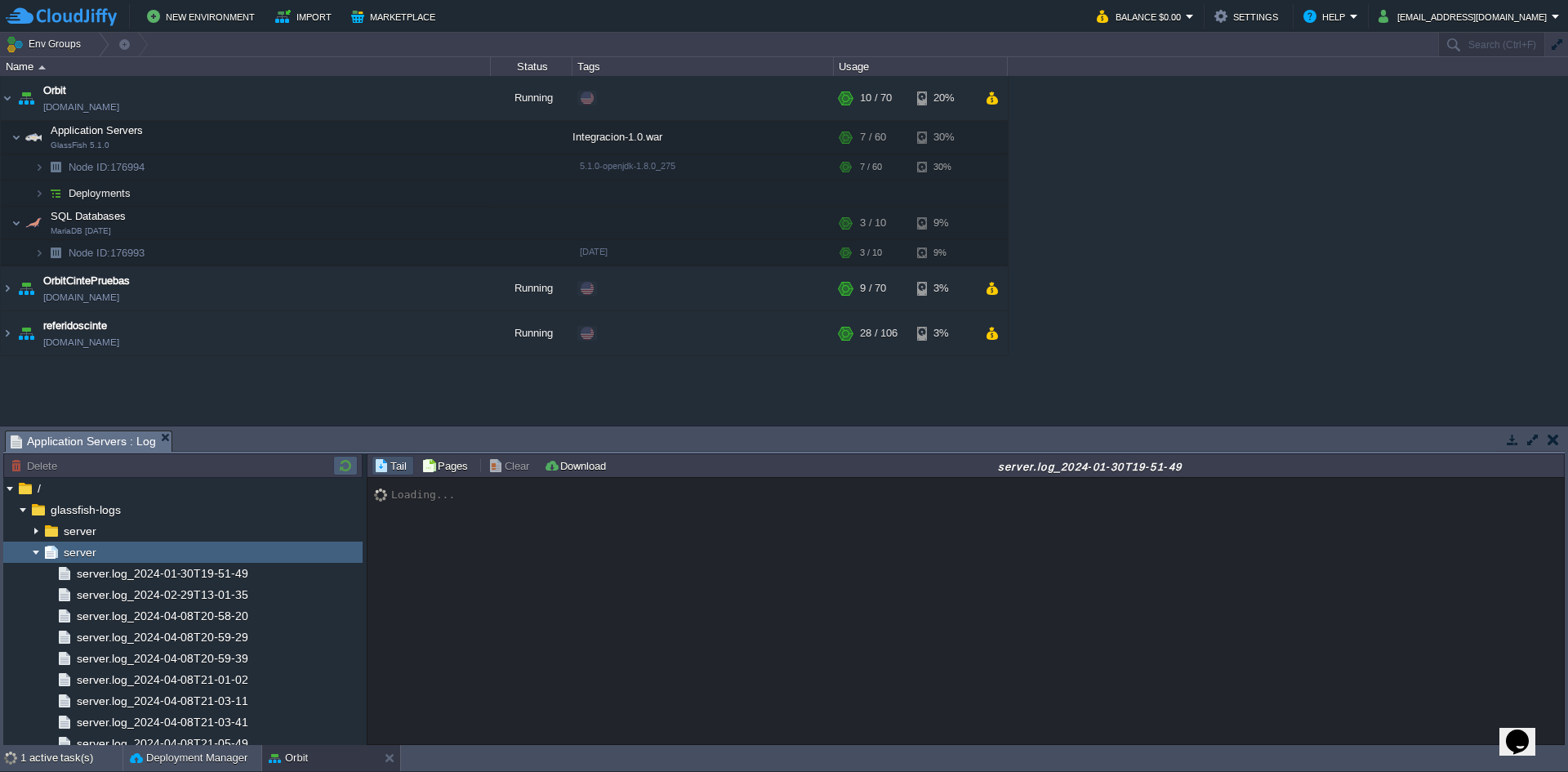
click at [350, 466] on button "button" at bounding box center [345, 465] width 19 height 15
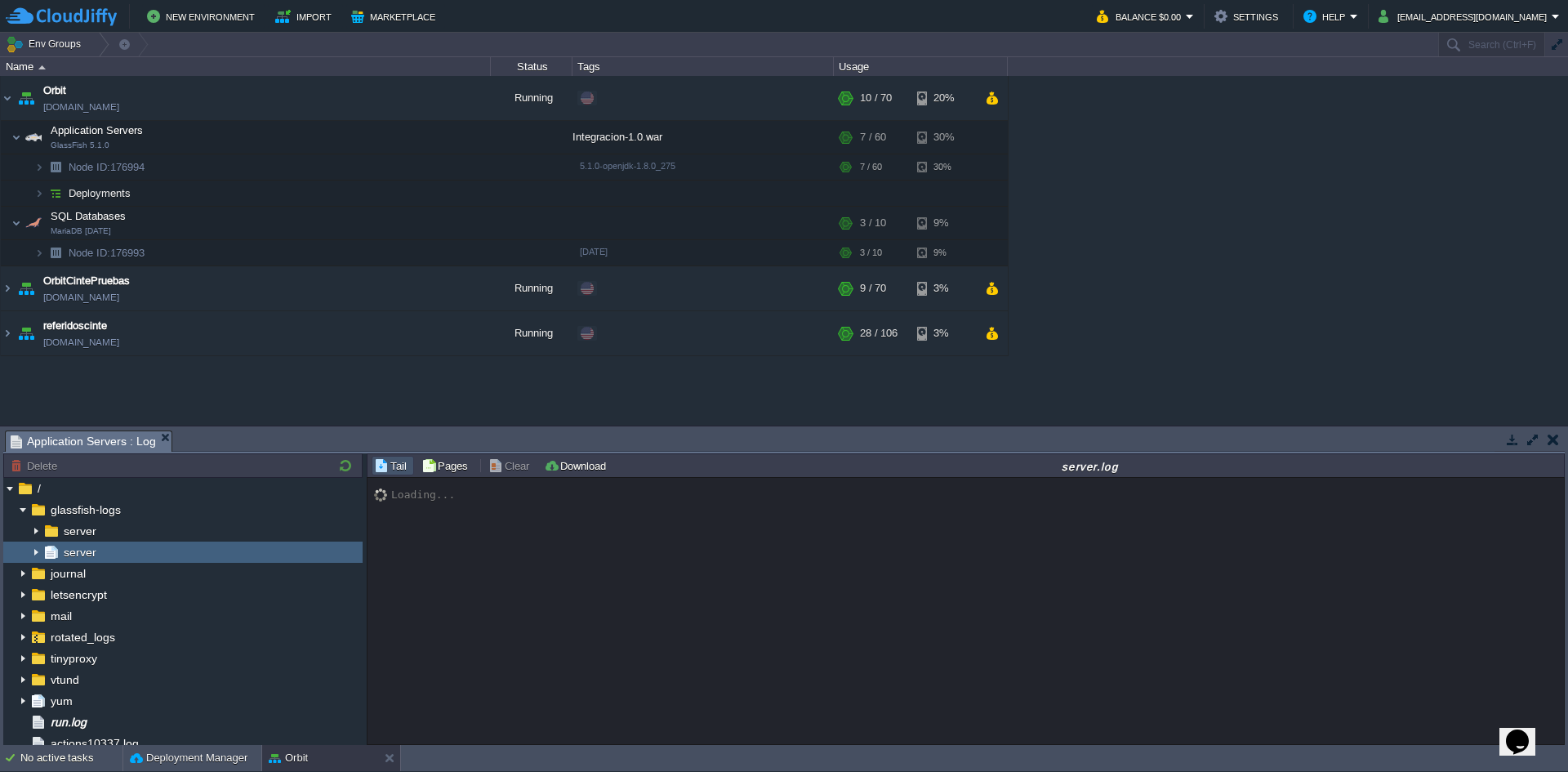
click at [38, 552] on img at bounding box center [36, 551] width 13 height 21
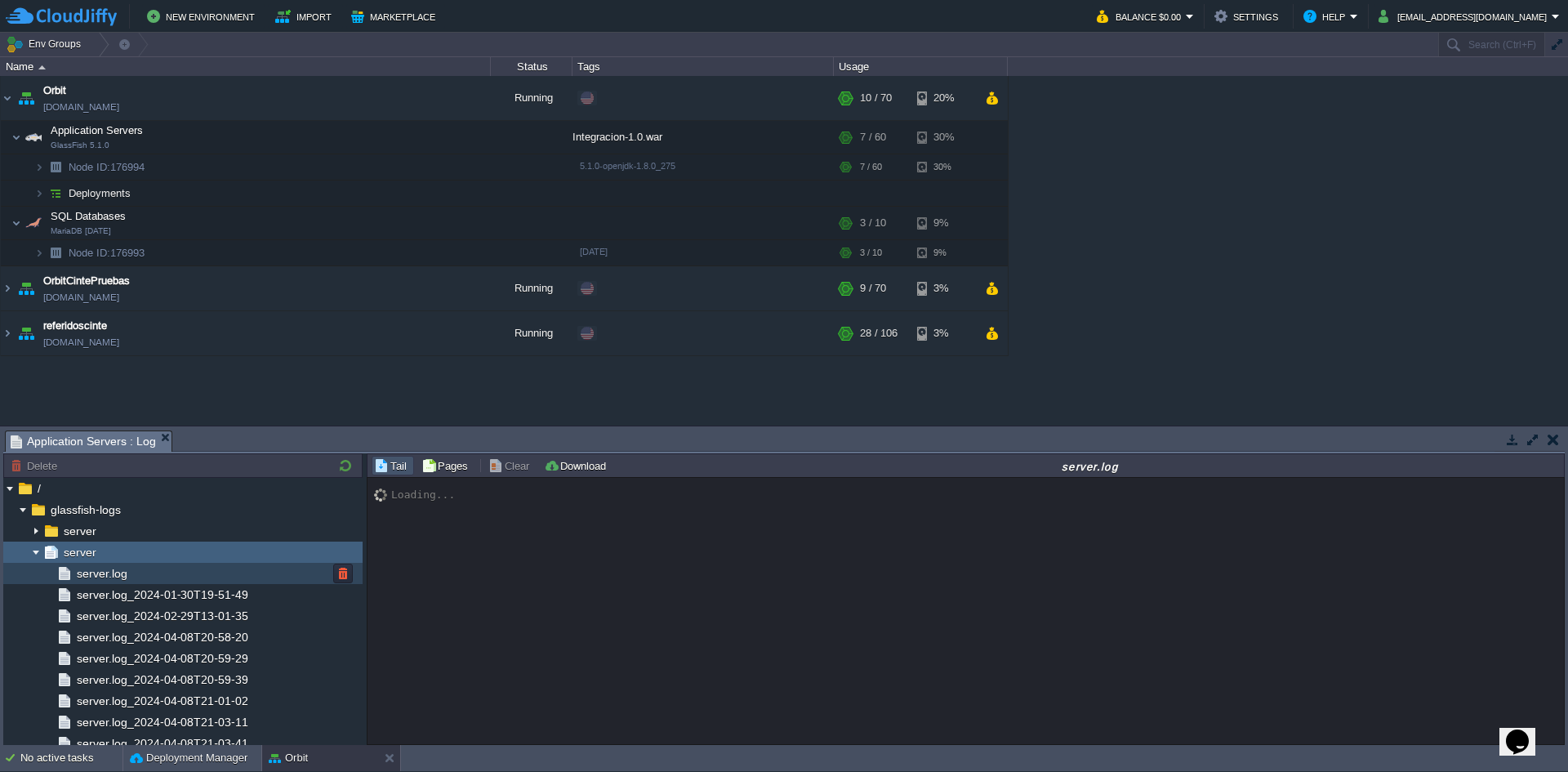
click at [91, 577] on span "server.log" at bounding box center [101, 574] width 57 height 15
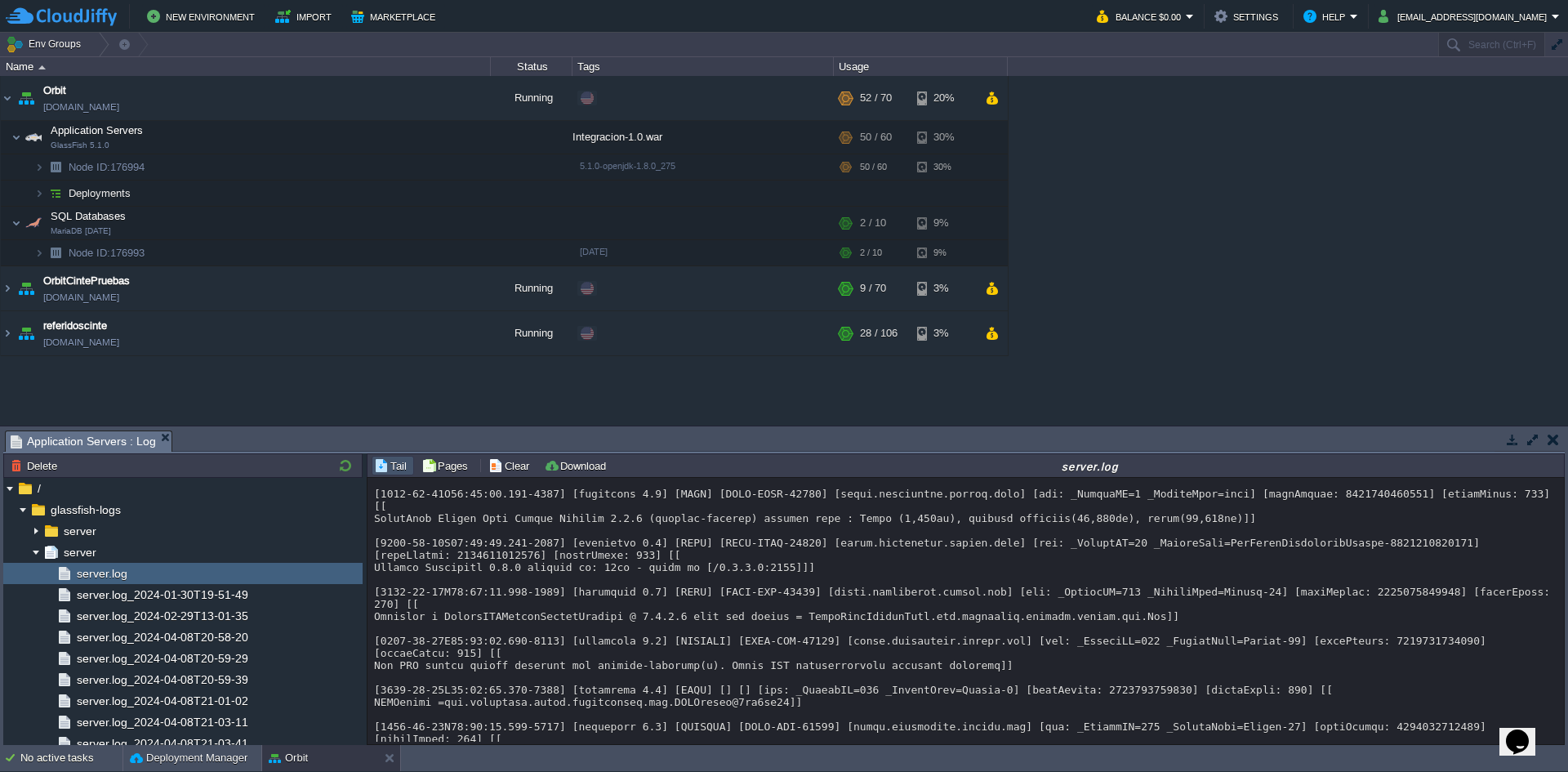
scroll to position [16003, 0]
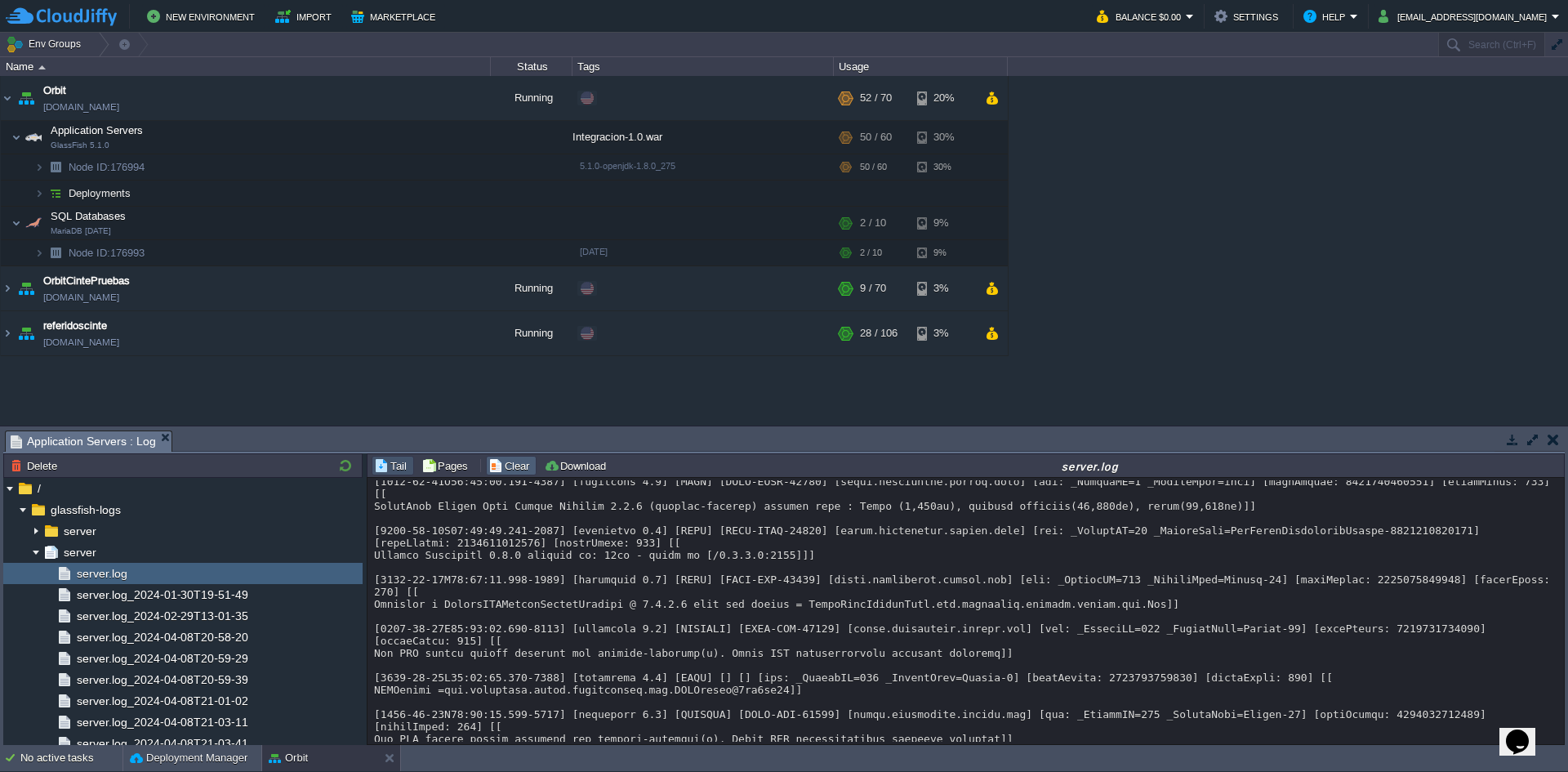
click at [499, 461] on button "Clear" at bounding box center [511, 465] width 45 height 15
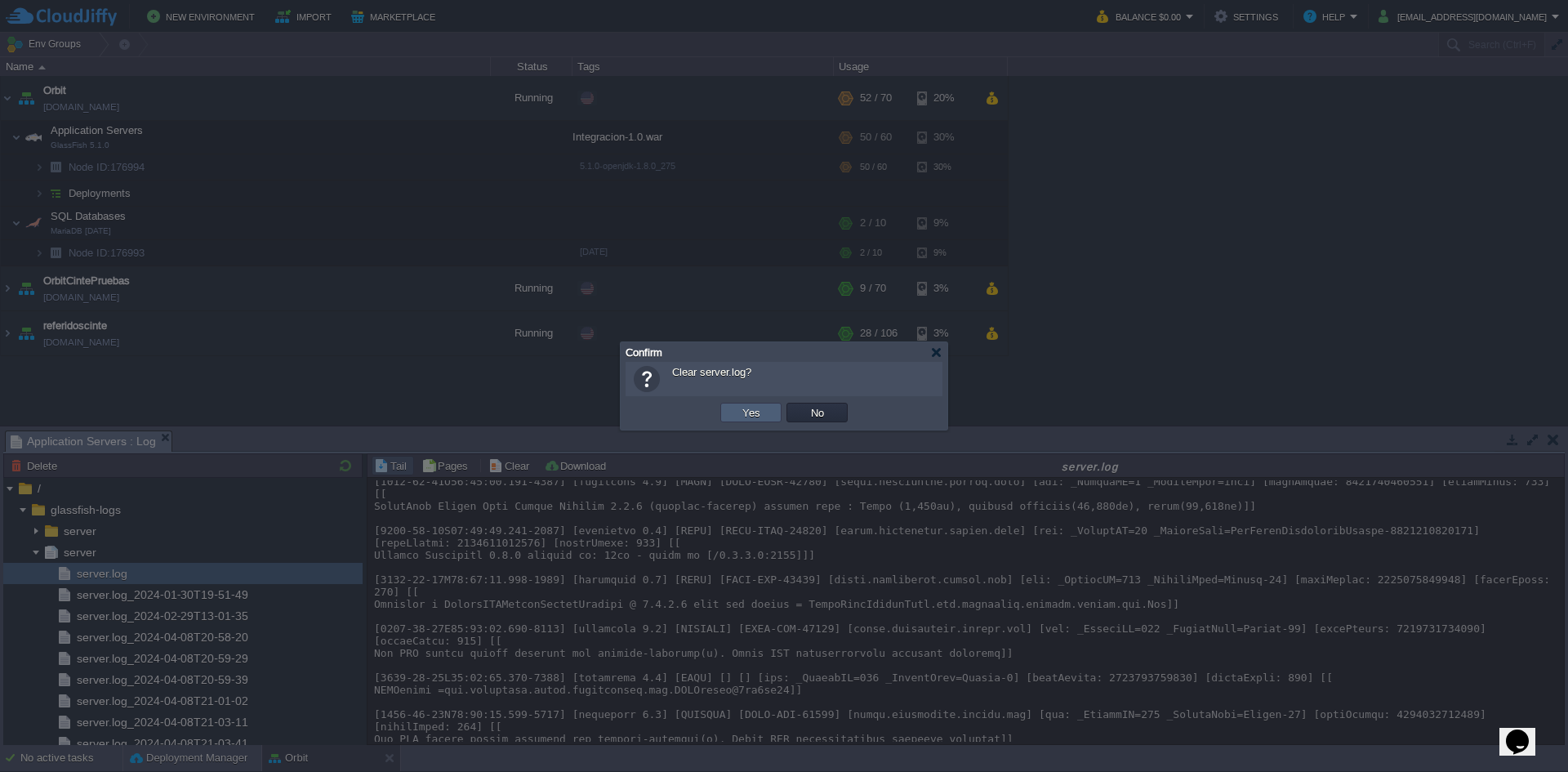
click at [752, 419] on button "Yes" at bounding box center [752, 412] width 28 height 15
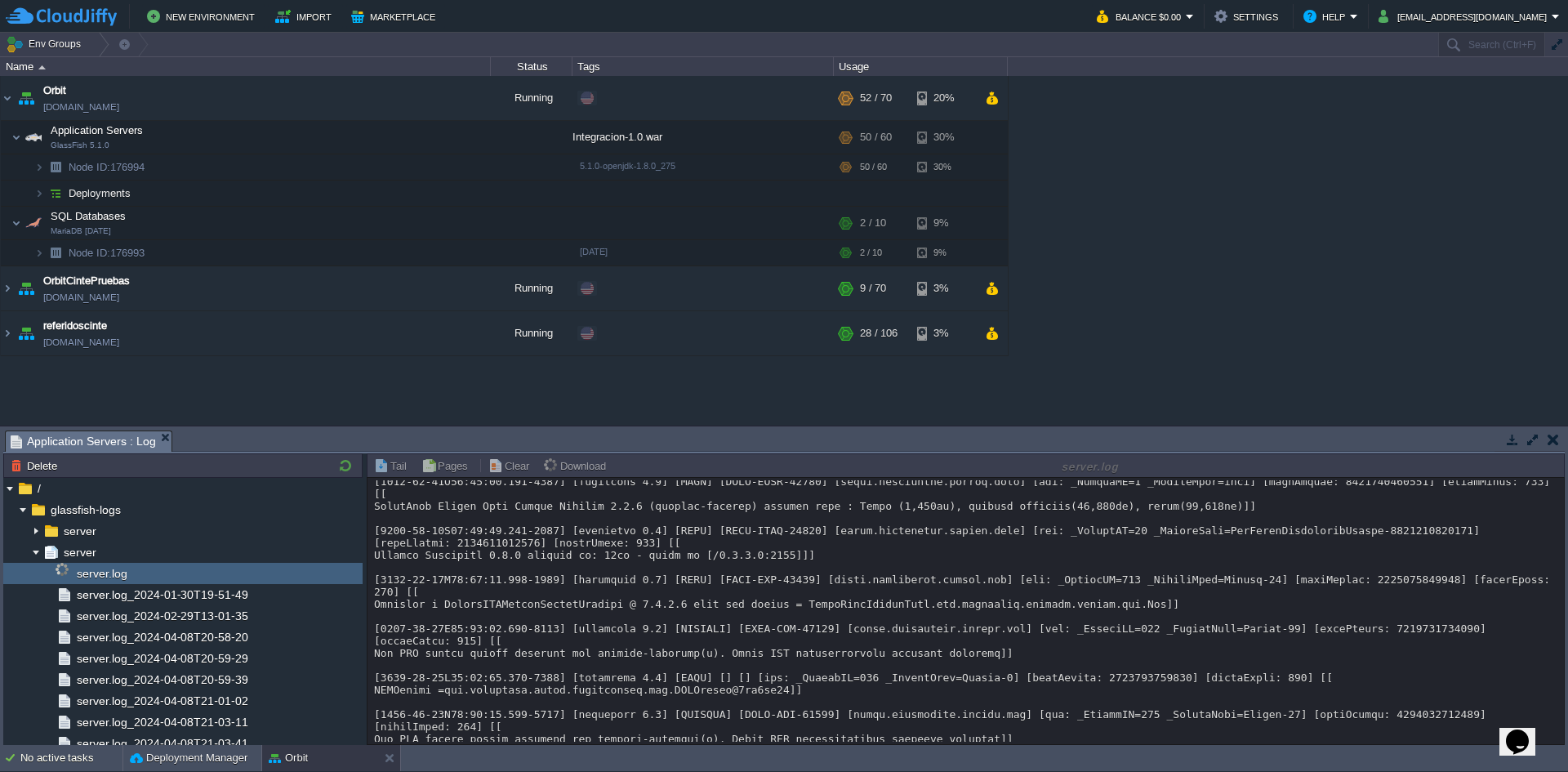
scroll to position [0, 0]
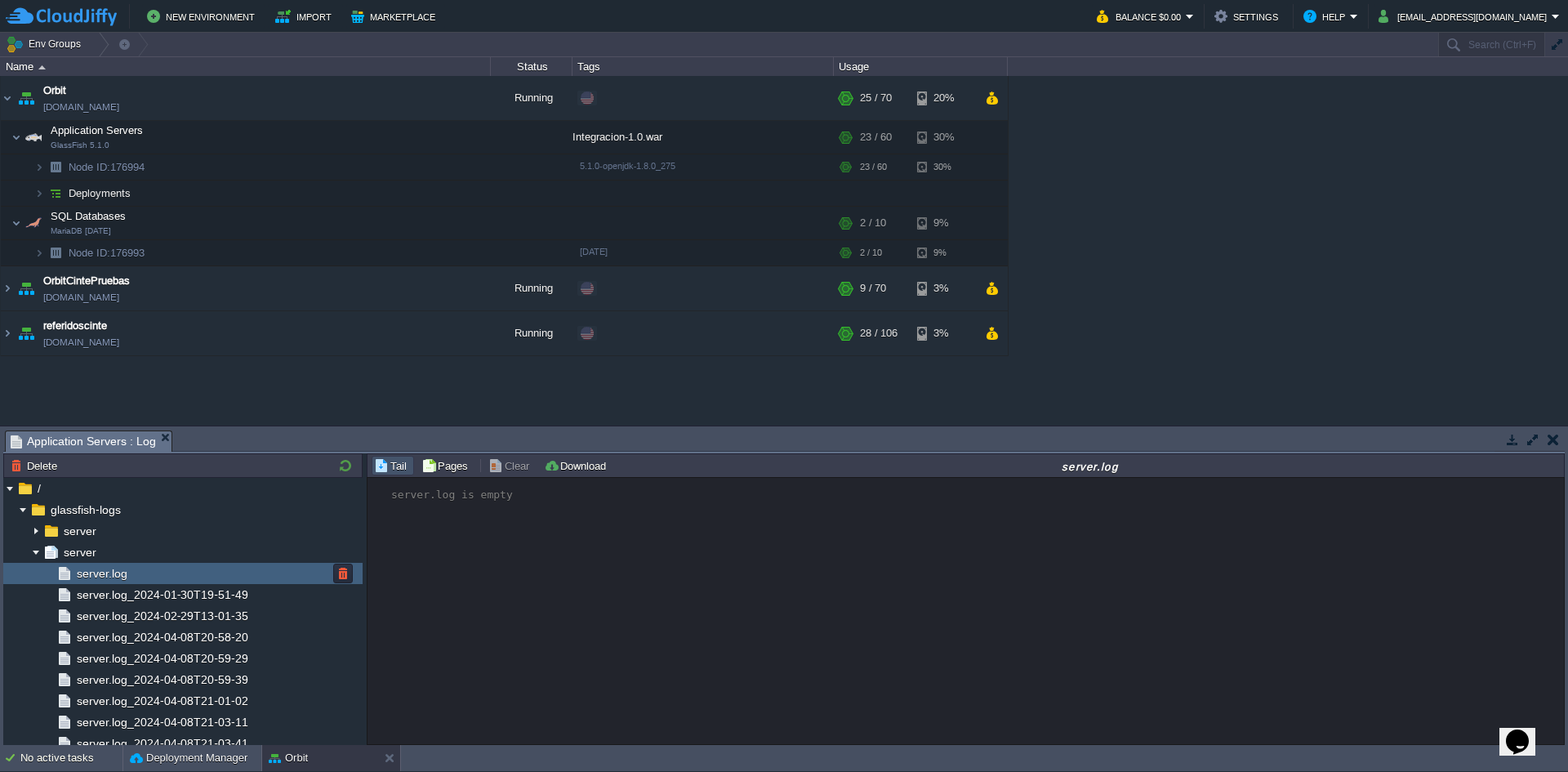
click at [238, 571] on div "server.log" at bounding box center [183, 573] width 360 height 21
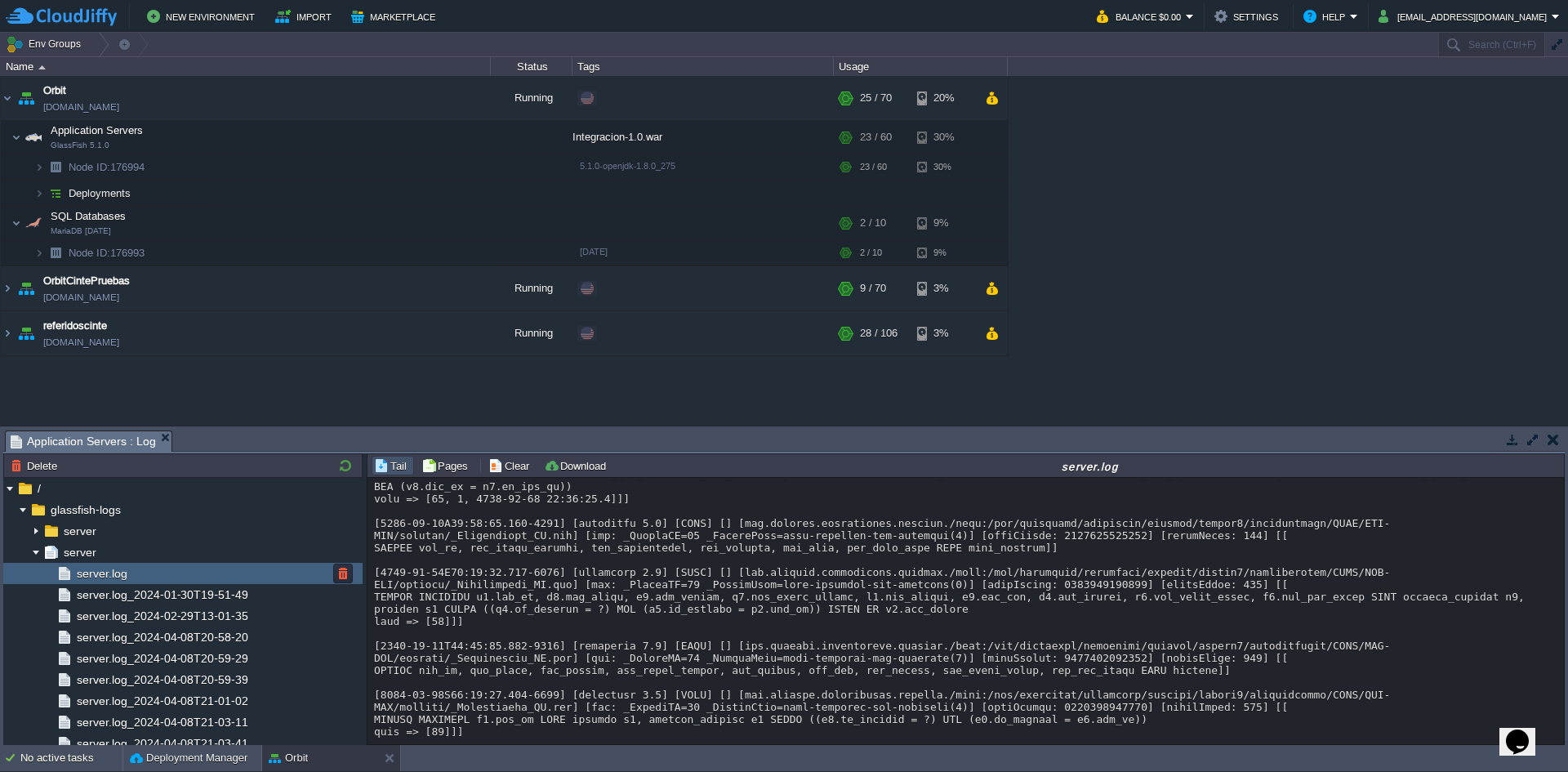
scroll to position [1206, 0]
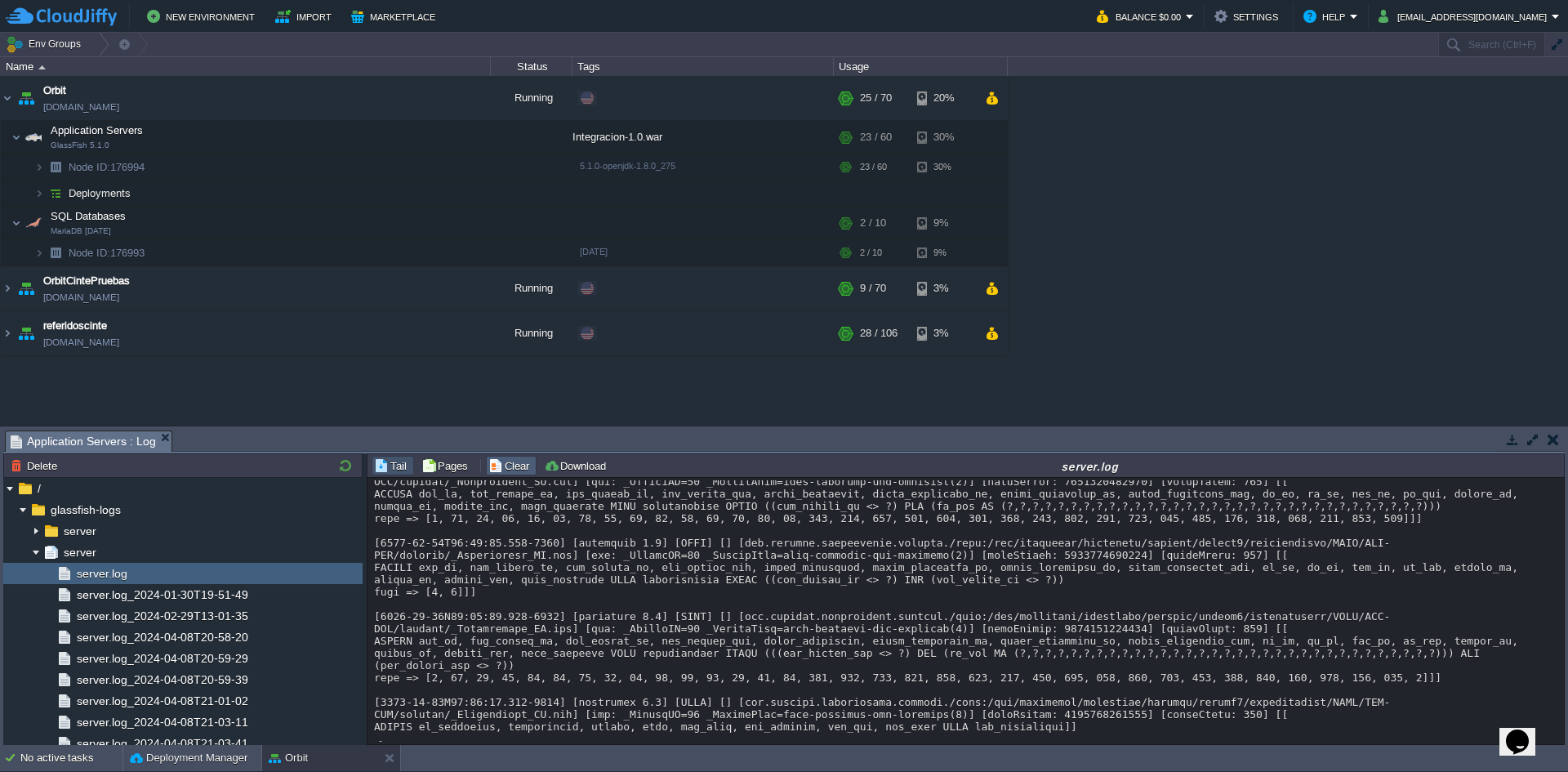
click at [494, 471] on button "Clear" at bounding box center [511, 465] width 45 height 15
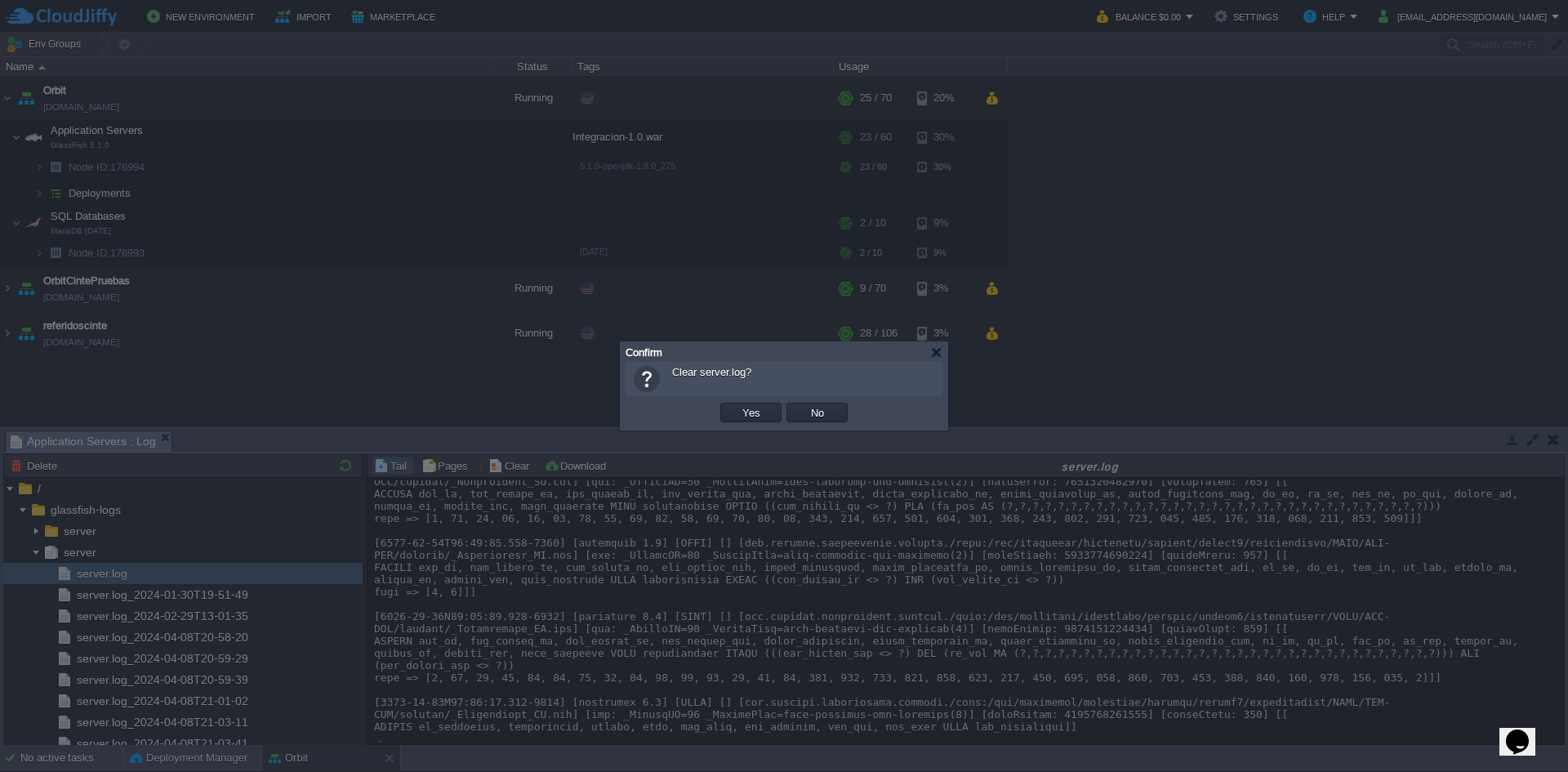
click at [752, 417] on button "Yes" at bounding box center [752, 412] width 28 height 15
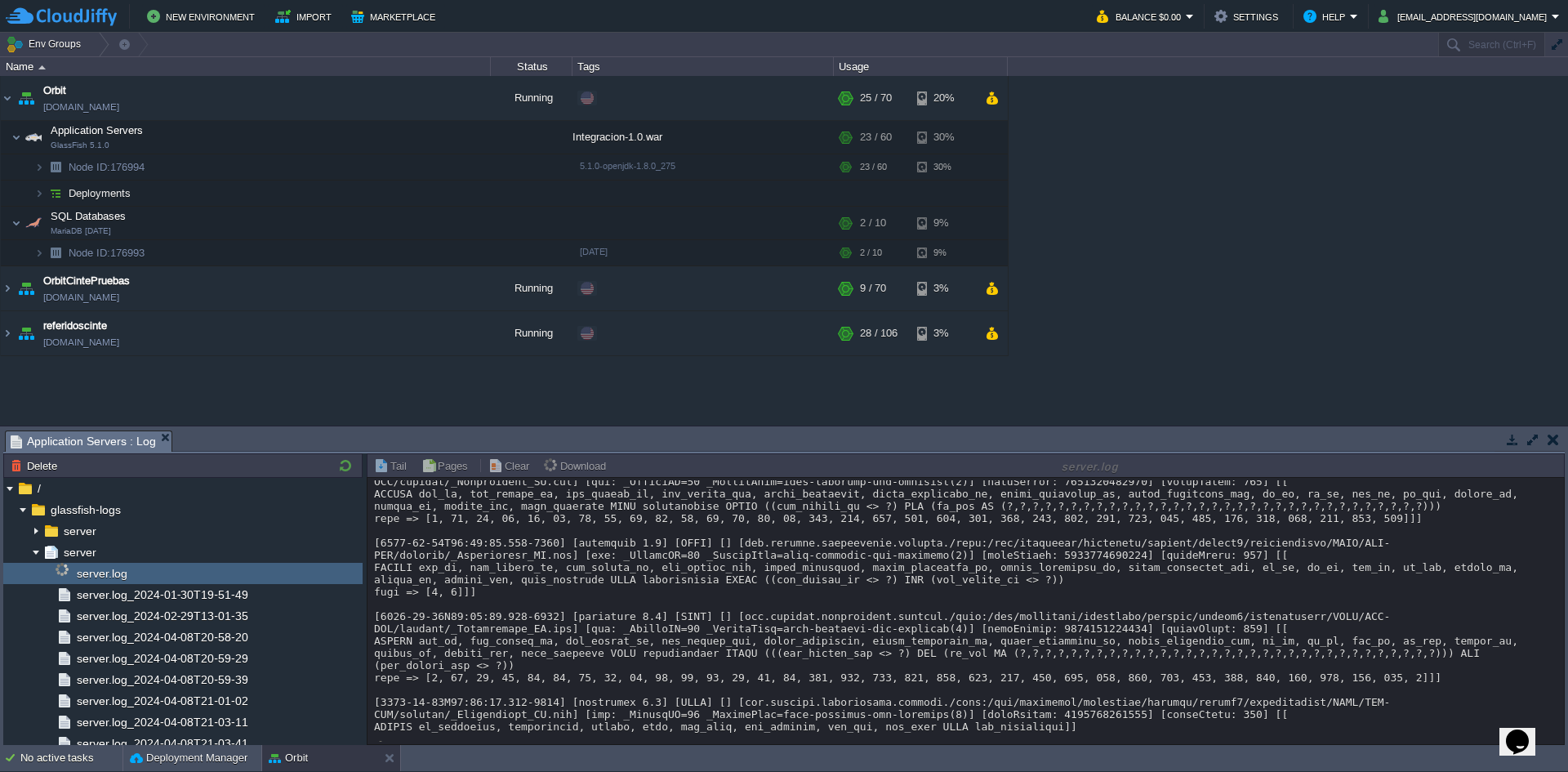
scroll to position [0, 0]
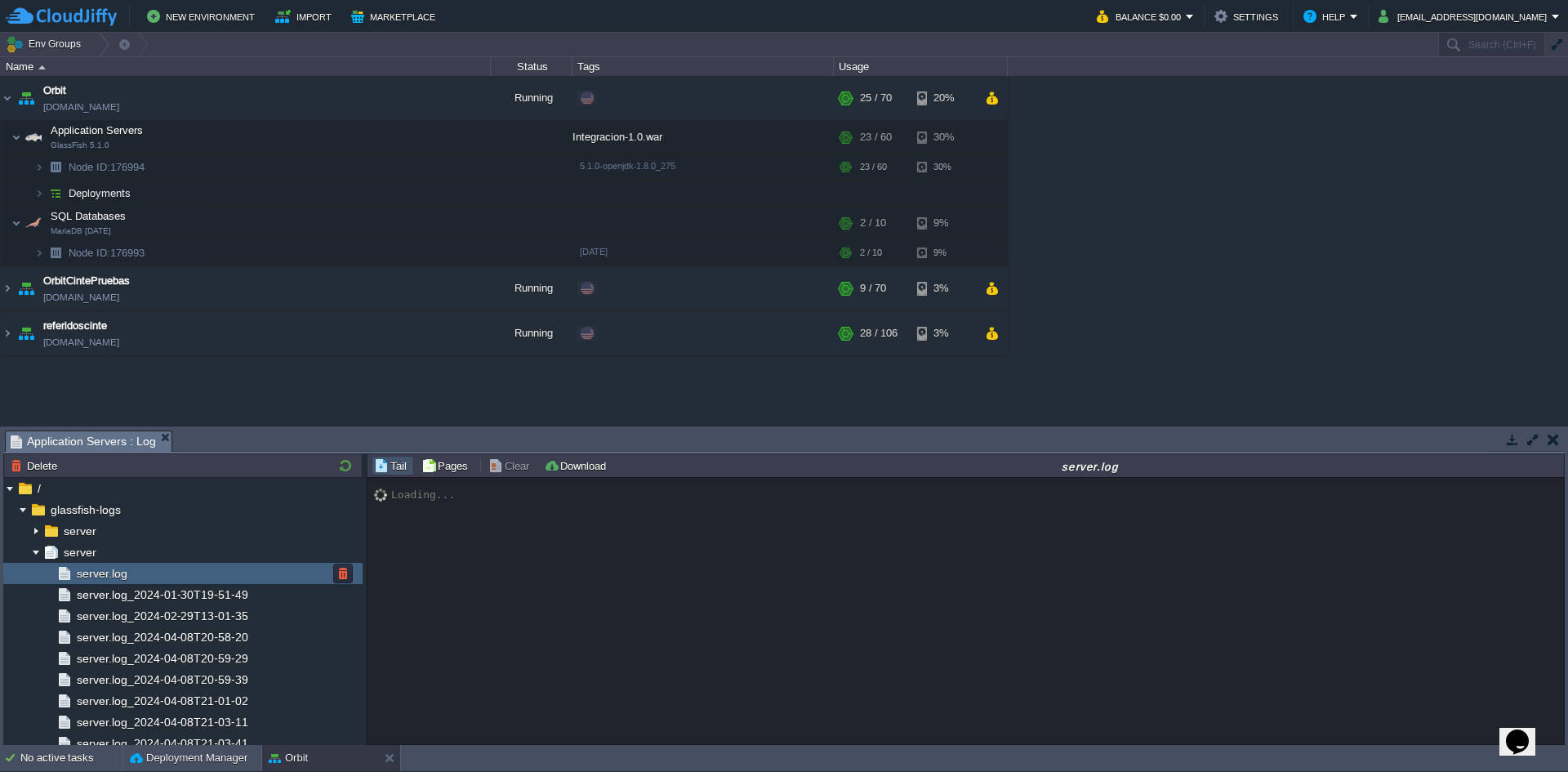
click at [120, 572] on span "server.log" at bounding box center [101, 574] width 57 height 15
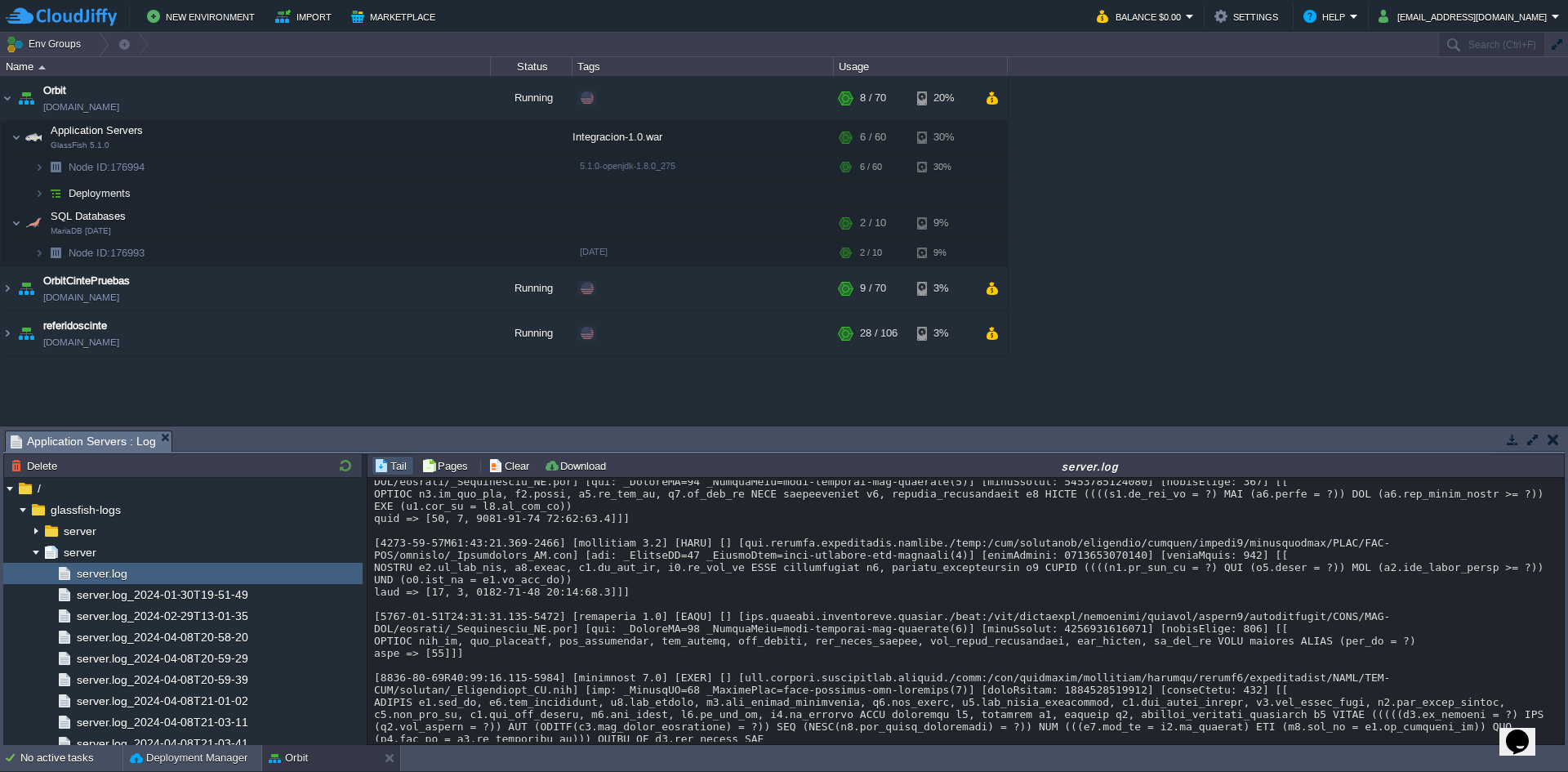
scroll to position [31291, 0]
